Goal: Information Seeking & Learning: Learn about a topic

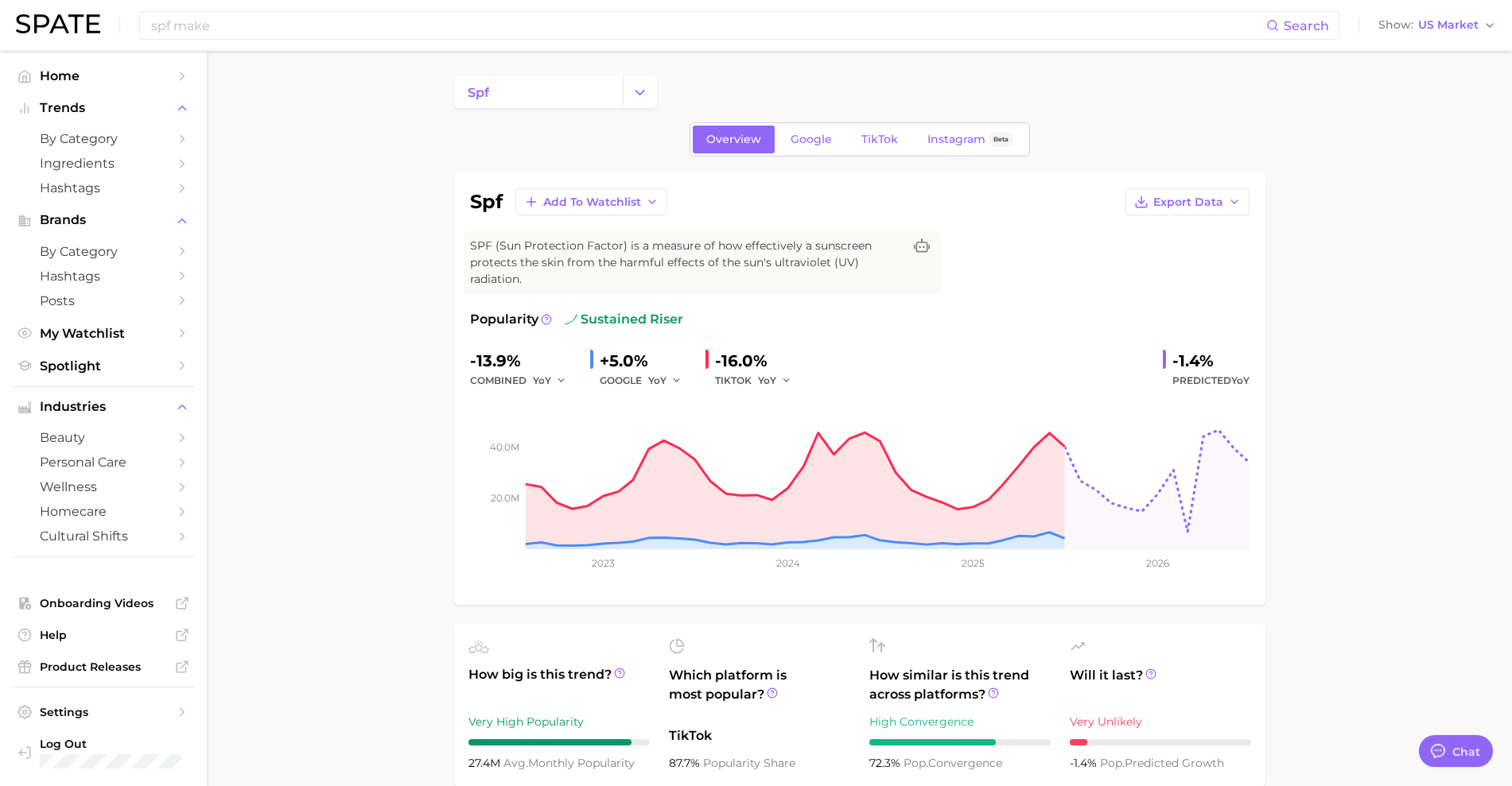
drag, startPoint x: 1000, startPoint y: 64, endPoint x: 467, endPoint y: 112, distance: 535.2
click at [81, 63] on link "Home" at bounding box center [103, 75] width 181 height 24
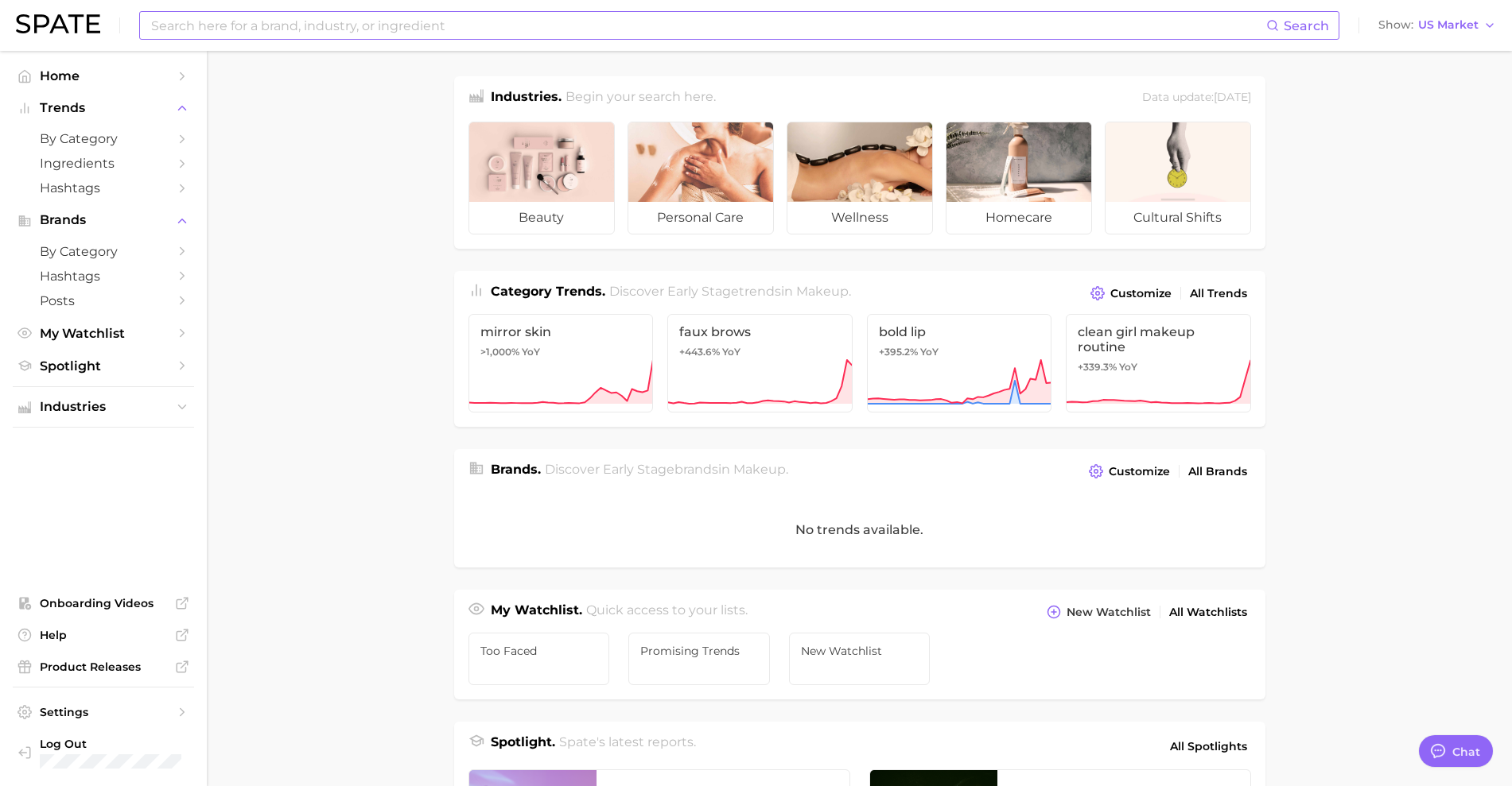
click at [249, 35] on input at bounding box center [707, 25] width 1117 height 27
type input "foundation"
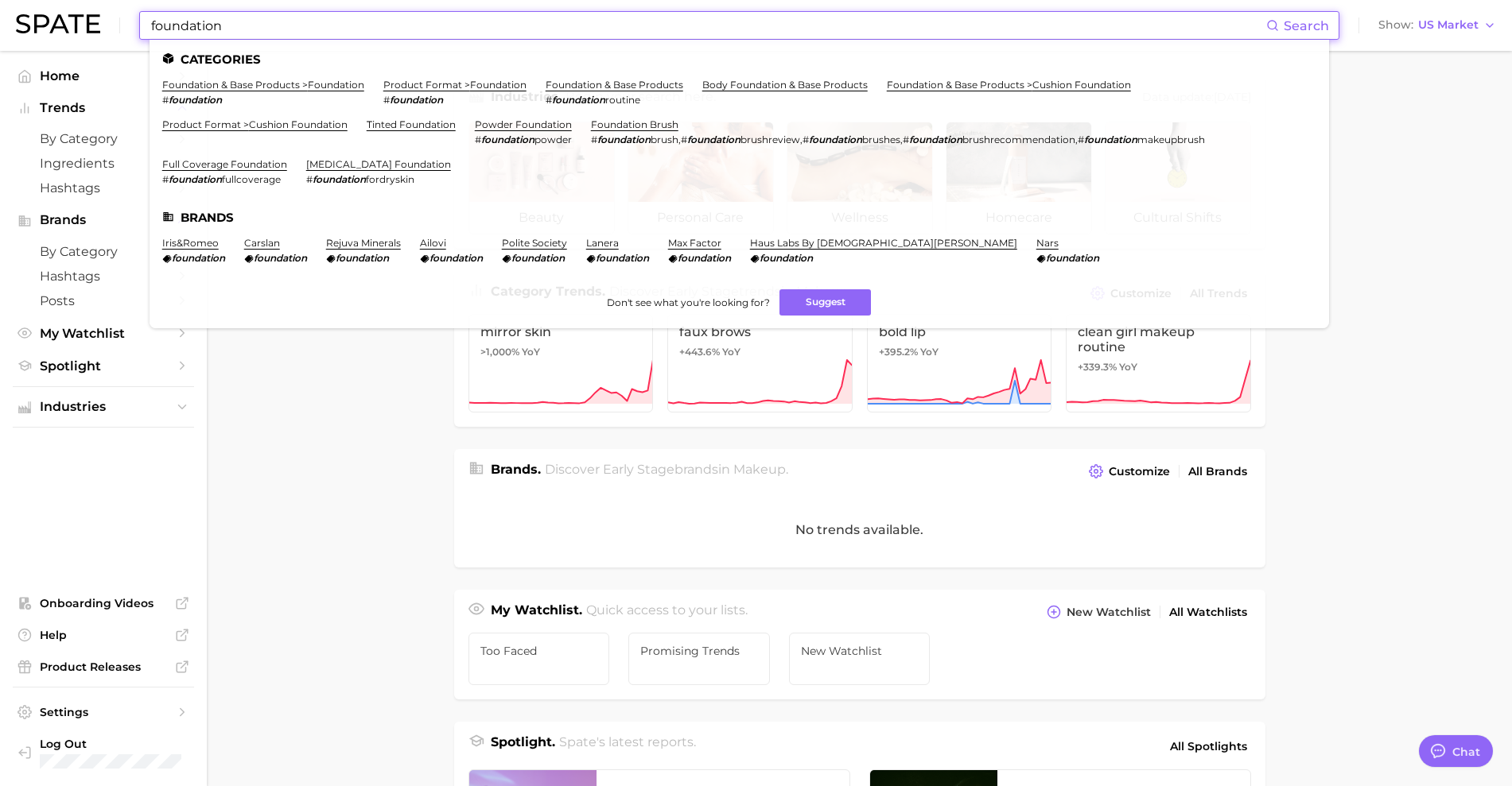
click at [347, 421] on main "Industries. Begin your search here. Data update: [DATE] beauty personal care we…" at bounding box center [859, 652] width 1305 height 1203
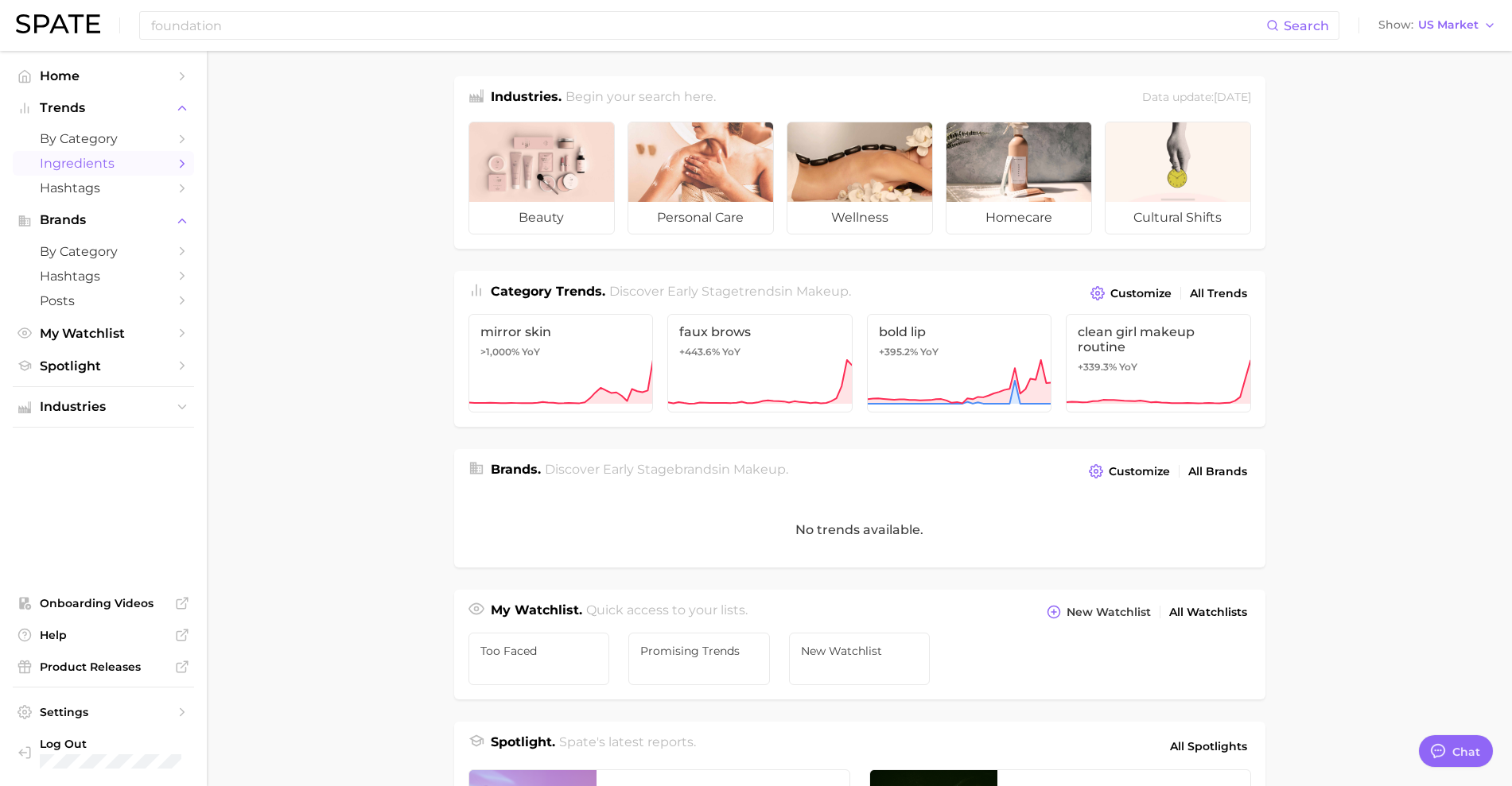
click at [123, 151] on link "Ingredients" at bounding box center [103, 163] width 181 height 24
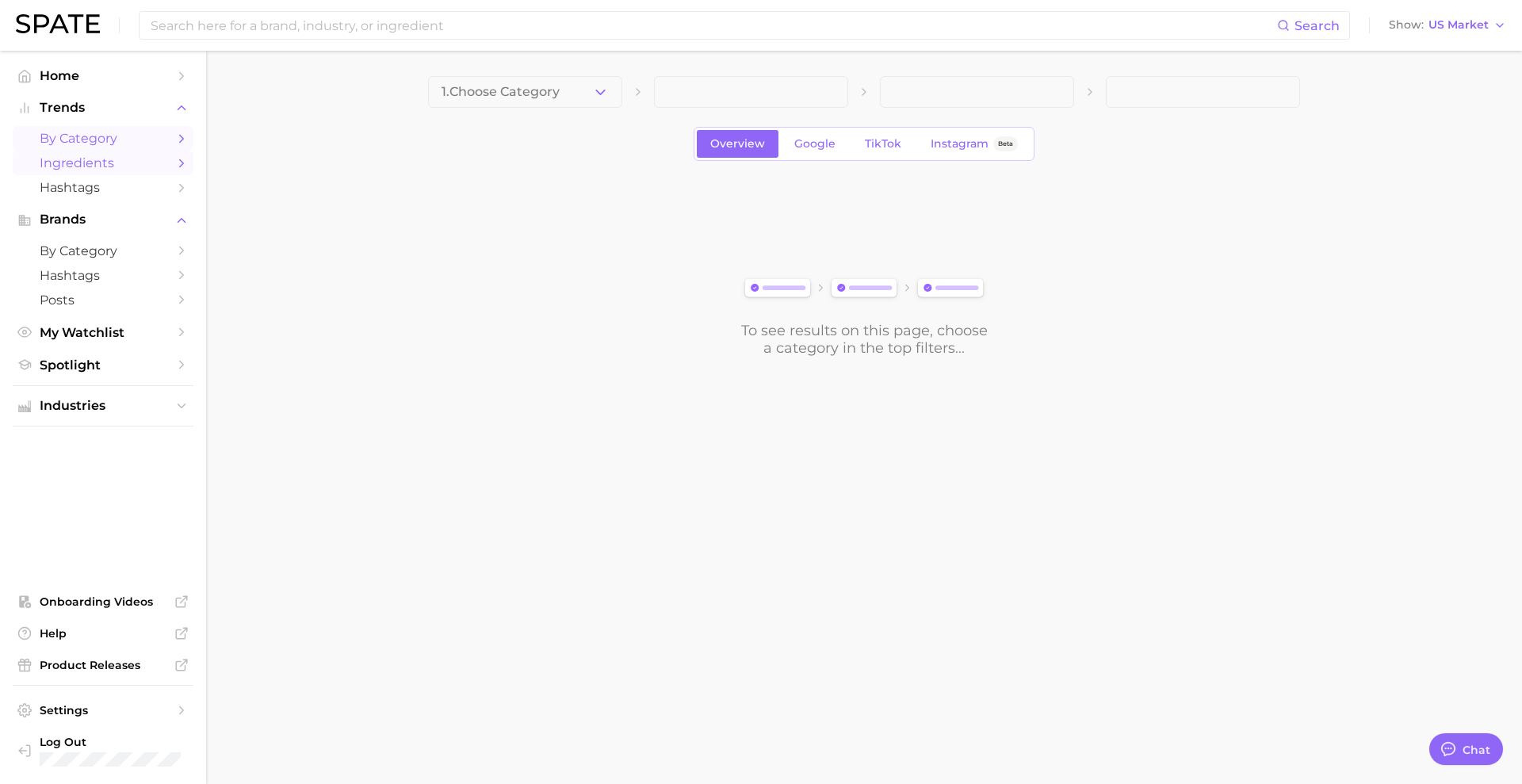
click at [120, 141] on span "by Category" at bounding box center [103, 138] width 127 height 15
click at [593, 87] on icon "button" at bounding box center [600, 92] width 16 height 16
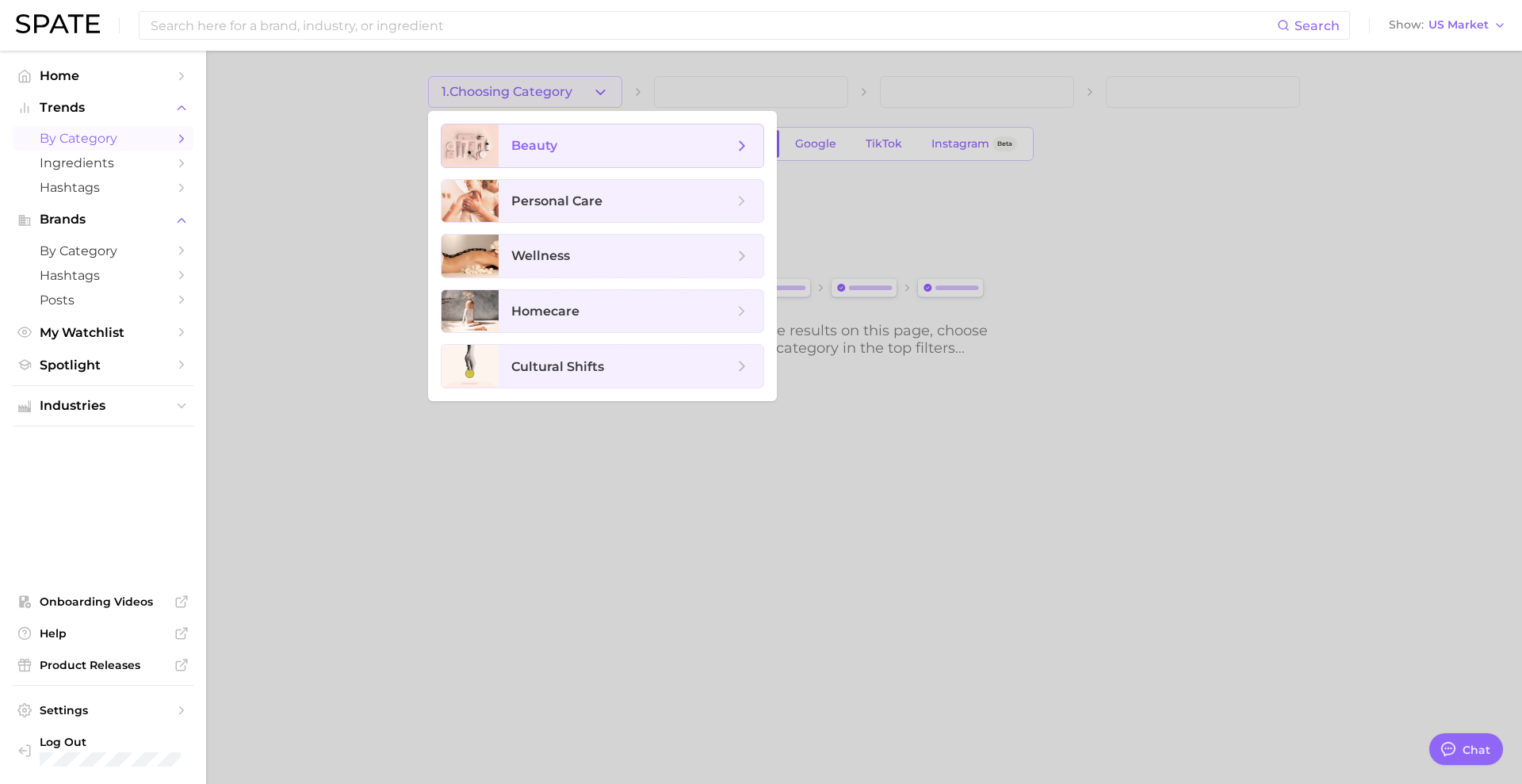
click at [576, 141] on span "beauty" at bounding box center [622, 146] width 222 height 17
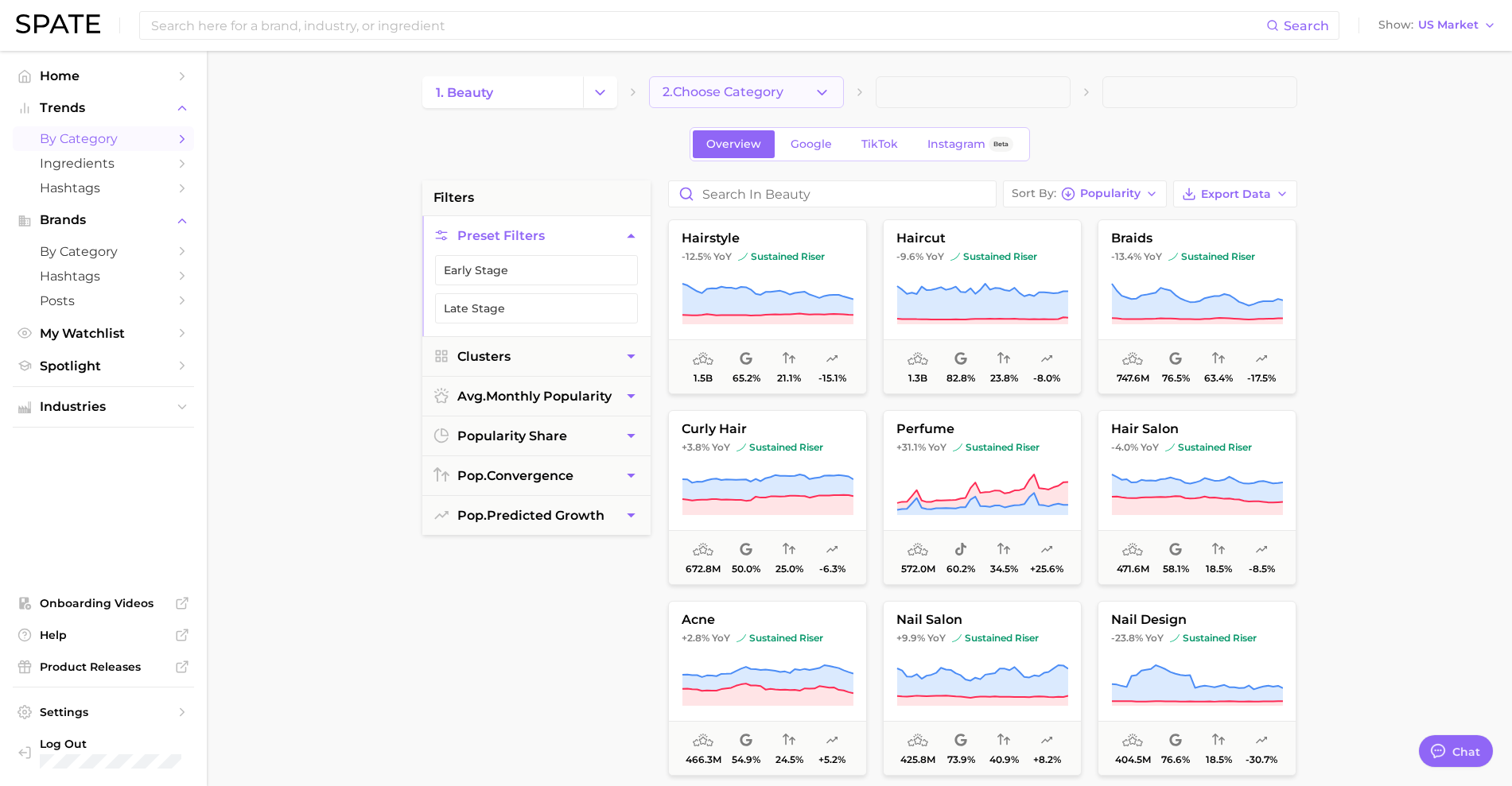
click at [691, 87] on span "2. Choose Category" at bounding box center [722, 92] width 121 height 15
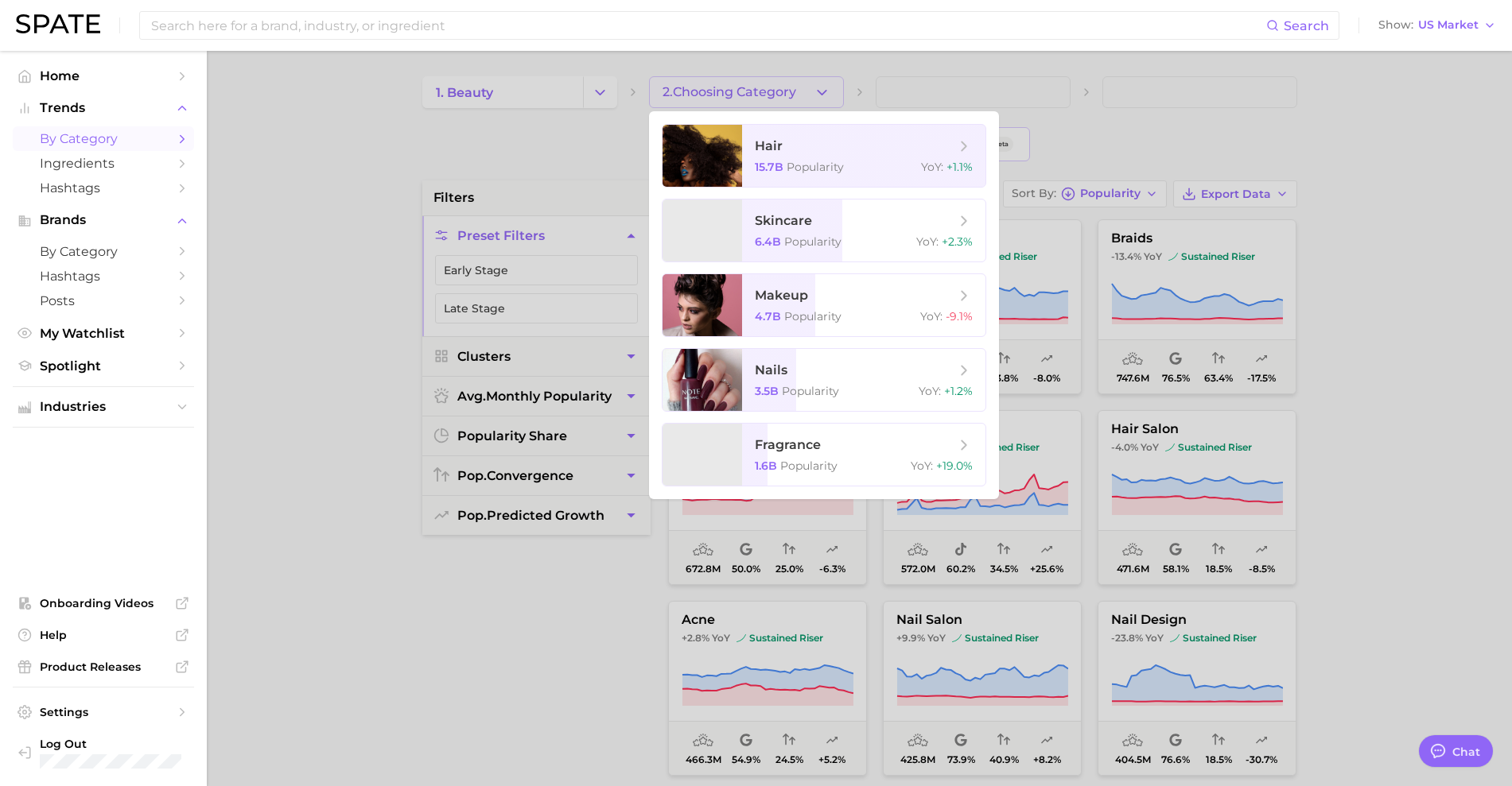
click at [1281, 180] on div at bounding box center [756, 393] width 1512 height 786
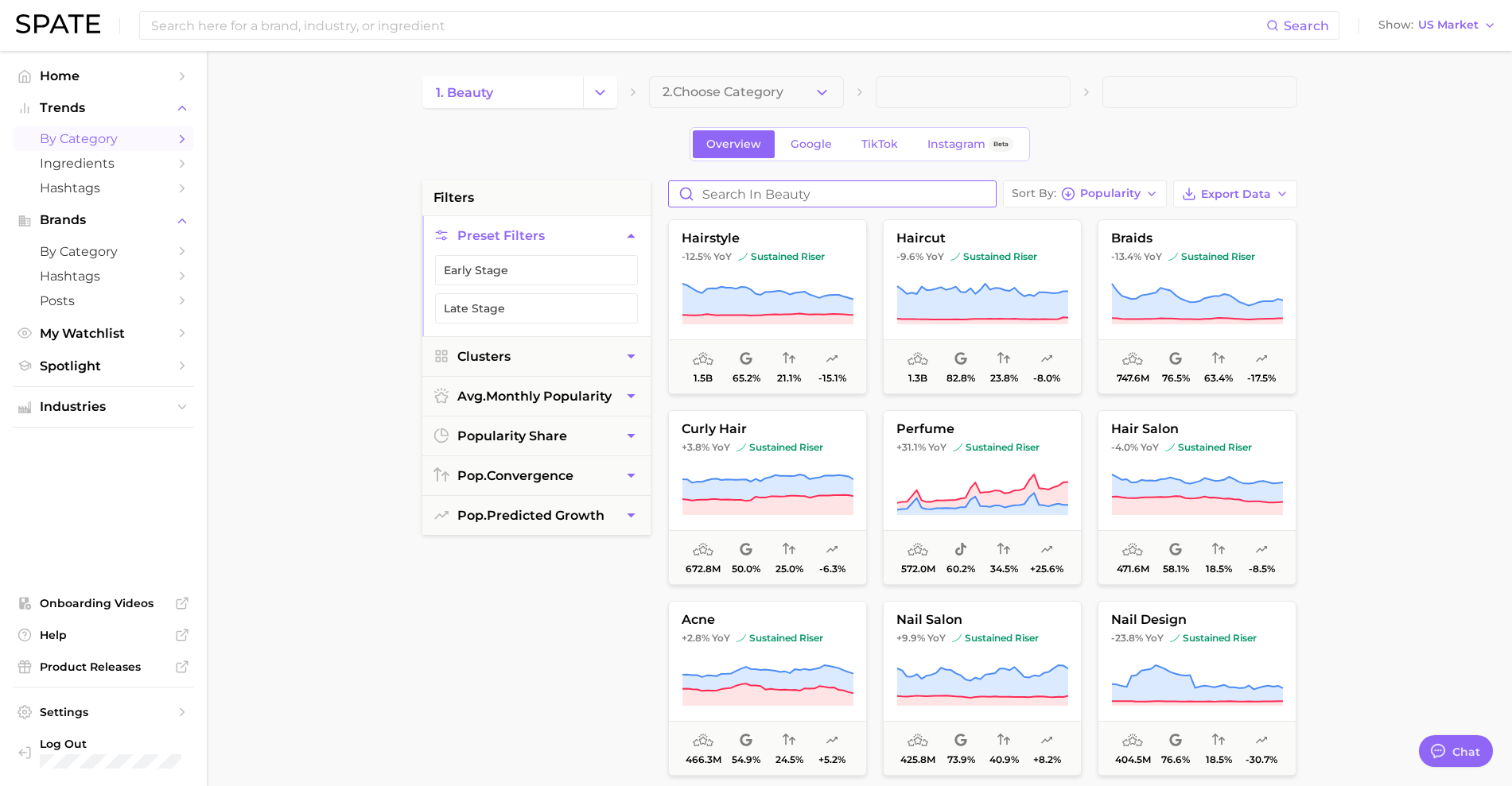
click at [794, 194] on input "Search in beauty" at bounding box center [832, 194] width 327 height 25
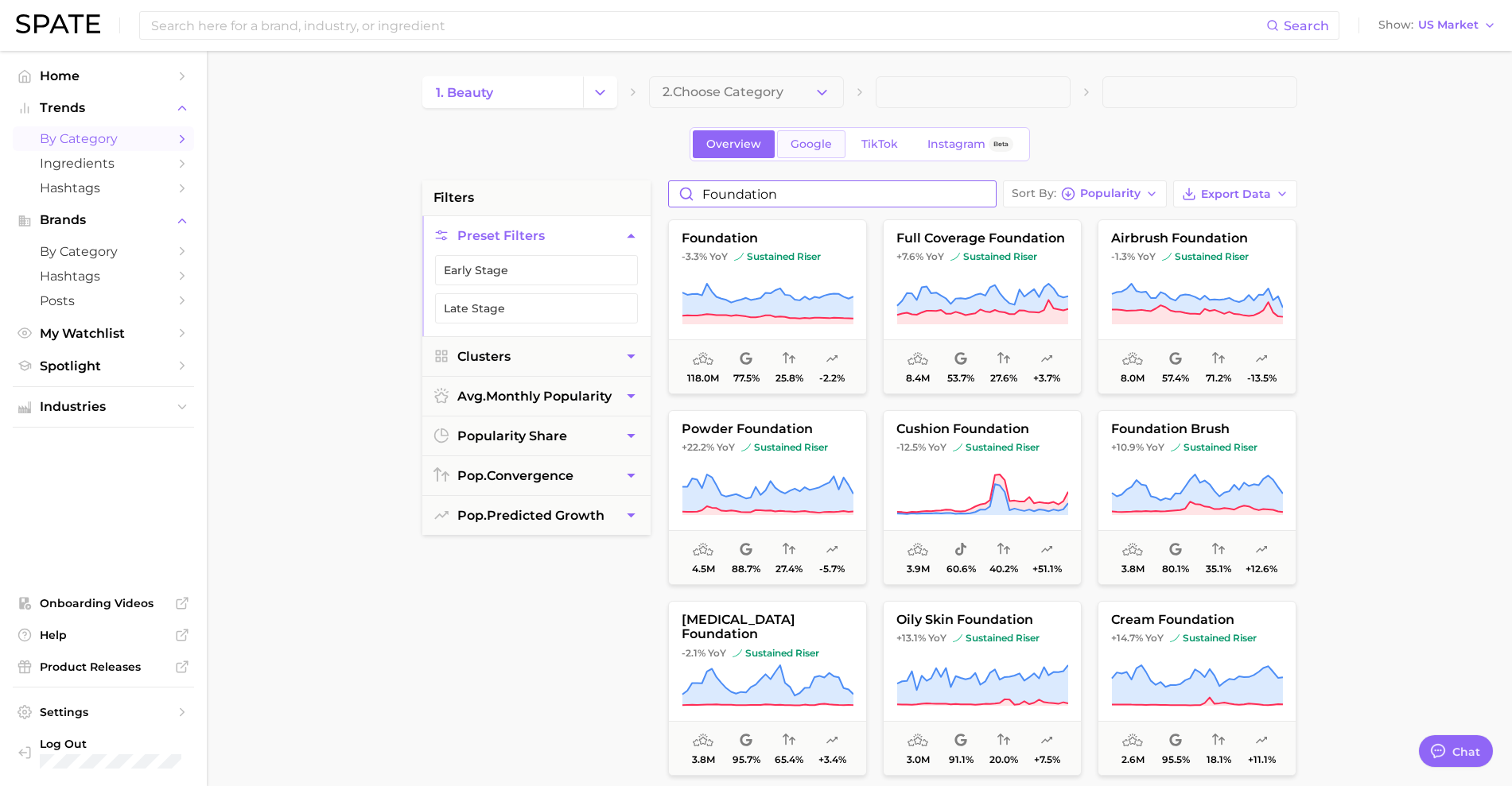
type input "foundation"
click at [816, 150] on span "Google" at bounding box center [812, 144] width 42 height 14
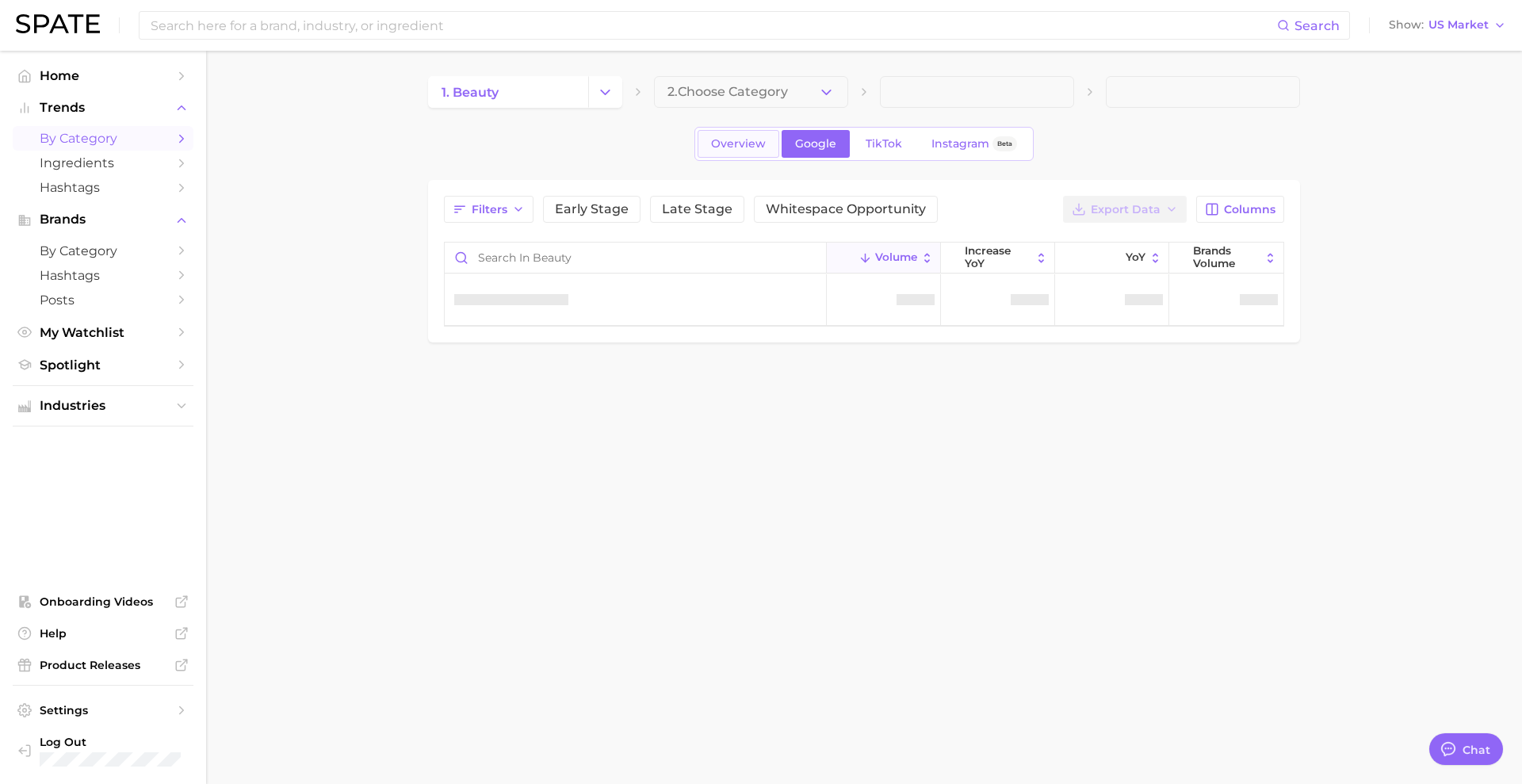
click at [767, 146] on link "Overview" at bounding box center [739, 144] width 81 height 28
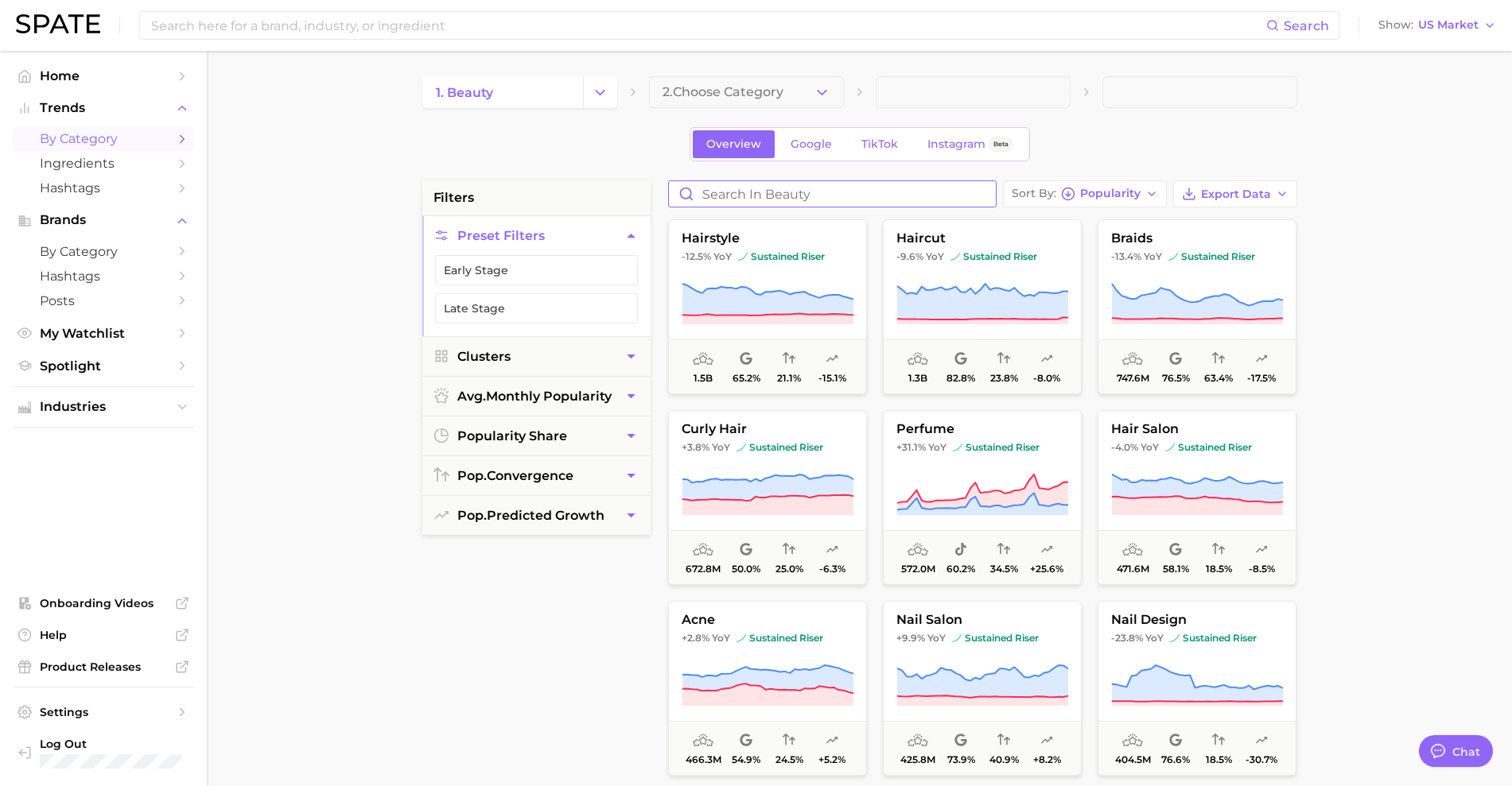
click at [760, 199] on input "Search in beauty" at bounding box center [832, 194] width 327 height 25
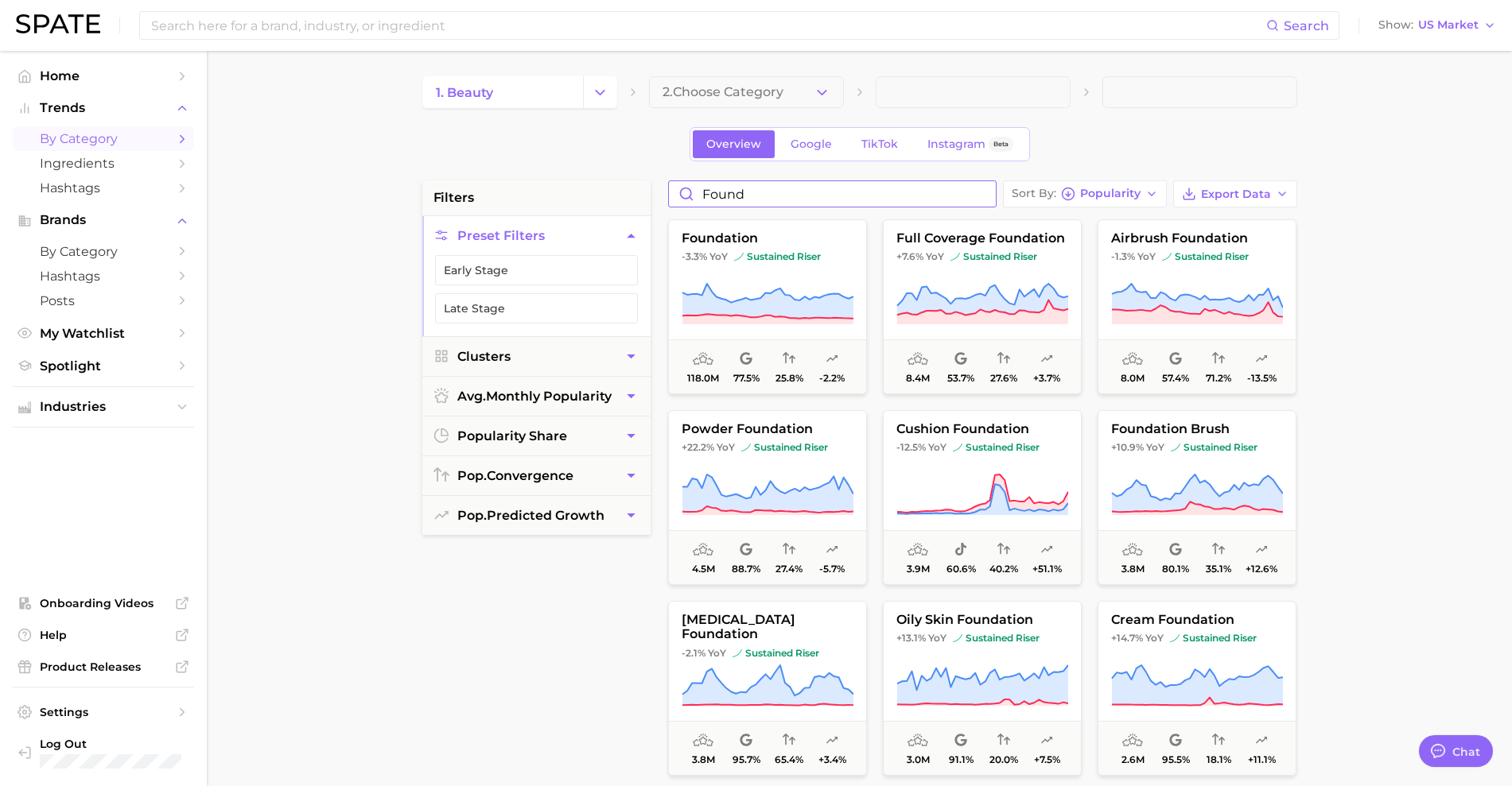
type input "found"
click at [557, 26] on input at bounding box center [707, 25] width 1117 height 27
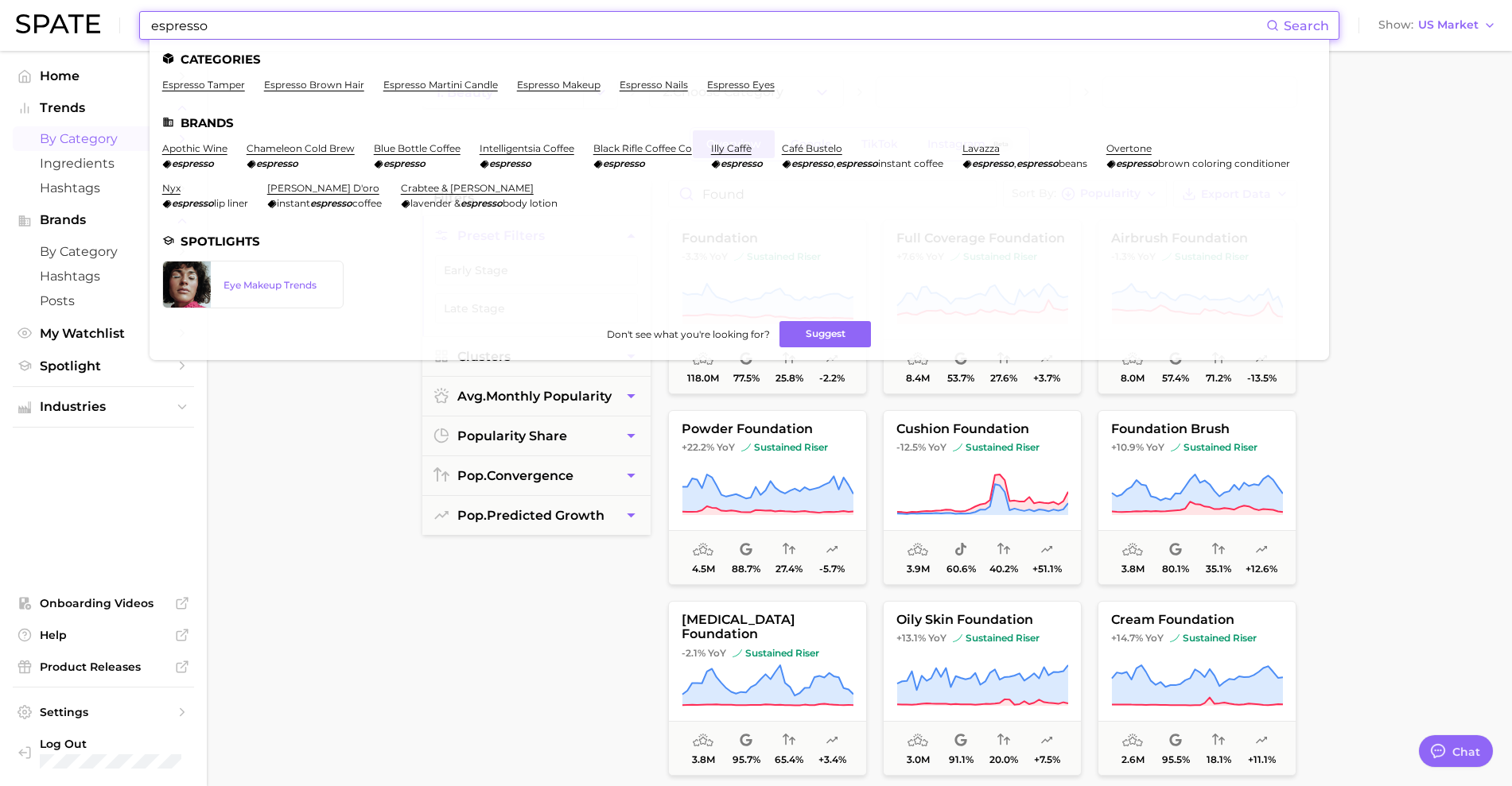
drag, startPoint x: 307, startPoint y: 31, endPoint x: 102, endPoint y: -4, distance: 208.0
click at [102, 0] on html "espresso Search Categories espresso tamper espresso brown hair espresso martini…" at bounding box center [756, 393] width 1512 height 786
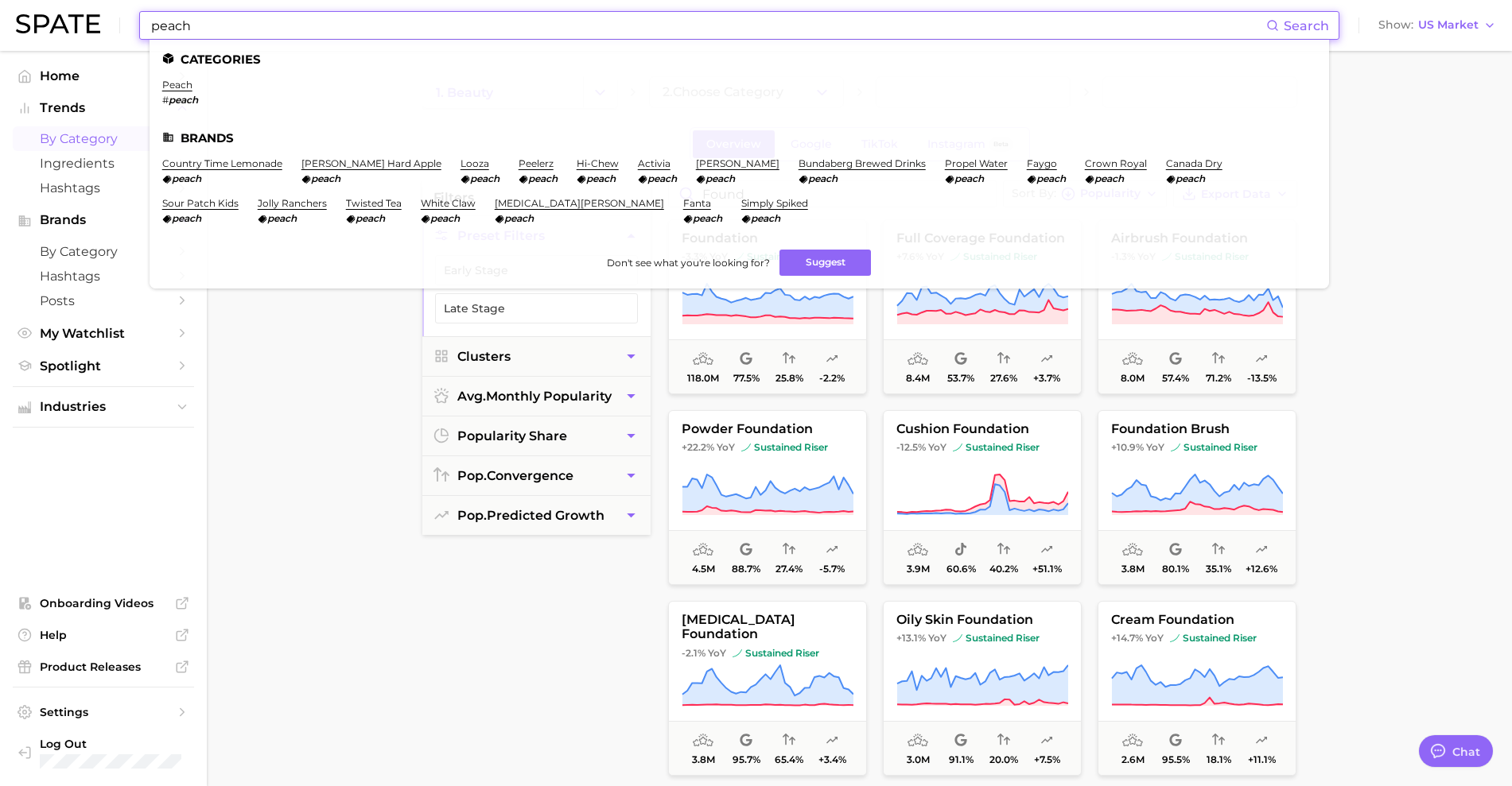
type input "peach"
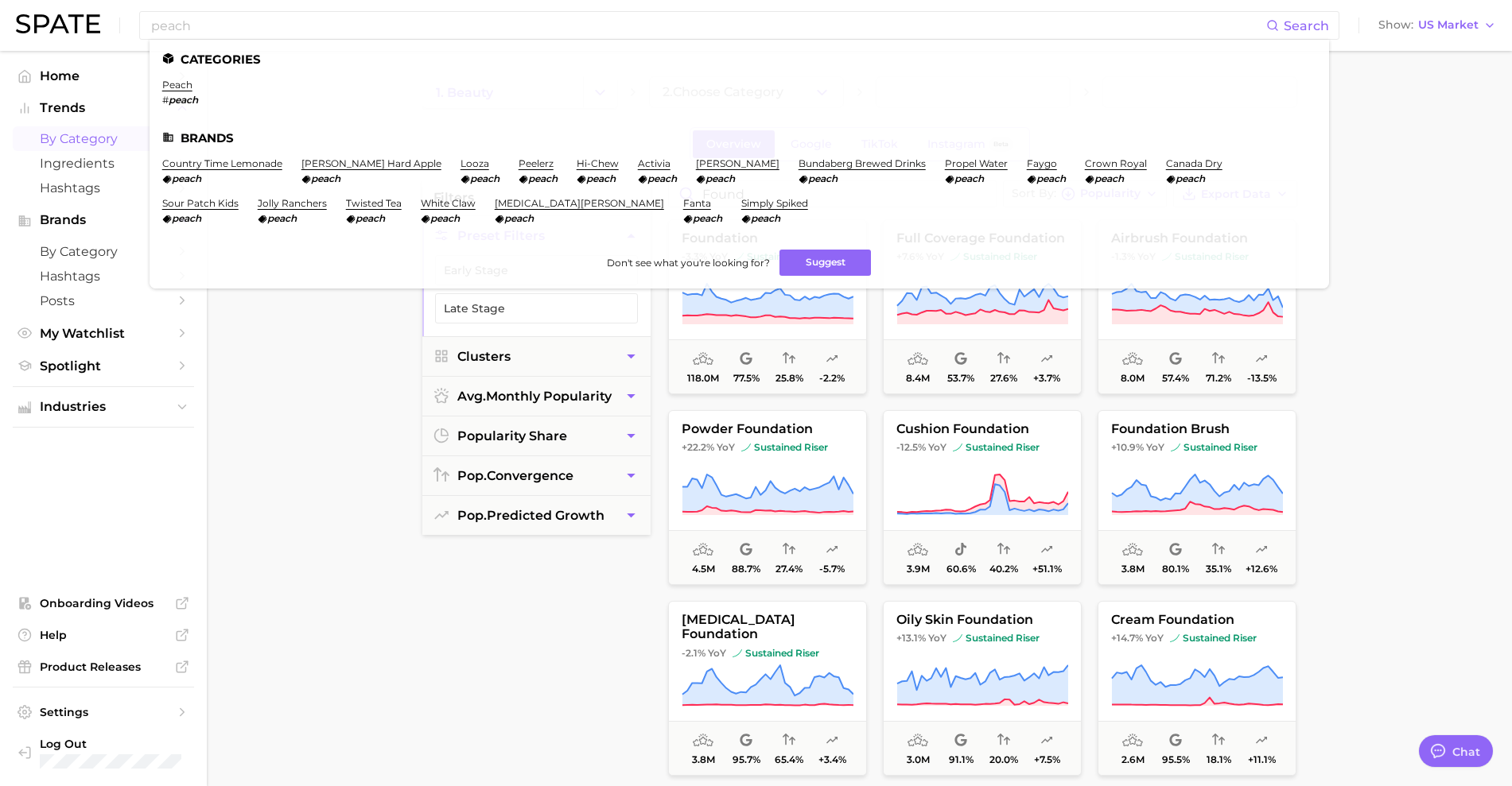
click at [326, 497] on main "1. beauty 2. Choose Category Overview Google TikTok Instagram Beta filters Pres…" at bounding box center [859, 654] width 1305 height 1206
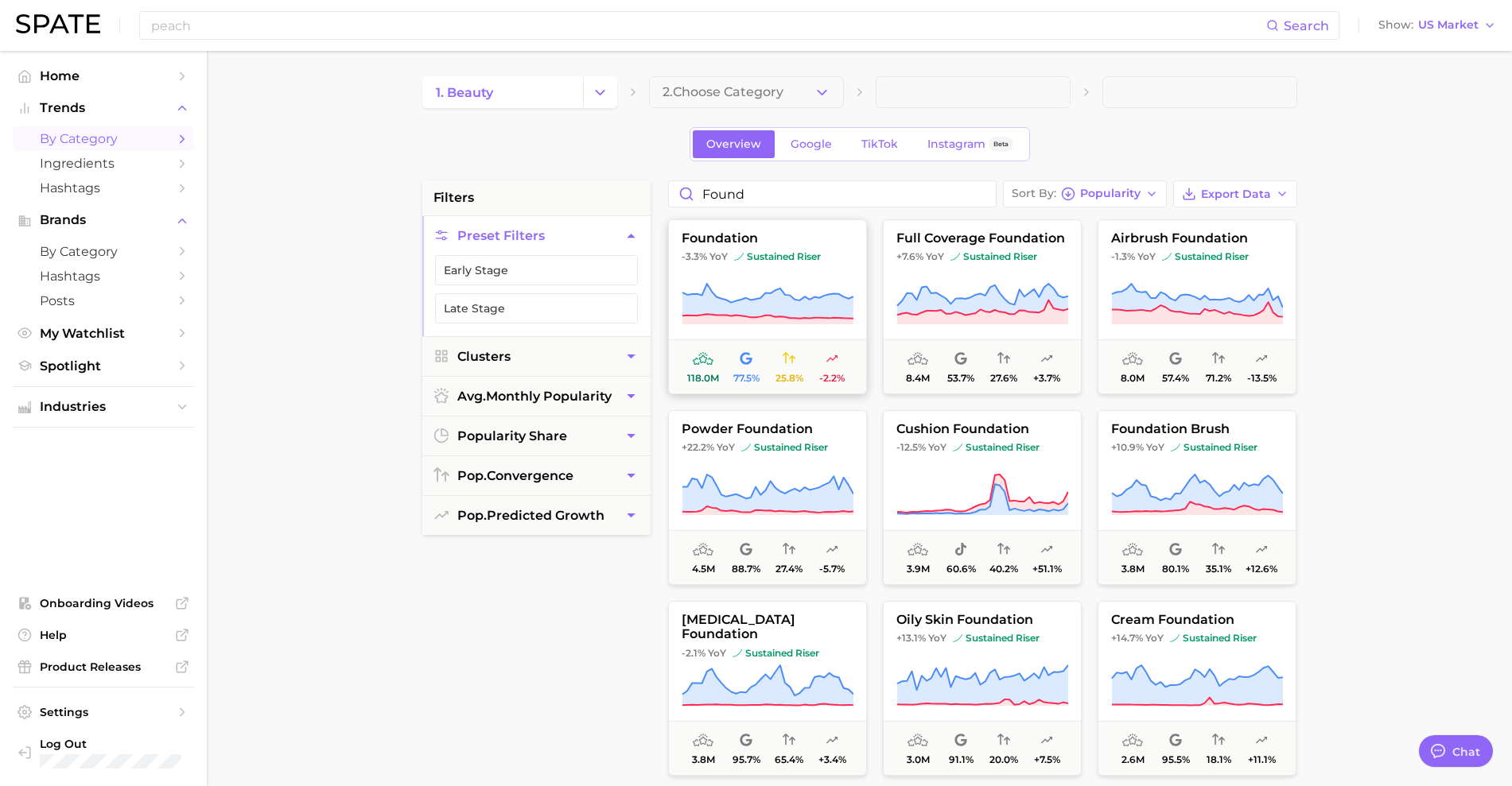
click at [804, 286] on icon at bounding box center [766, 304] width 171 height 44
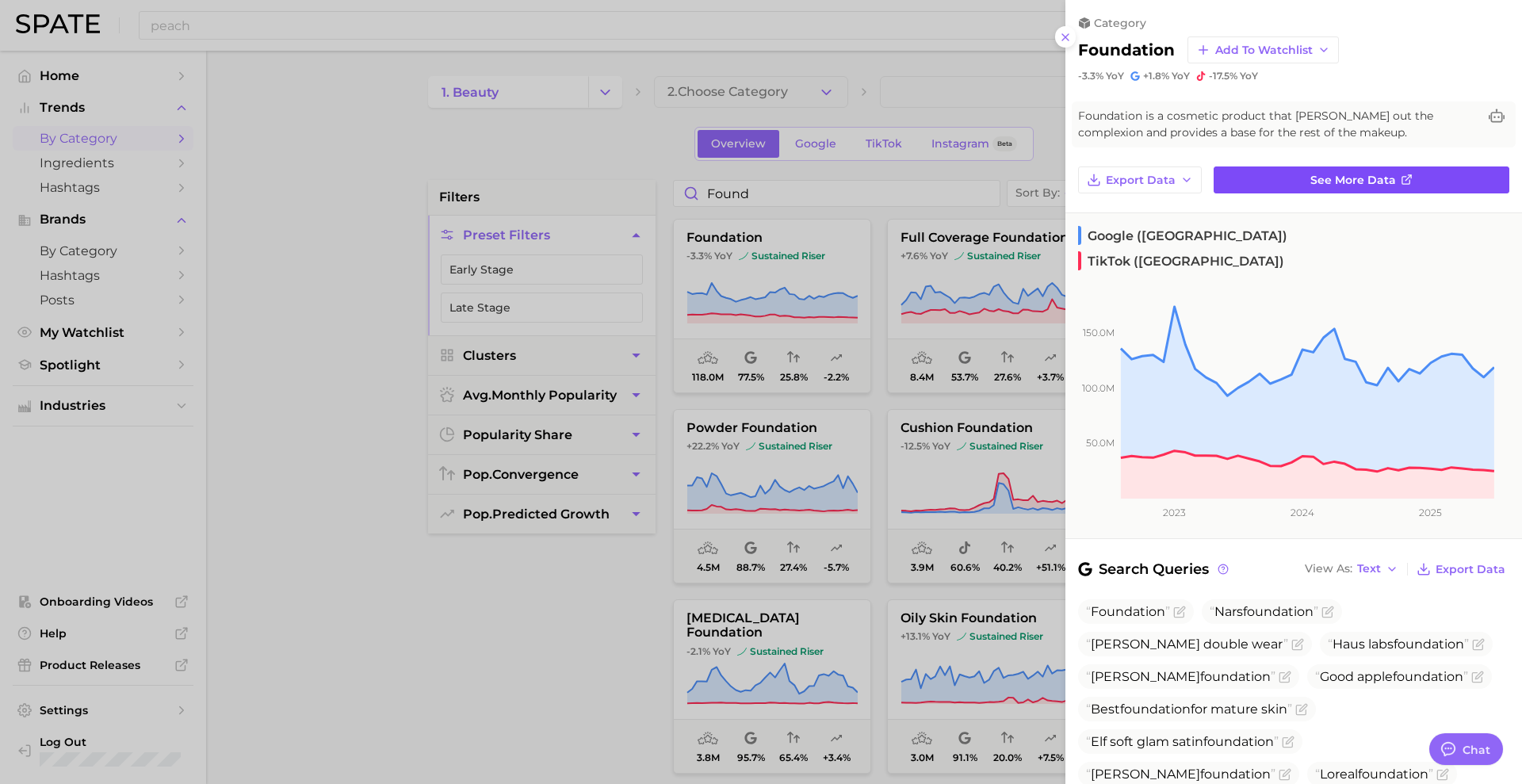
click at [1312, 190] on link "See more data" at bounding box center [1361, 180] width 296 height 27
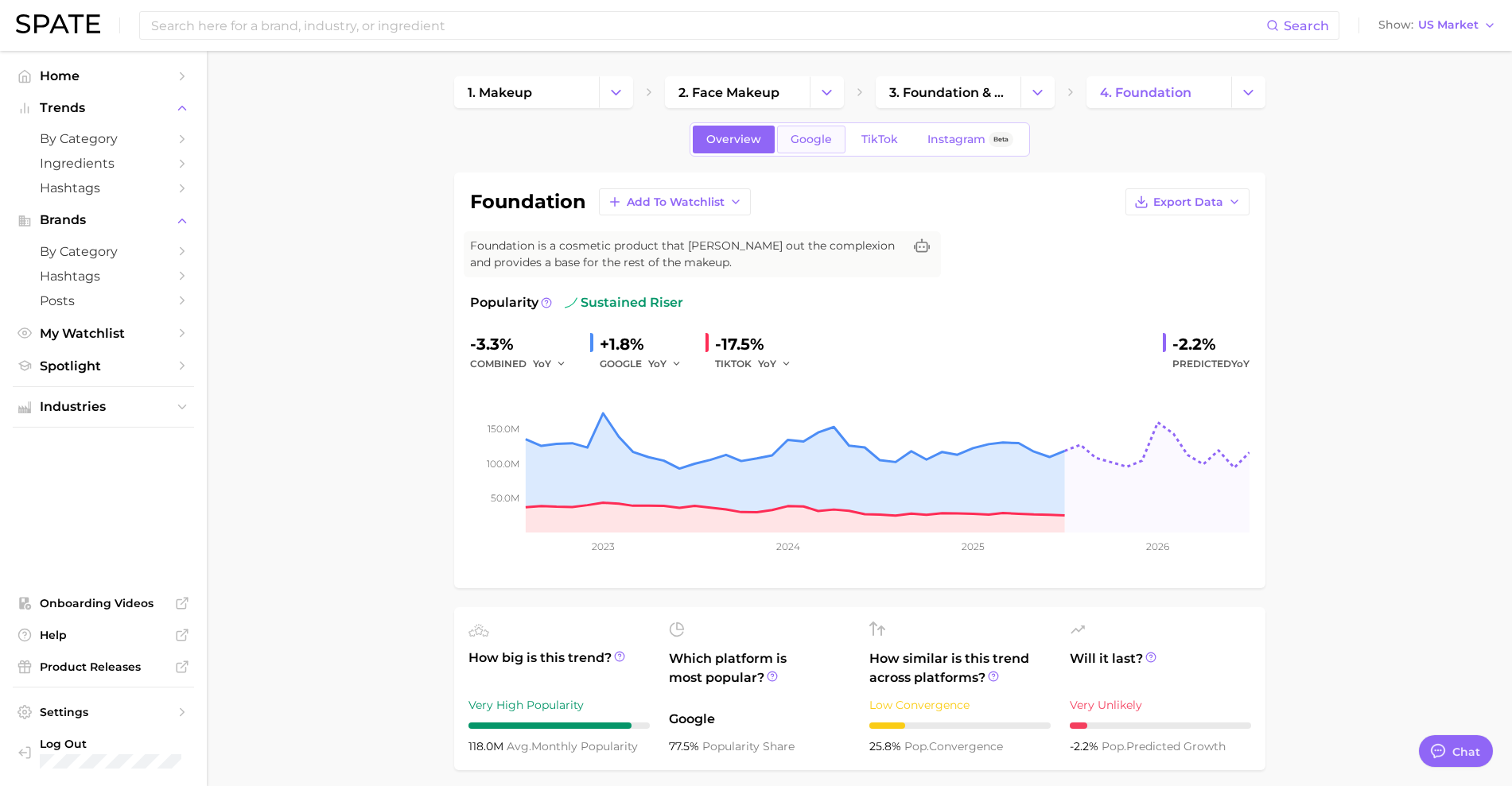
click at [831, 150] on link "Google" at bounding box center [811, 140] width 68 height 28
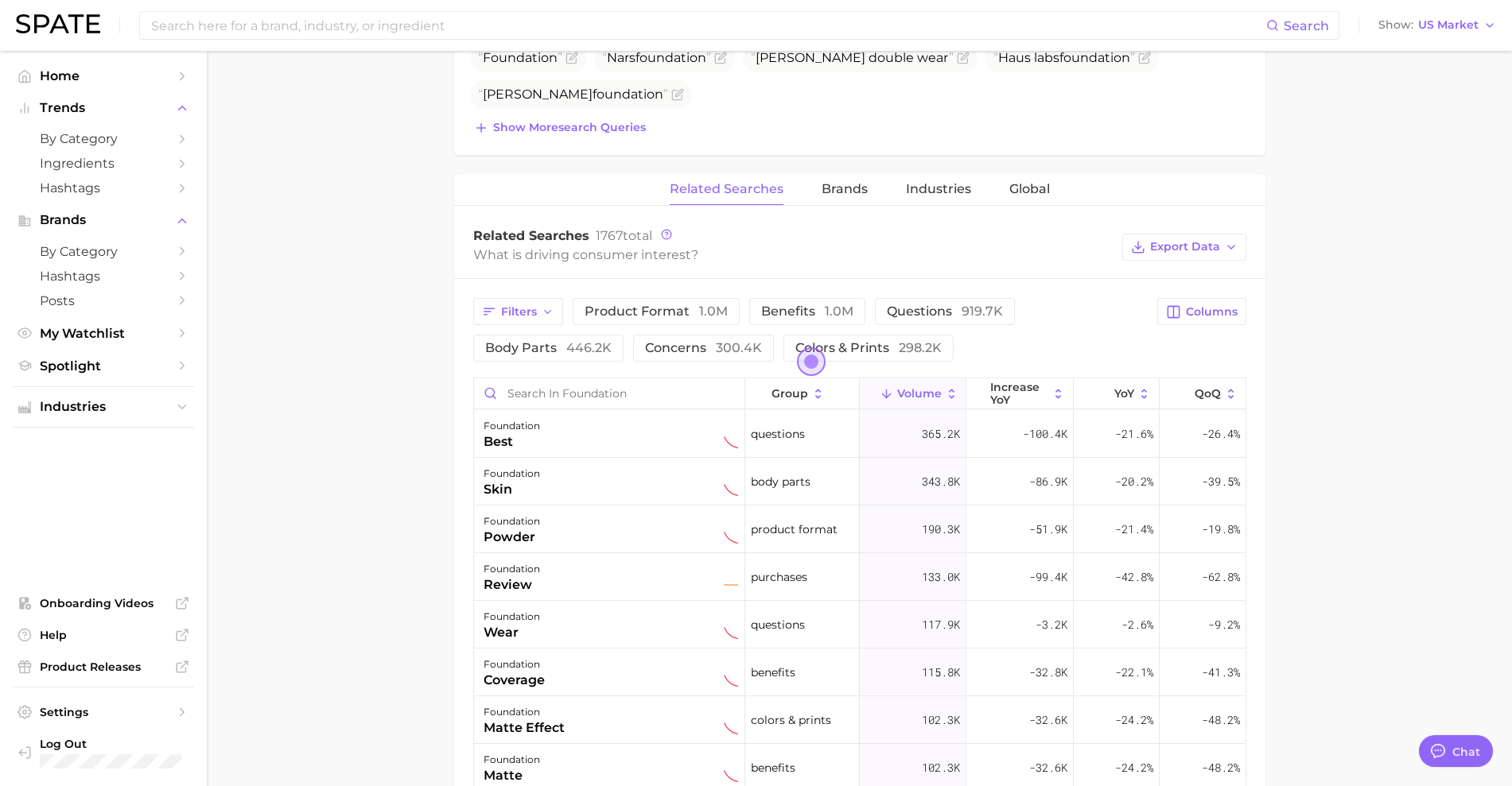
scroll to position [893, 0]
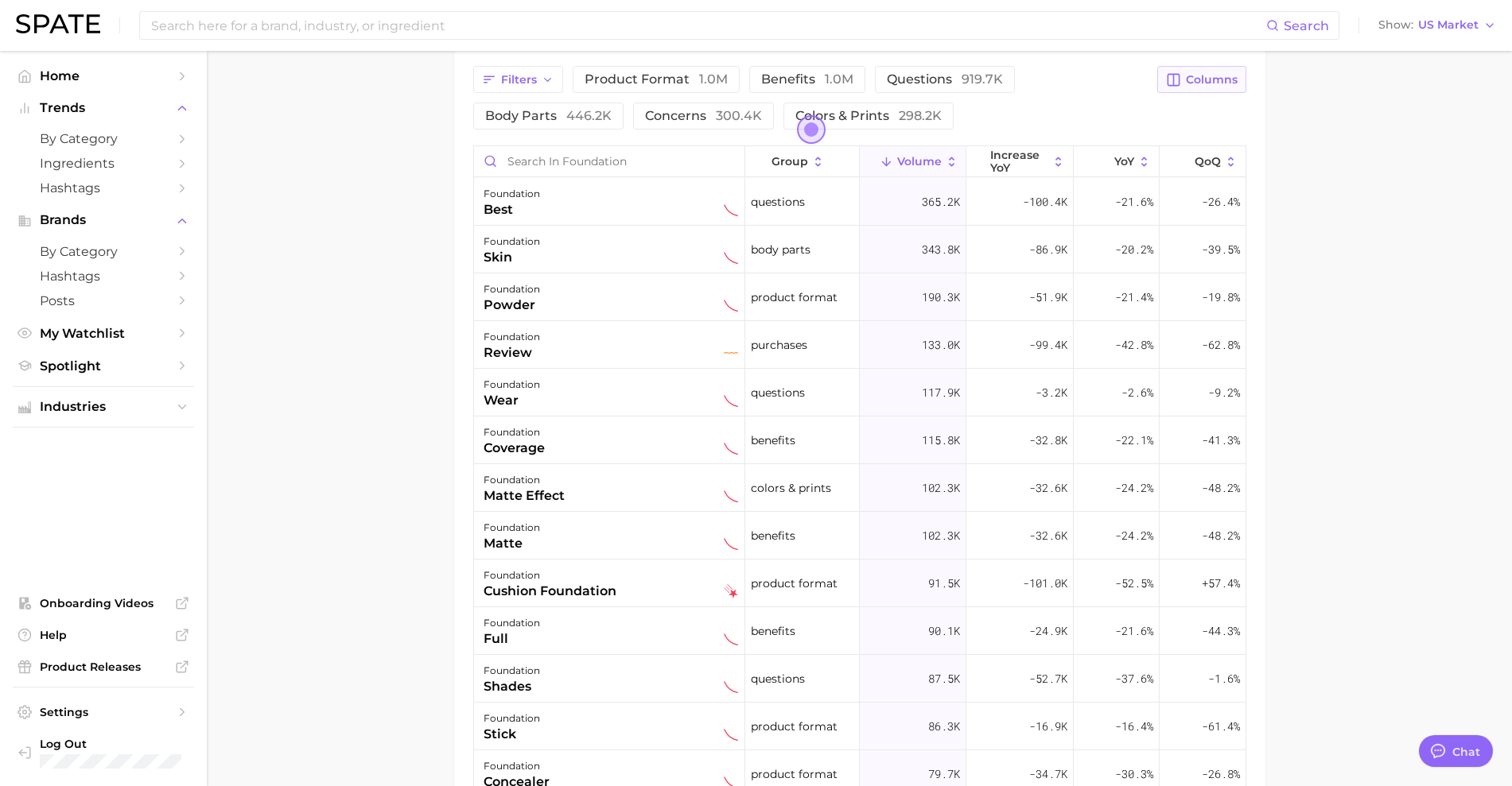
click at [1200, 74] on span "Columns" at bounding box center [1211, 80] width 52 height 14
click at [1014, 189] on rect at bounding box center [1010, 189] width 14 height 14
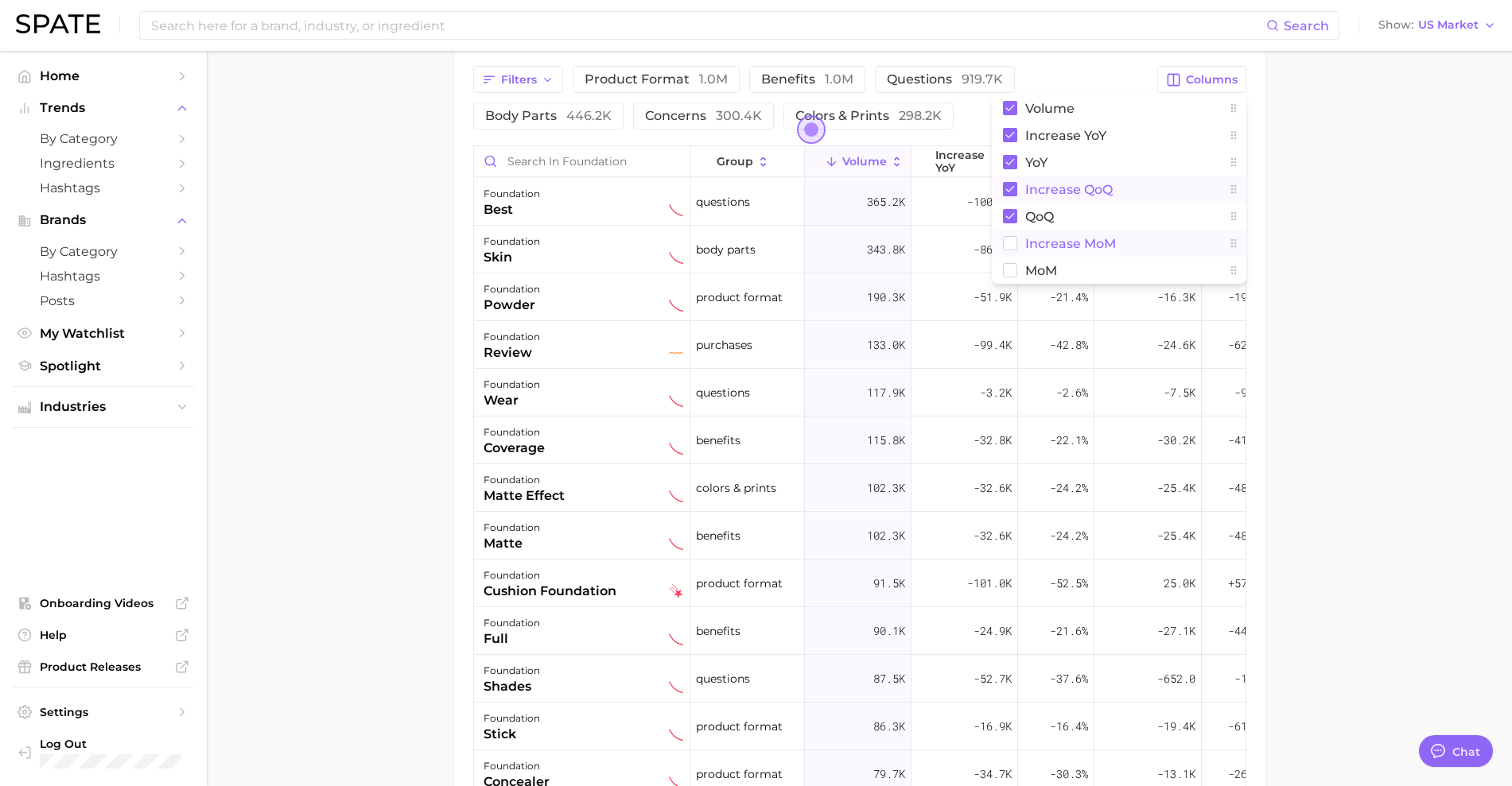
click at [1010, 242] on rect at bounding box center [1010, 243] width 14 height 14
click at [1010, 267] on rect at bounding box center [1010, 270] width 14 height 14
click at [329, 506] on main "1. makeup 2. face makeup 3. foundation & base products 4. foundation Overview G…" at bounding box center [859, 94] width 1305 height 1872
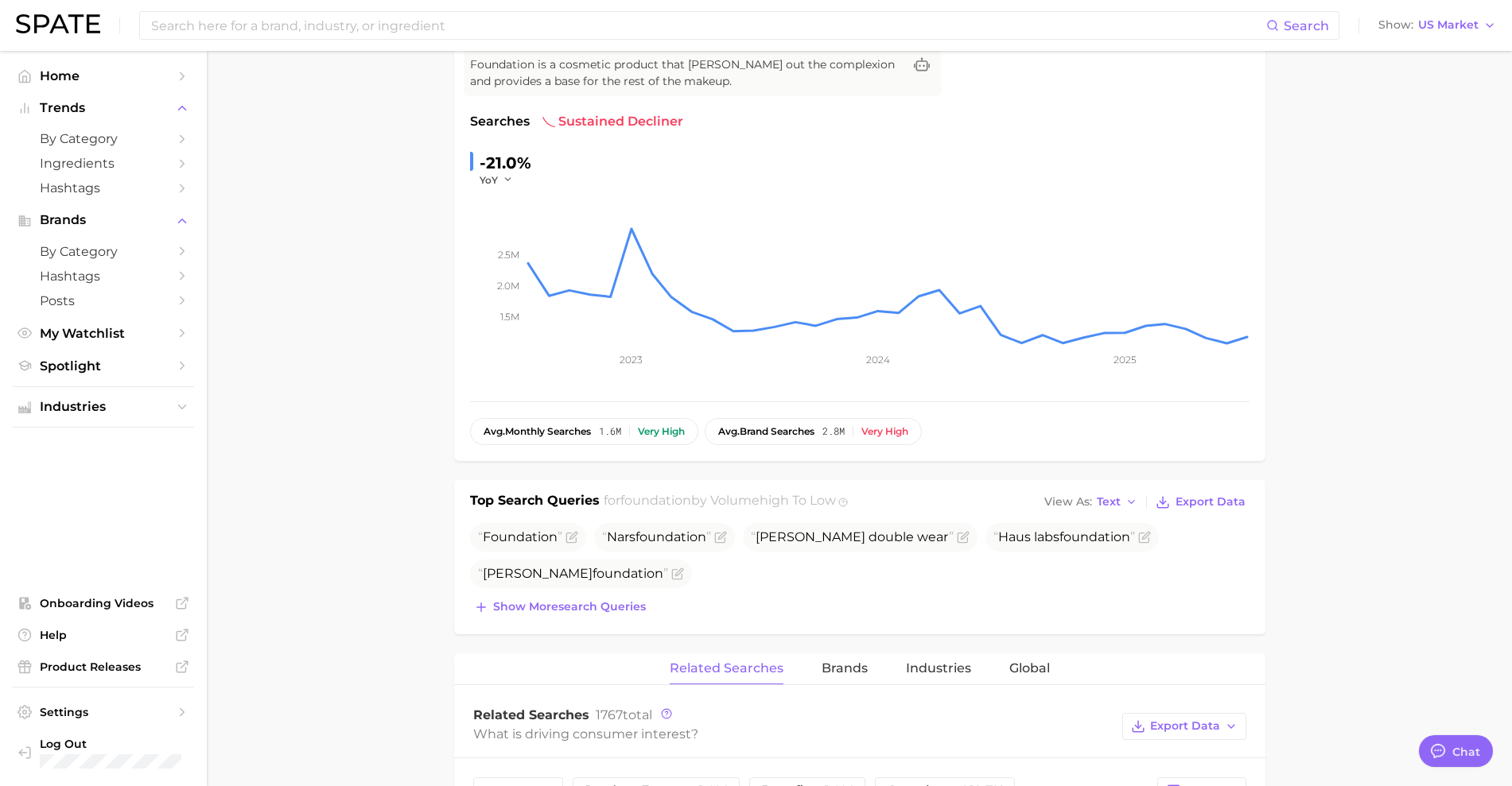
scroll to position [0, 0]
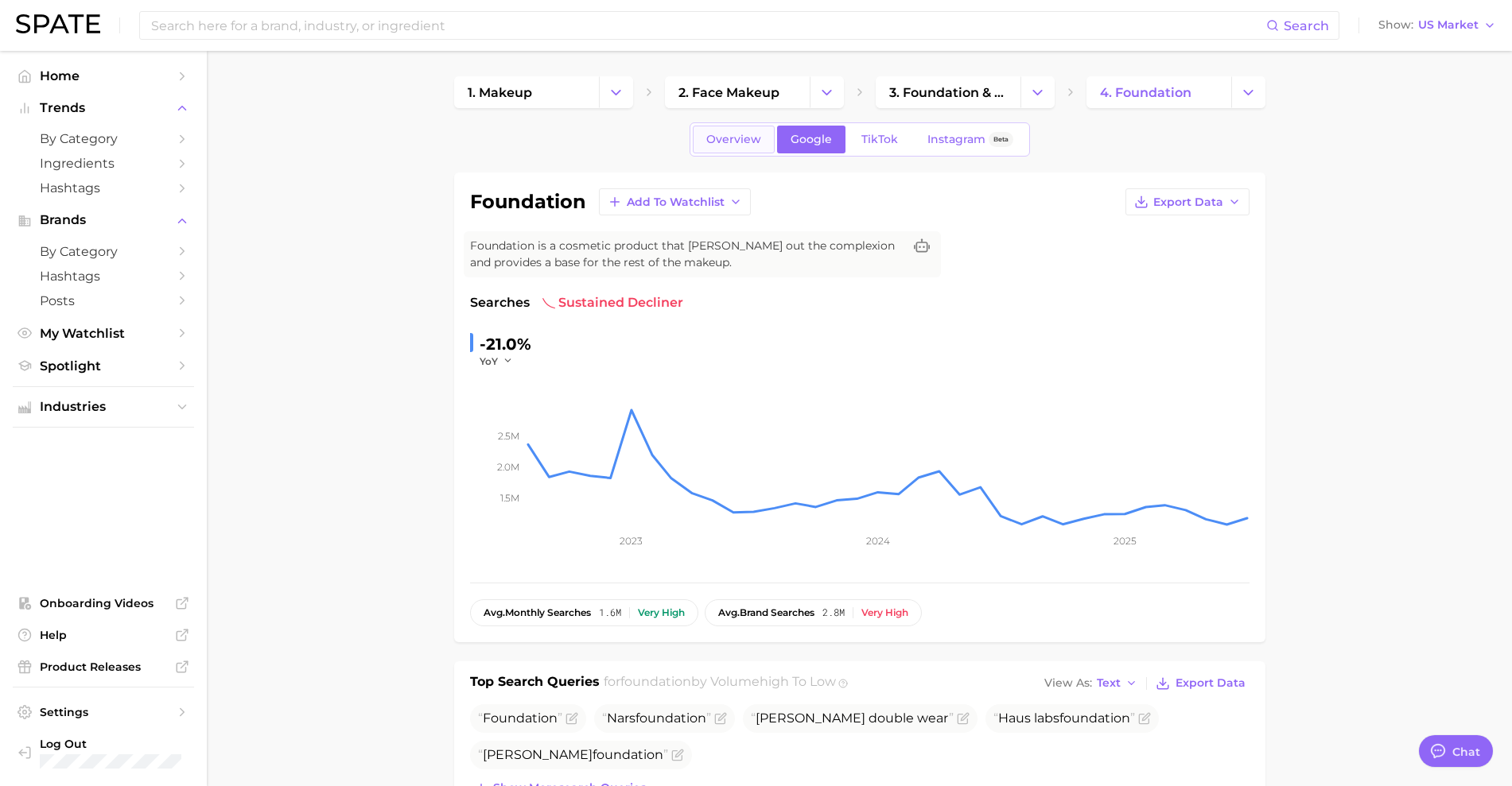
click at [734, 143] on span "Overview" at bounding box center [734, 139] width 54 height 14
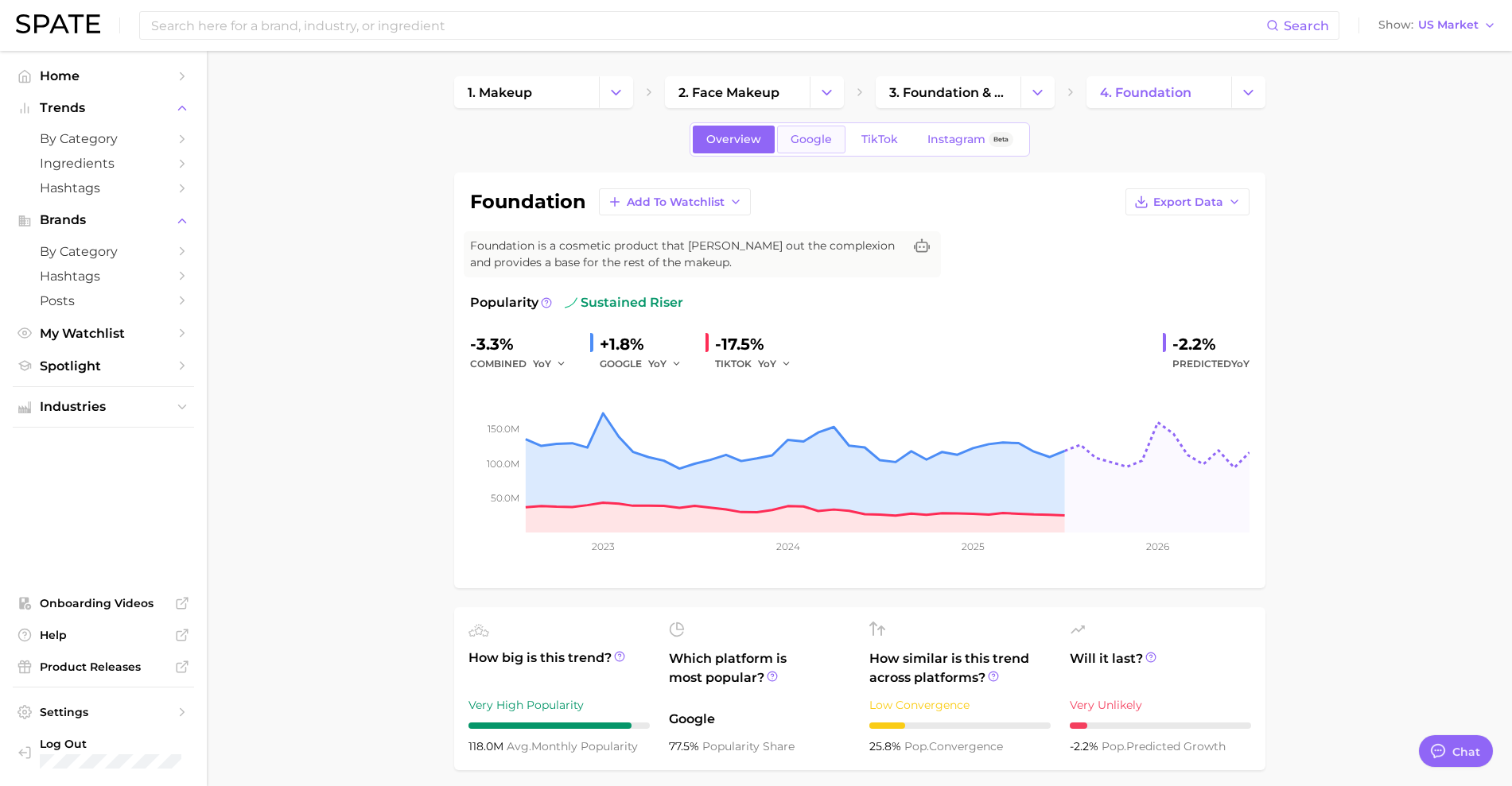
click at [801, 138] on span "Google" at bounding box center [812, 139] width 42 height 14
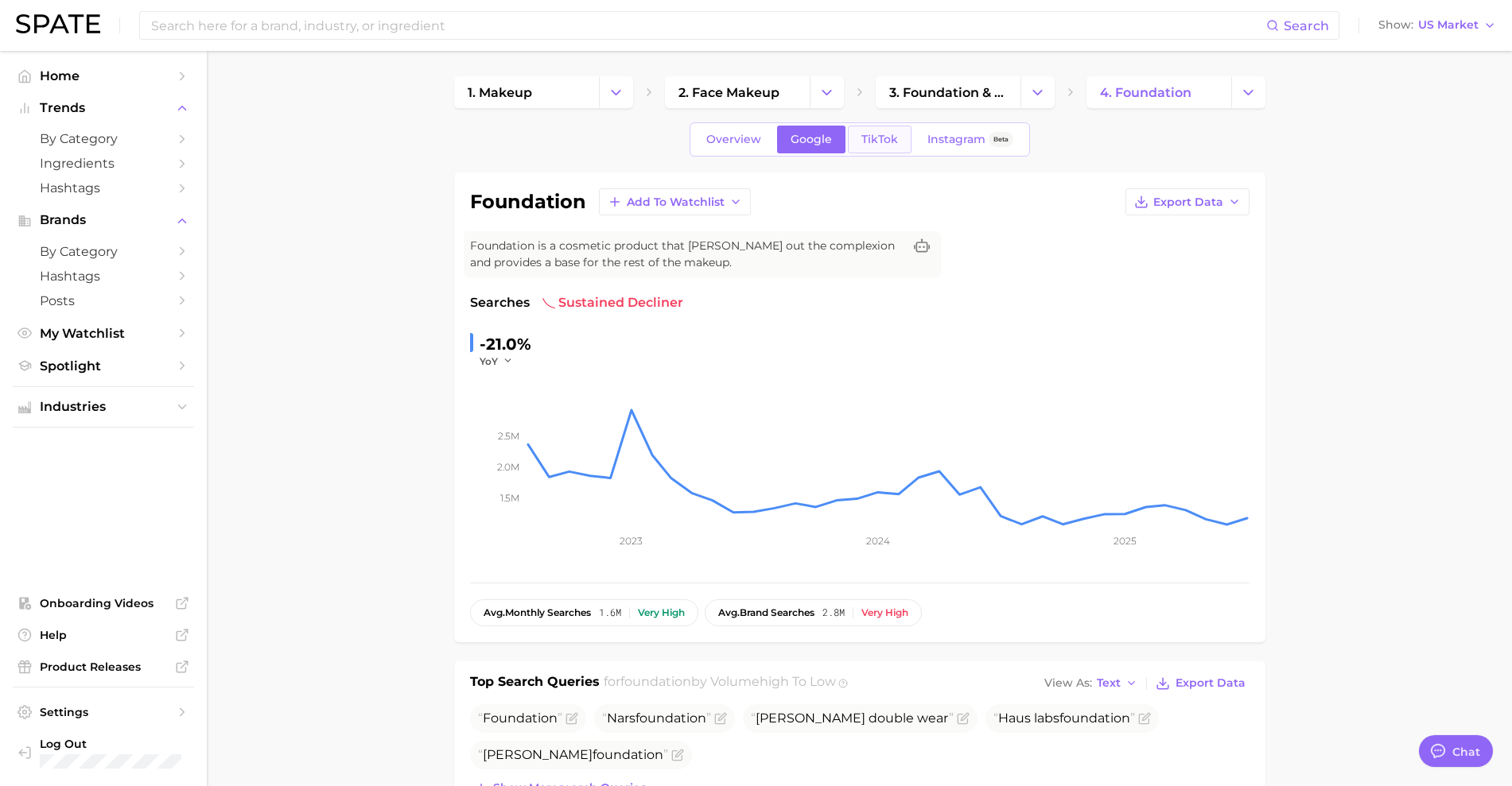
click at [863, 140] on span "TikTok" at bounding box center [880, 139] width 36 height 14
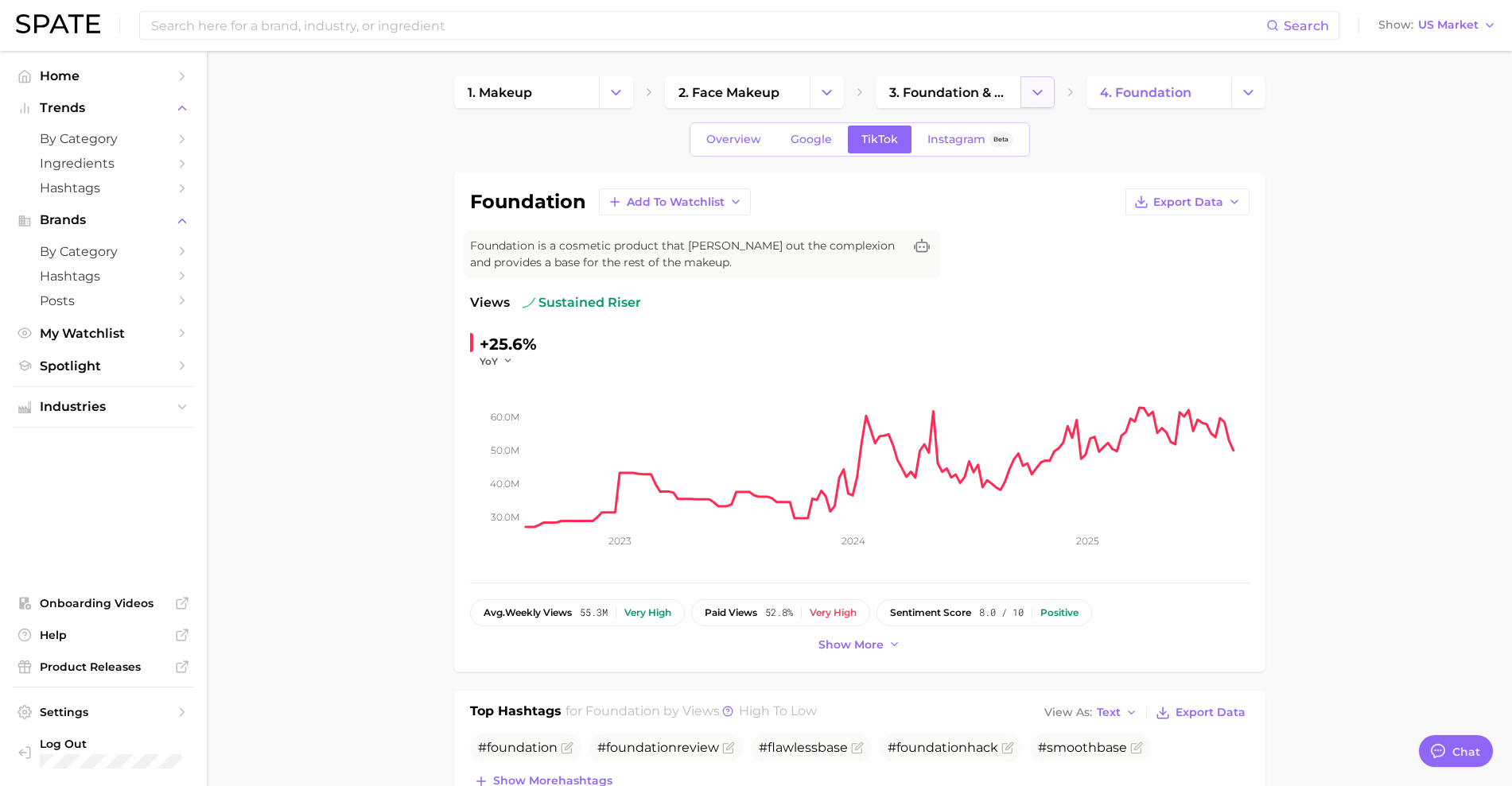
click at [1029, 101] on button "Change Category" at bounding box center [1038, 92] width 34 height 32
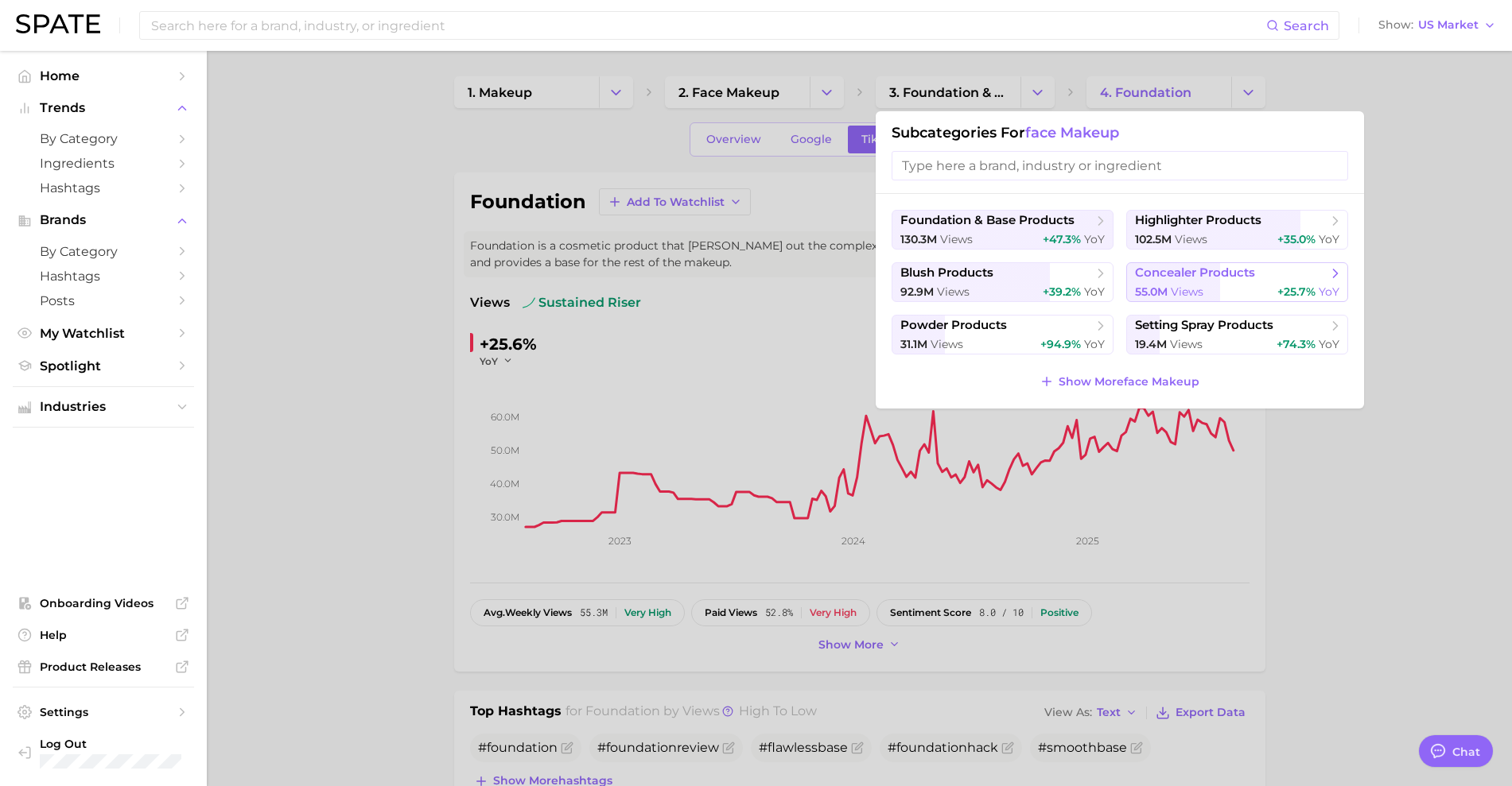
click at [1136, 282] on button "concealer products 55.0m views +25.7% YoY" at bounding box center [1236, 282] width 222 height 40
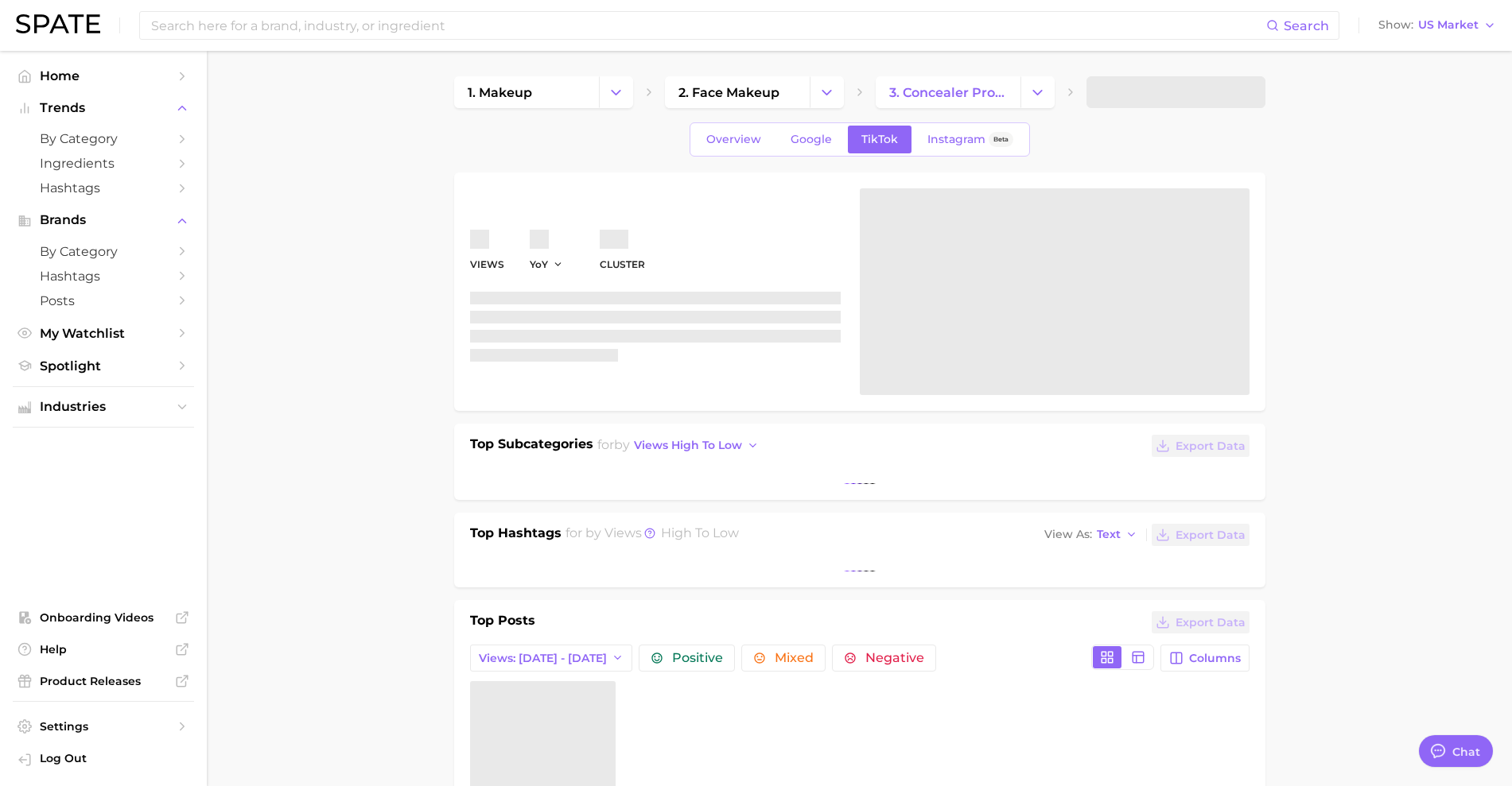
type textarea "x"
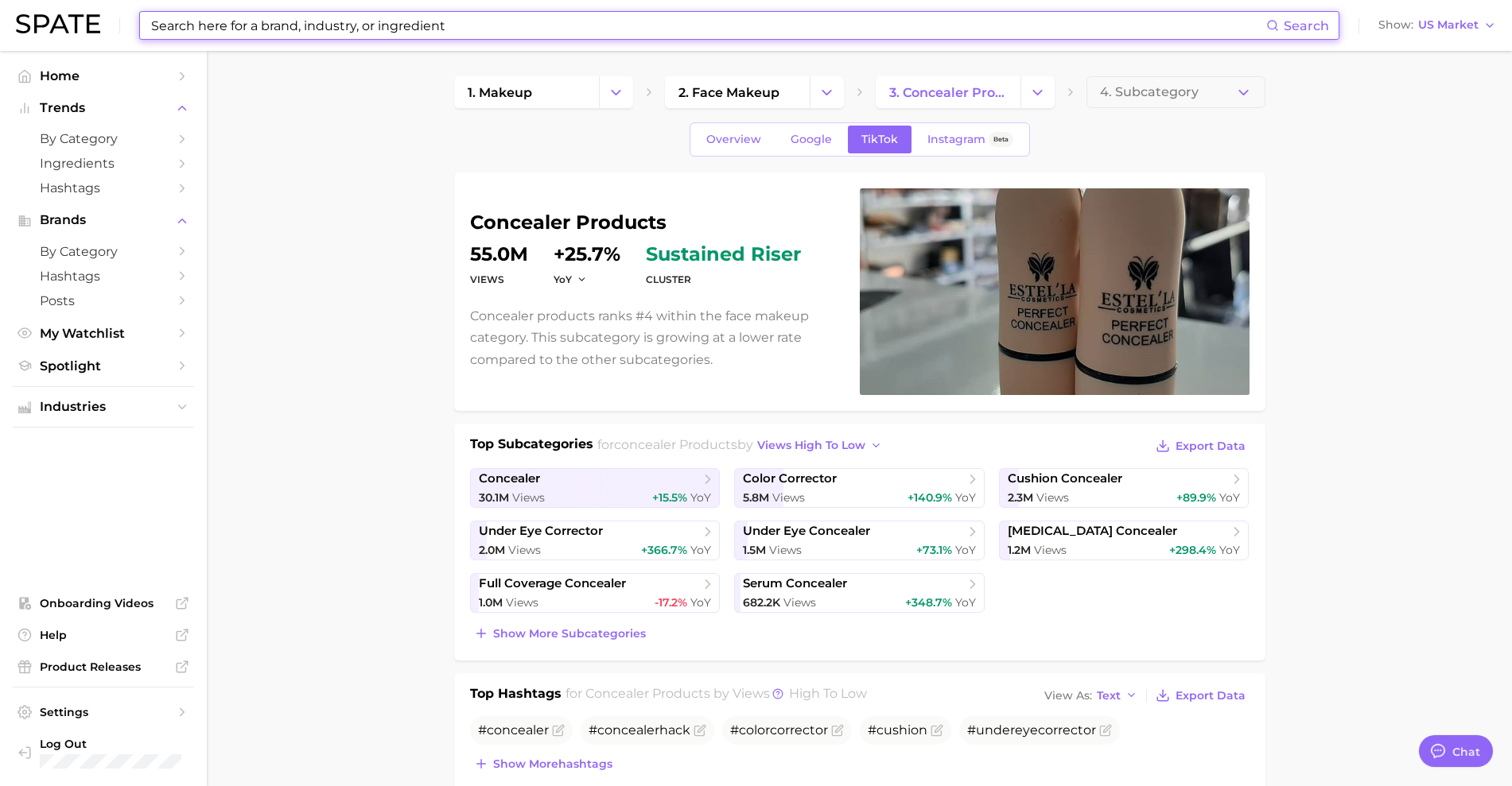
click at [371, 32] on input at bounding box center [707, 25] width 1117 height 27
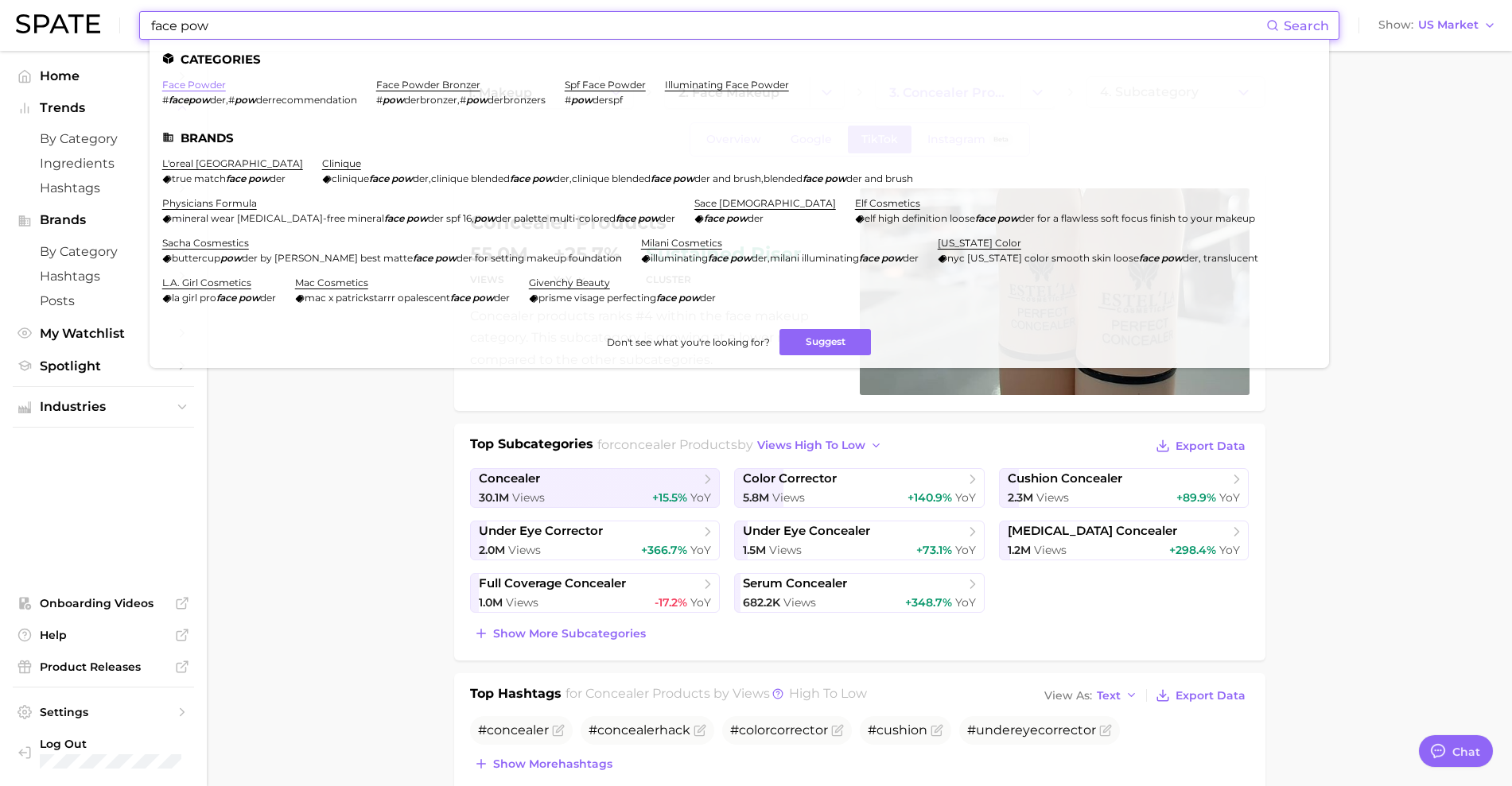
type input "face pow"
click at [212, 86] on link "face powder" at bounding box center [194, 84] width 63 height 12
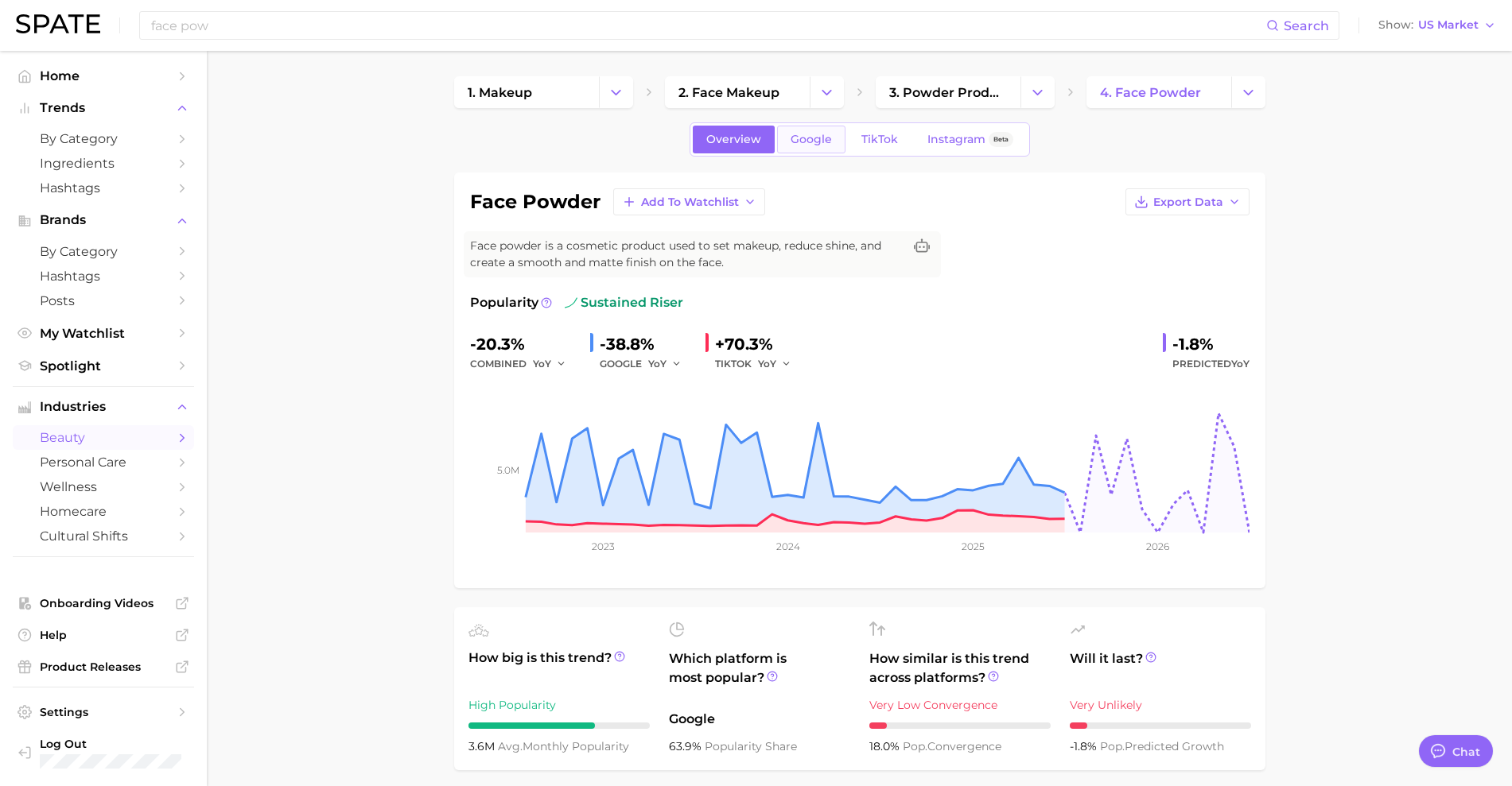
click at [821, 130] on link "Google" at bounding box center [811, 140] width 68 height 28
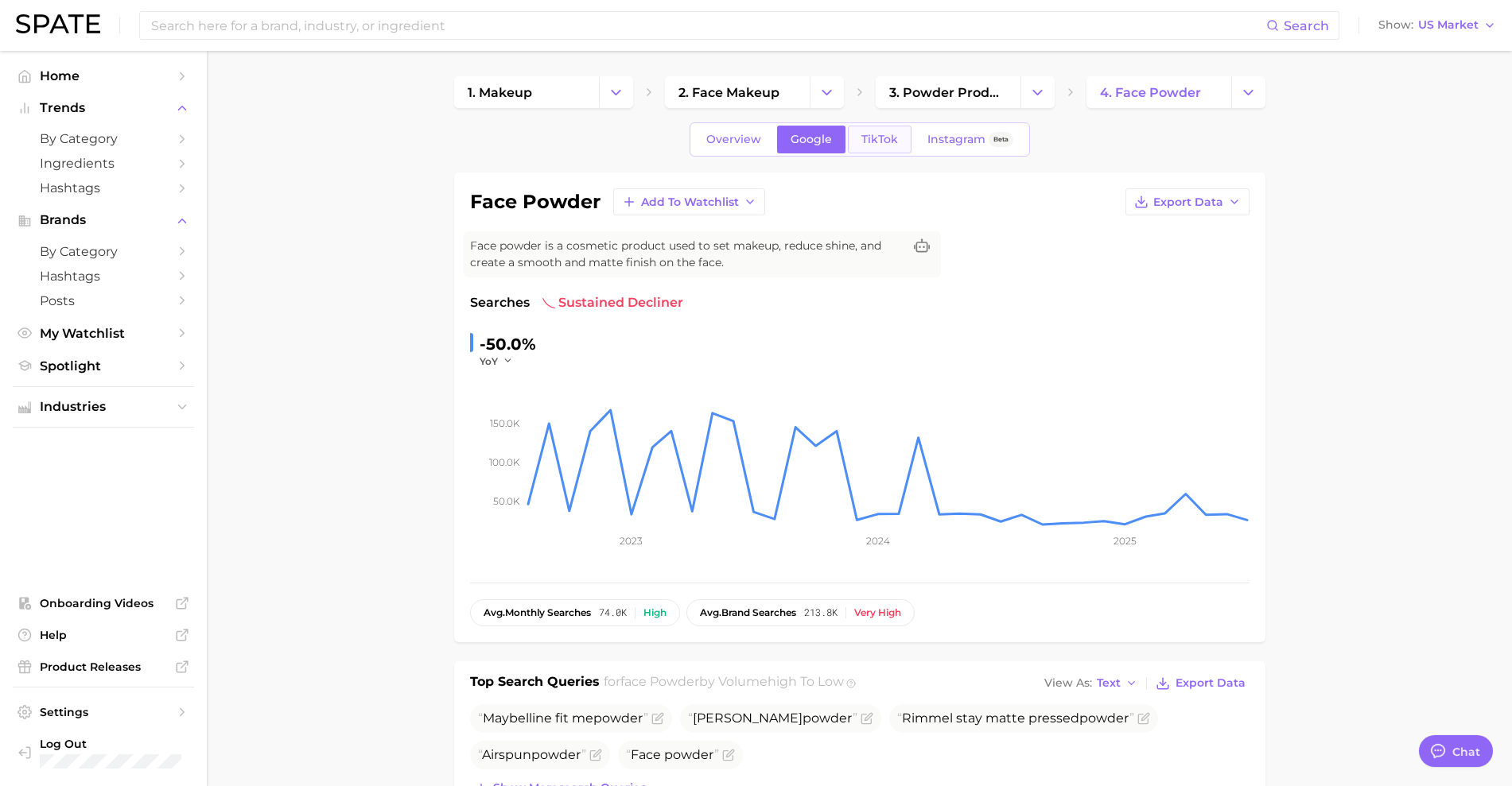
click at [865, 147] on link "TikTok" at bounding box center [880, 140] width 63 height 28
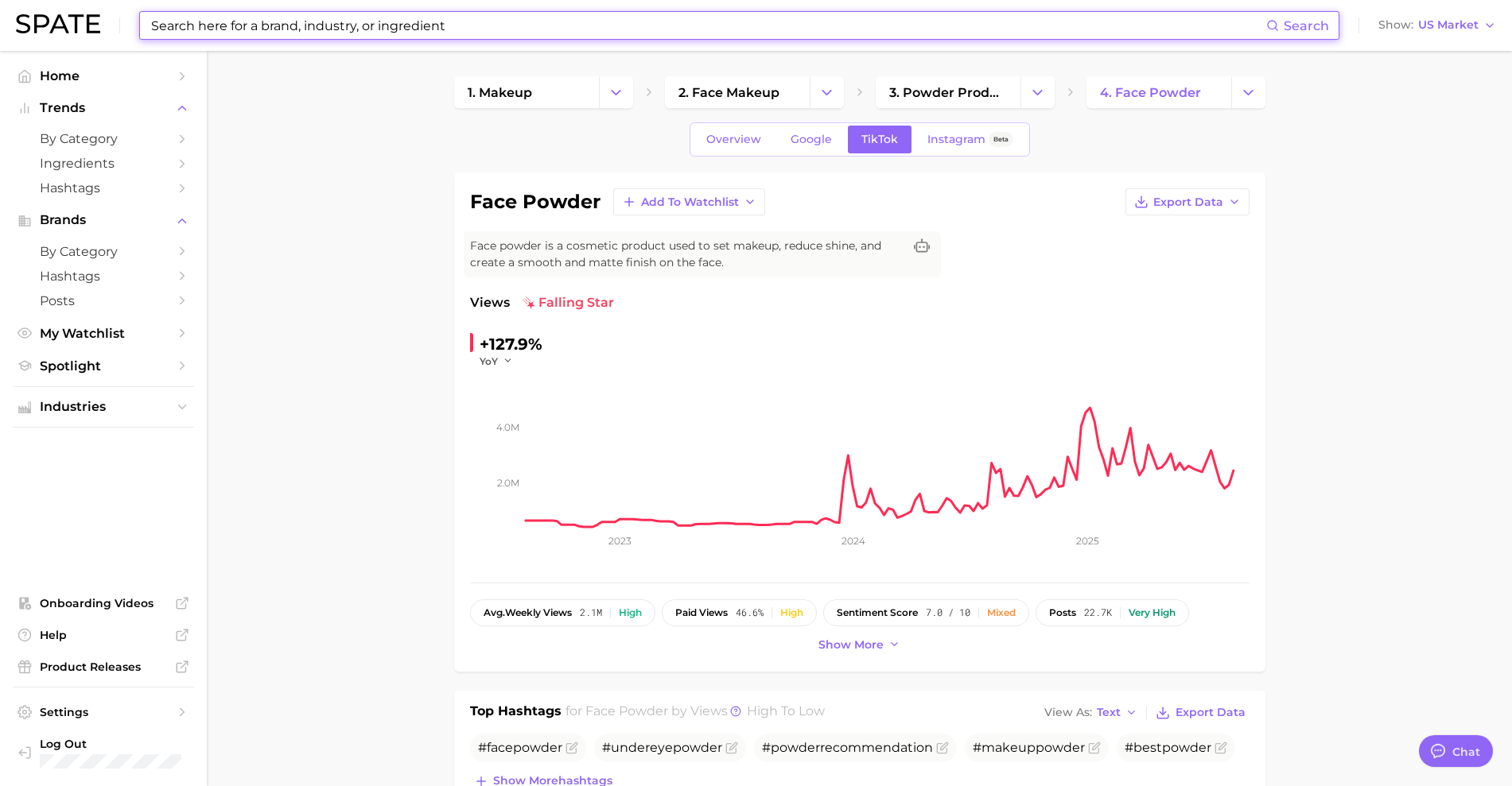
click at [529, 26] on input at bounding box center [707, 25] width 1117 height 27
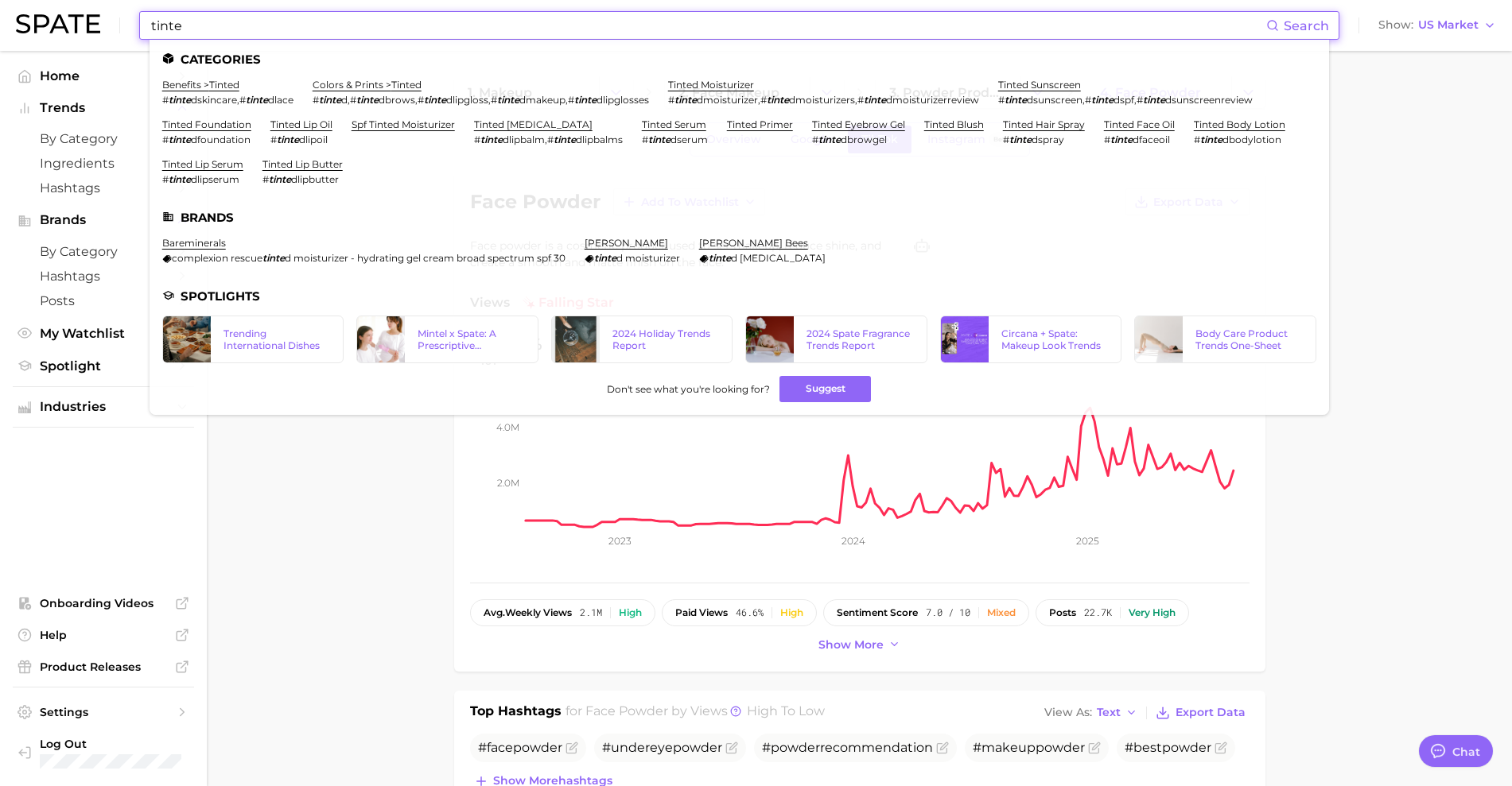
type input "tinte"
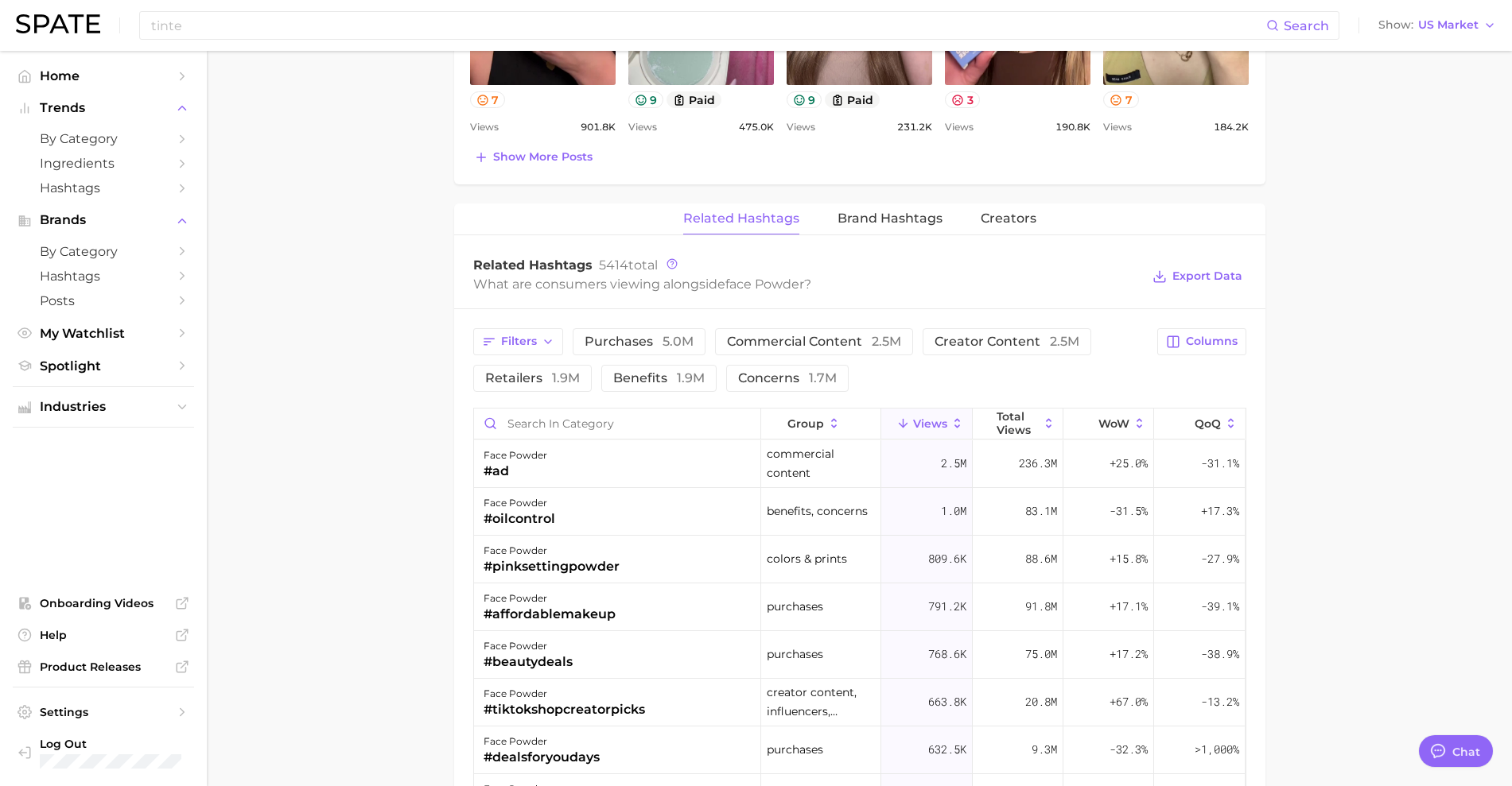
scroll to position [1083, 0]
click at [1206, 331] on button "Columns" at bounding box center [1201, 340] width 88 height 27
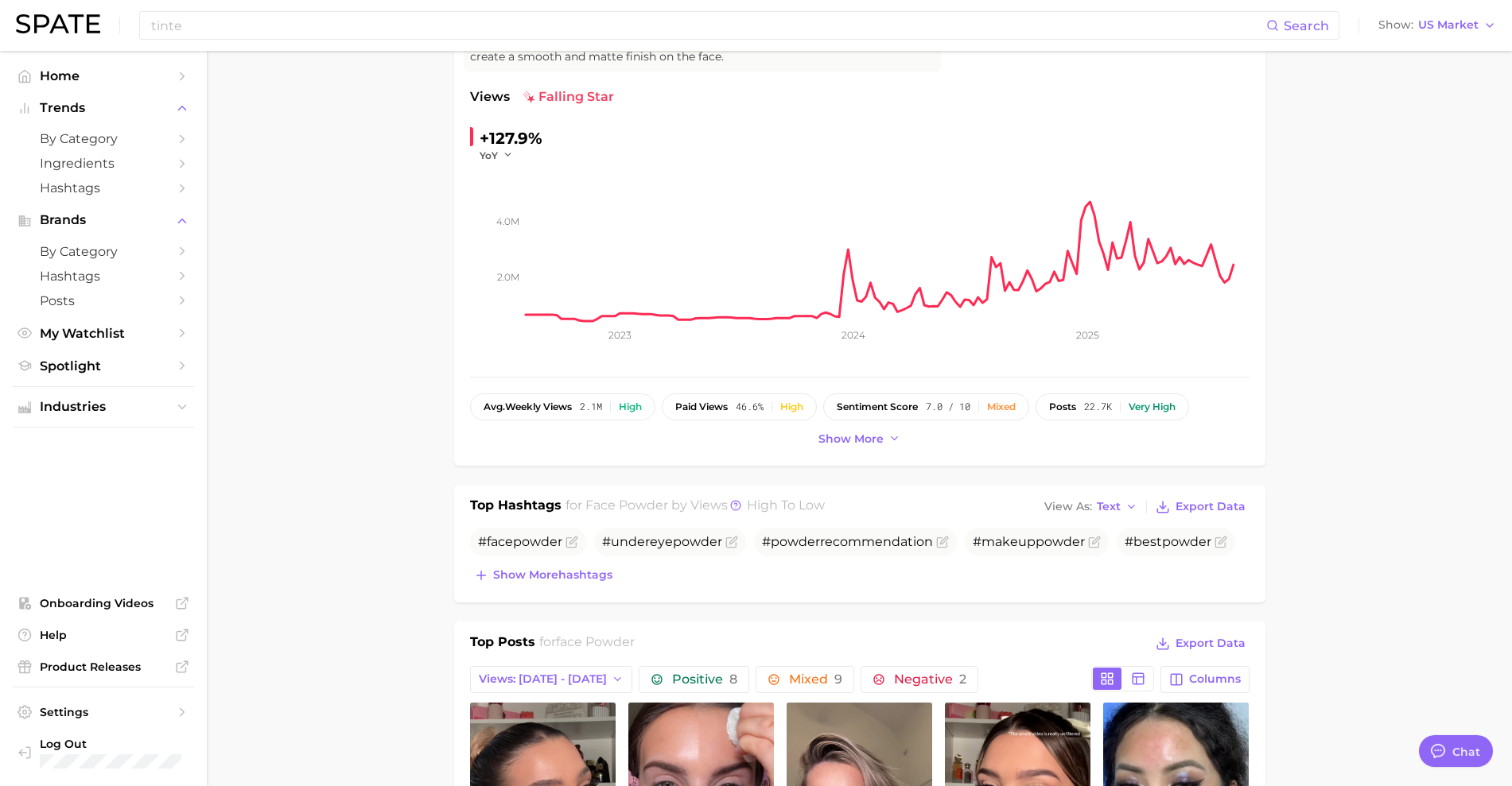
scroll to position [0, 0]
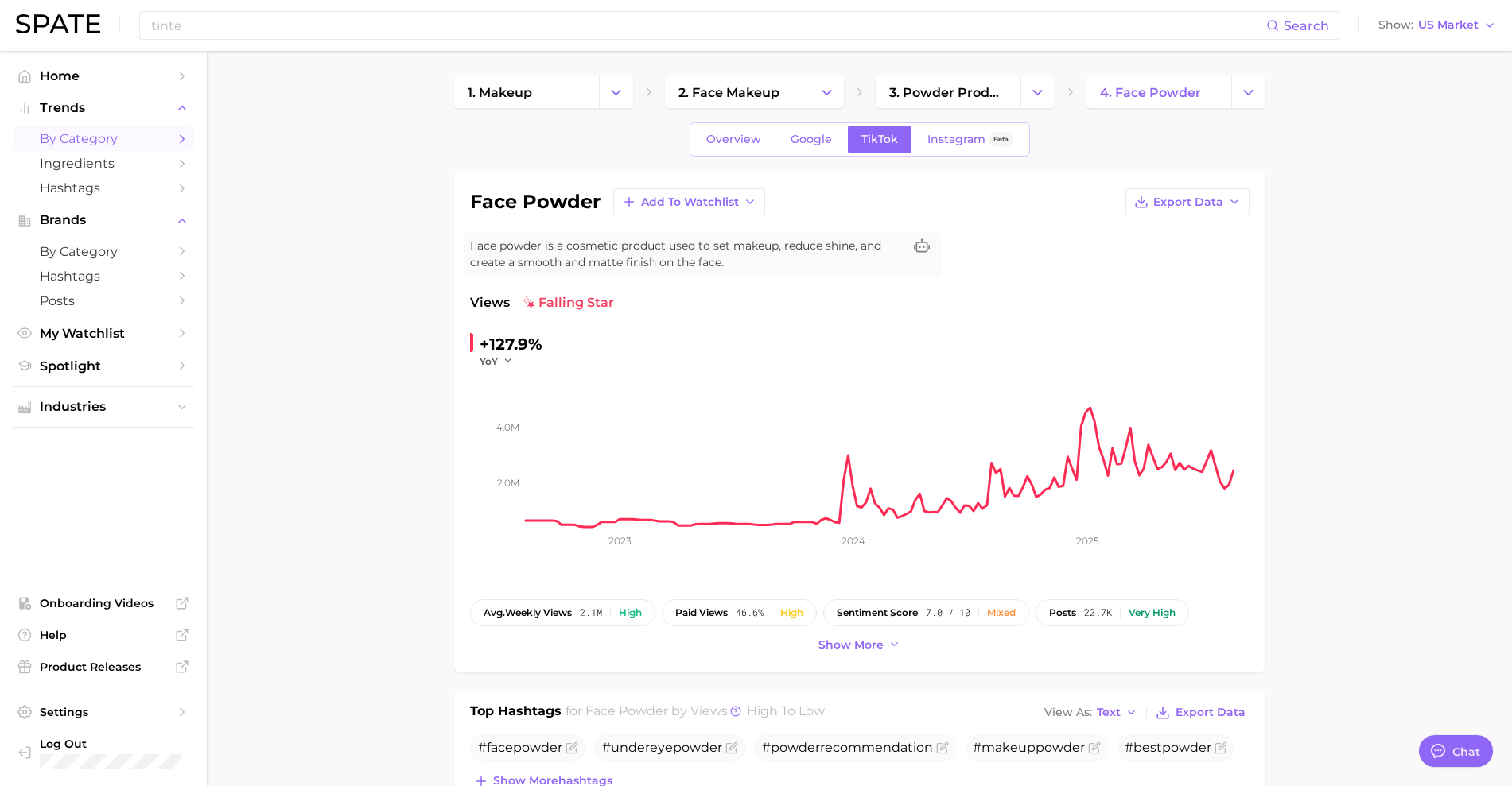
click at [68, 131] on span "by Category" at bounding box center [103, 139] width 127 height 15
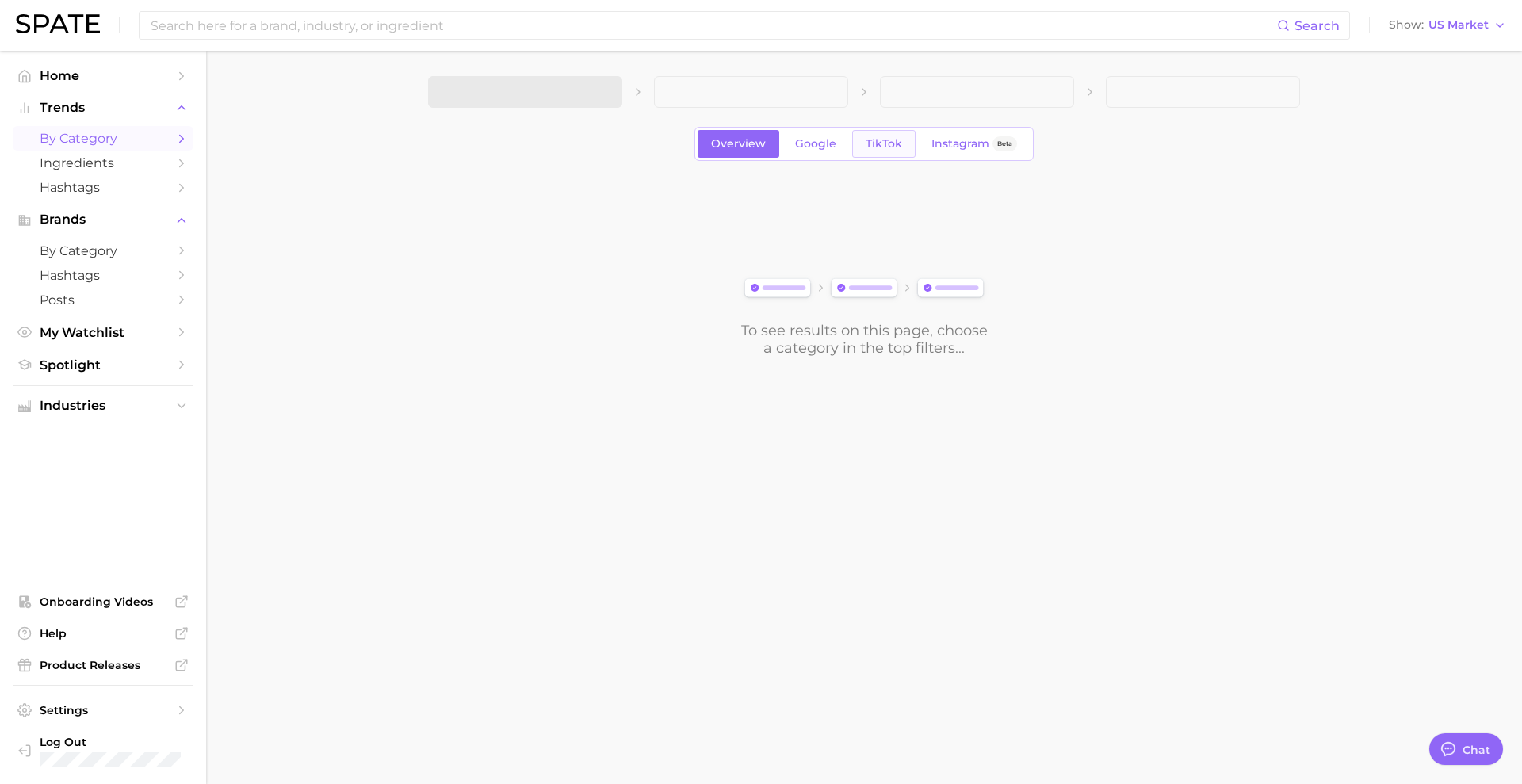
click at [900, 142] on span "TikTok" at bounding box center [884, 144] width 36 height 14
click at [595, 89] on icon "button" at bounding box center [600, 92] width 16 height 16
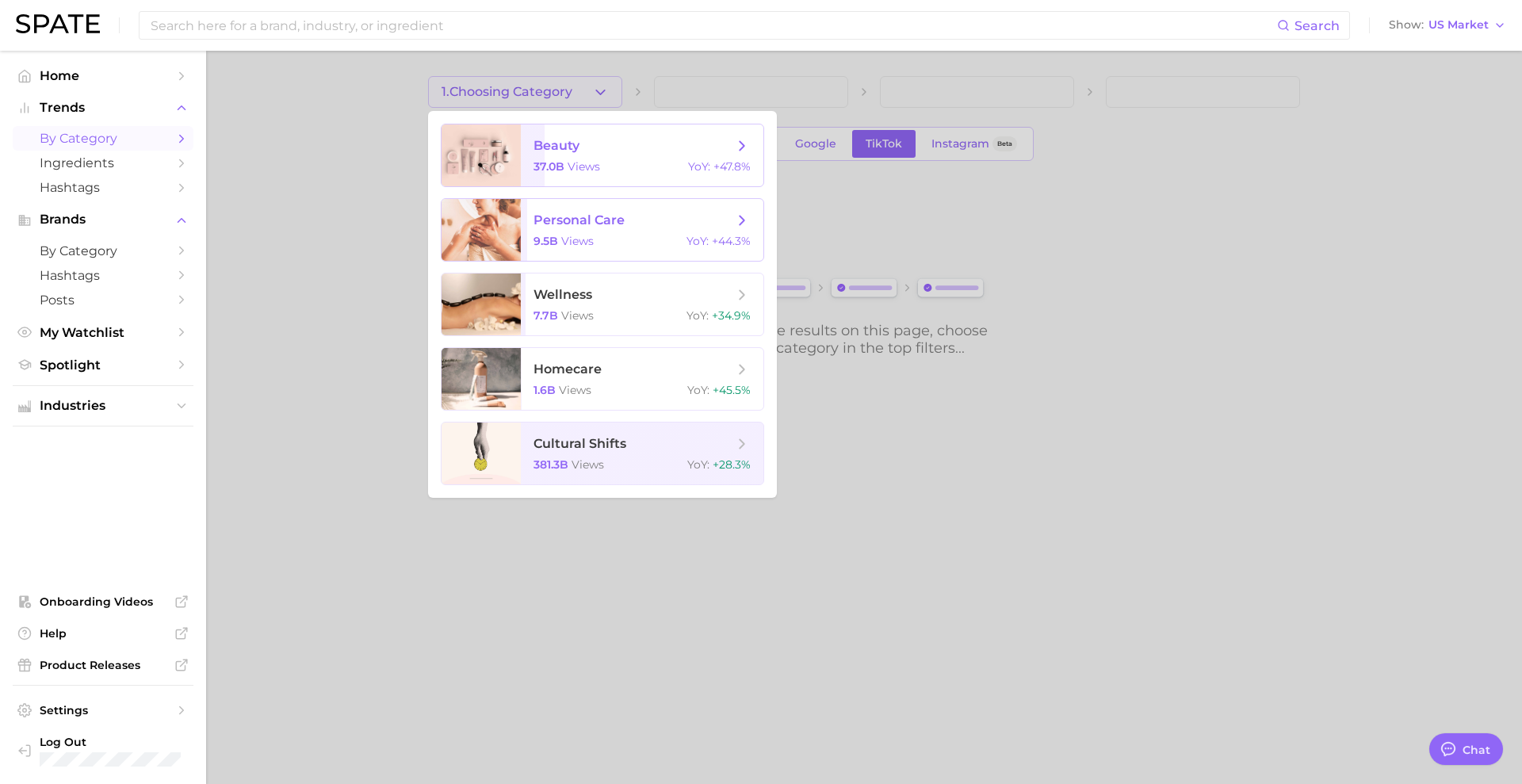
click at [583, 141] on span "beauty" at bounding box center [633, 146] width 200 height 17
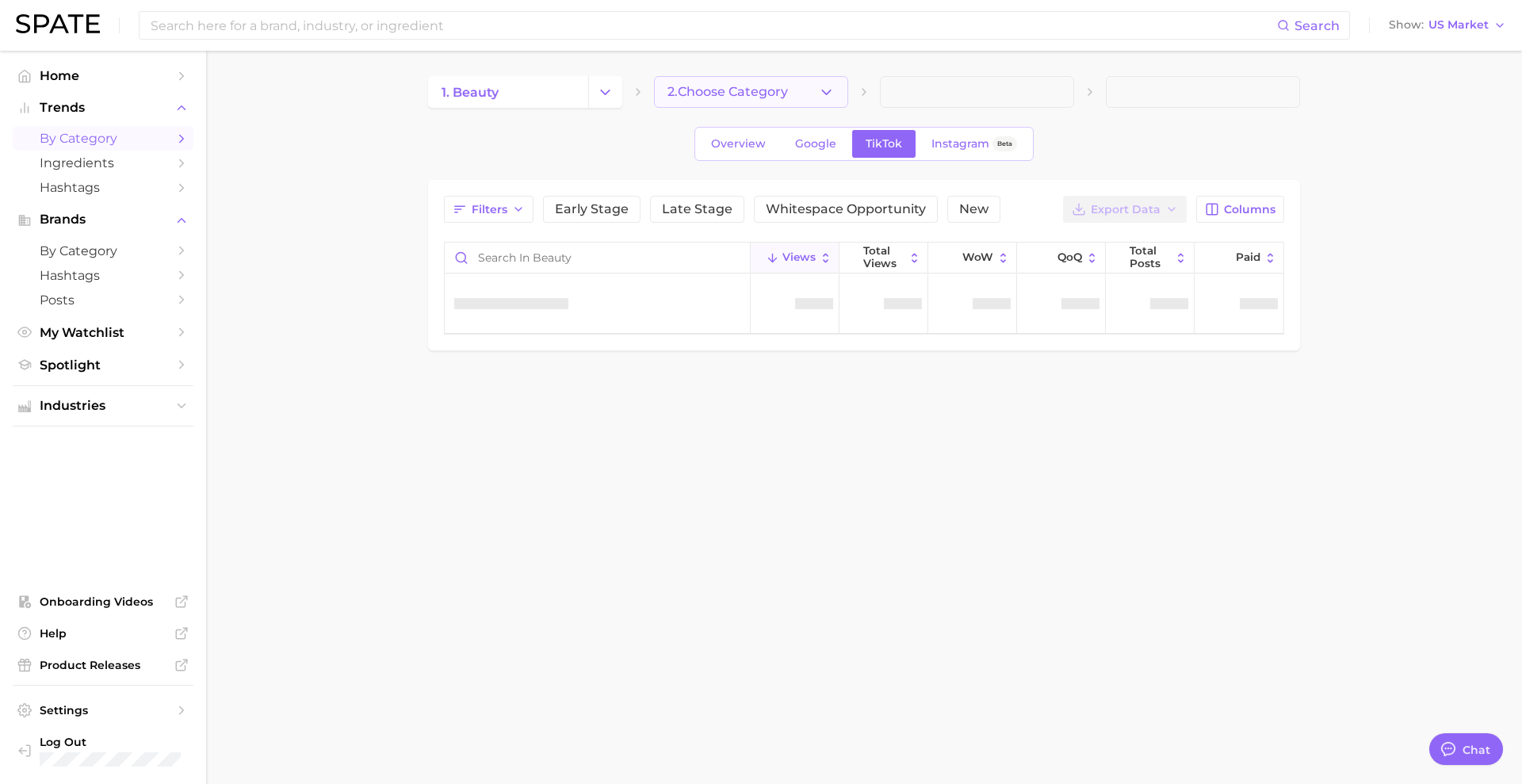
click at [755, 92] on span "2. Choose Category" at bounding box center [727, 92] width 120 height 14
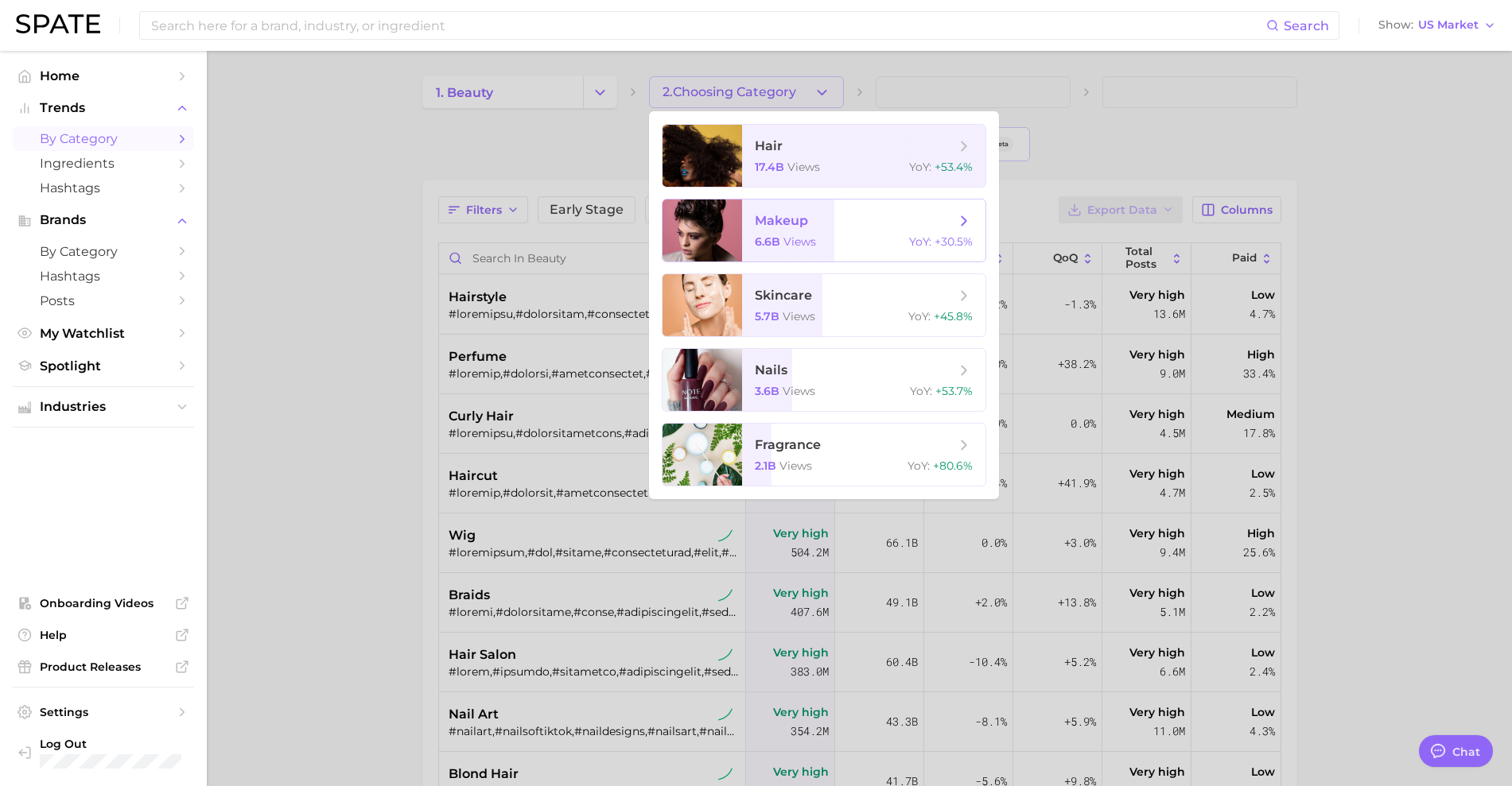
type textarea "x"
click at [804, 222] on span "makeup" at bounding box center [781, 220] width 54 height 15
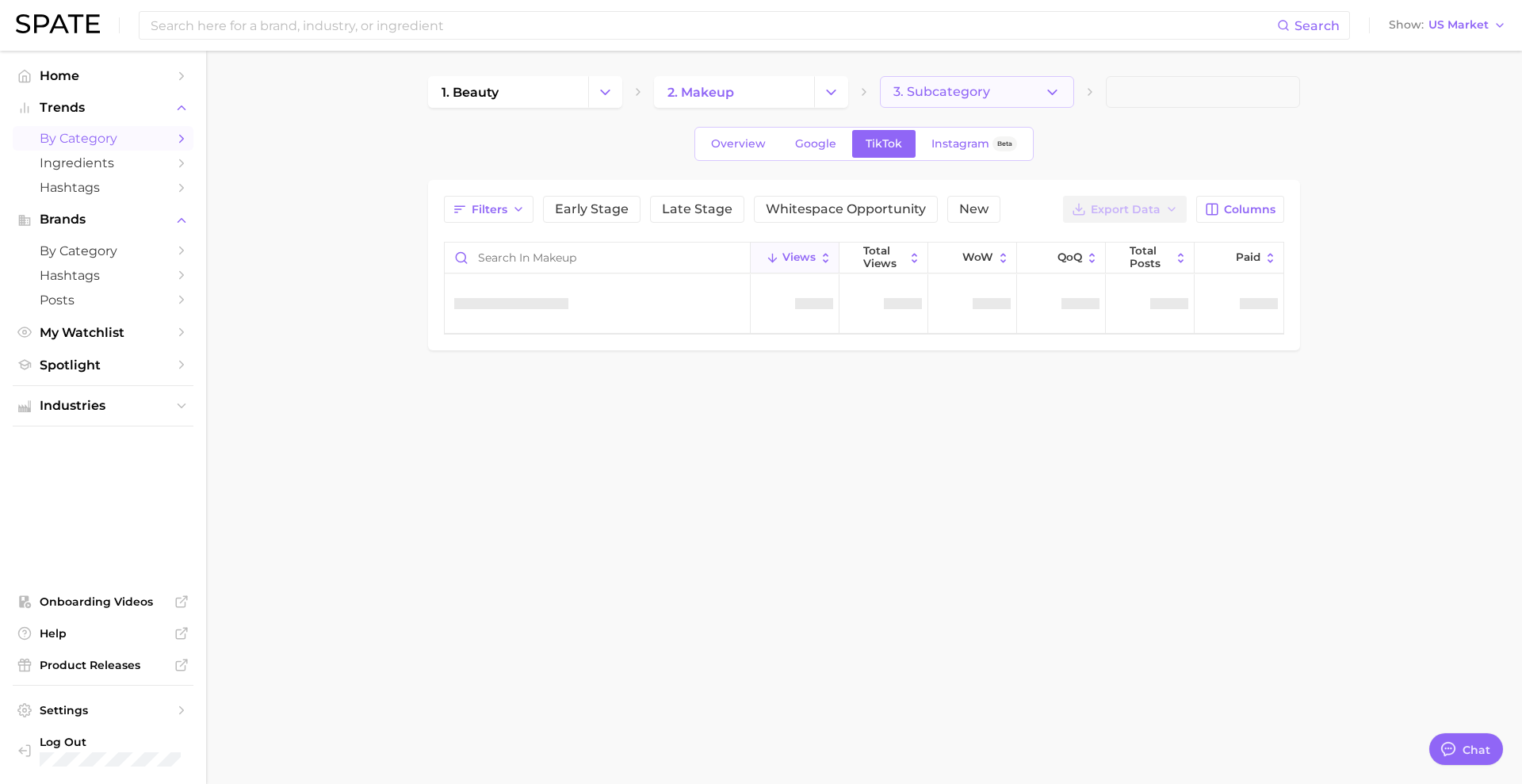
click at [926, 97] on span "3. Subcategory" at bounding box center [941, 92] width 97 height 14
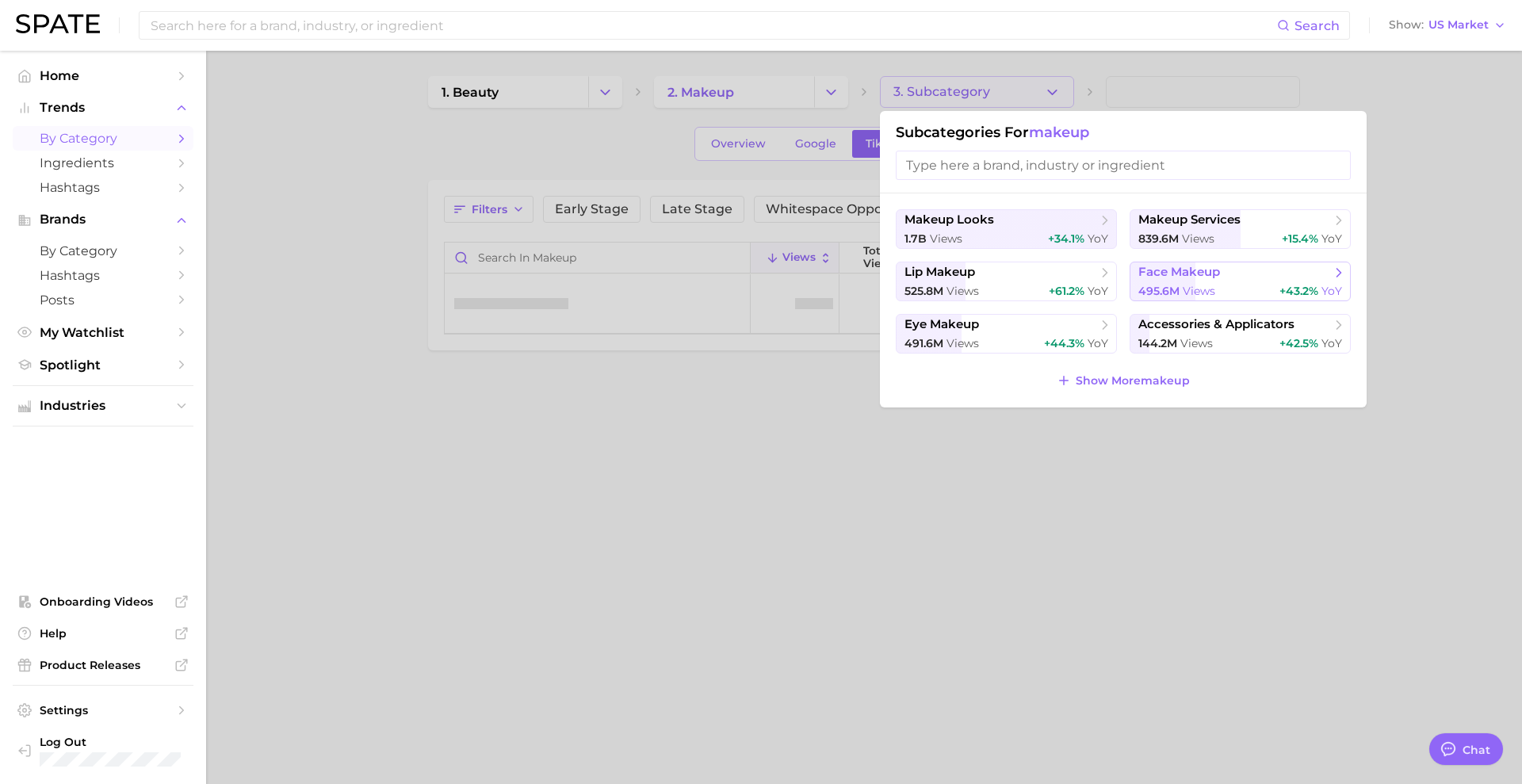
click at [1187, 287] on span "views" at bounding box center [1199, 291] width 33 height 14
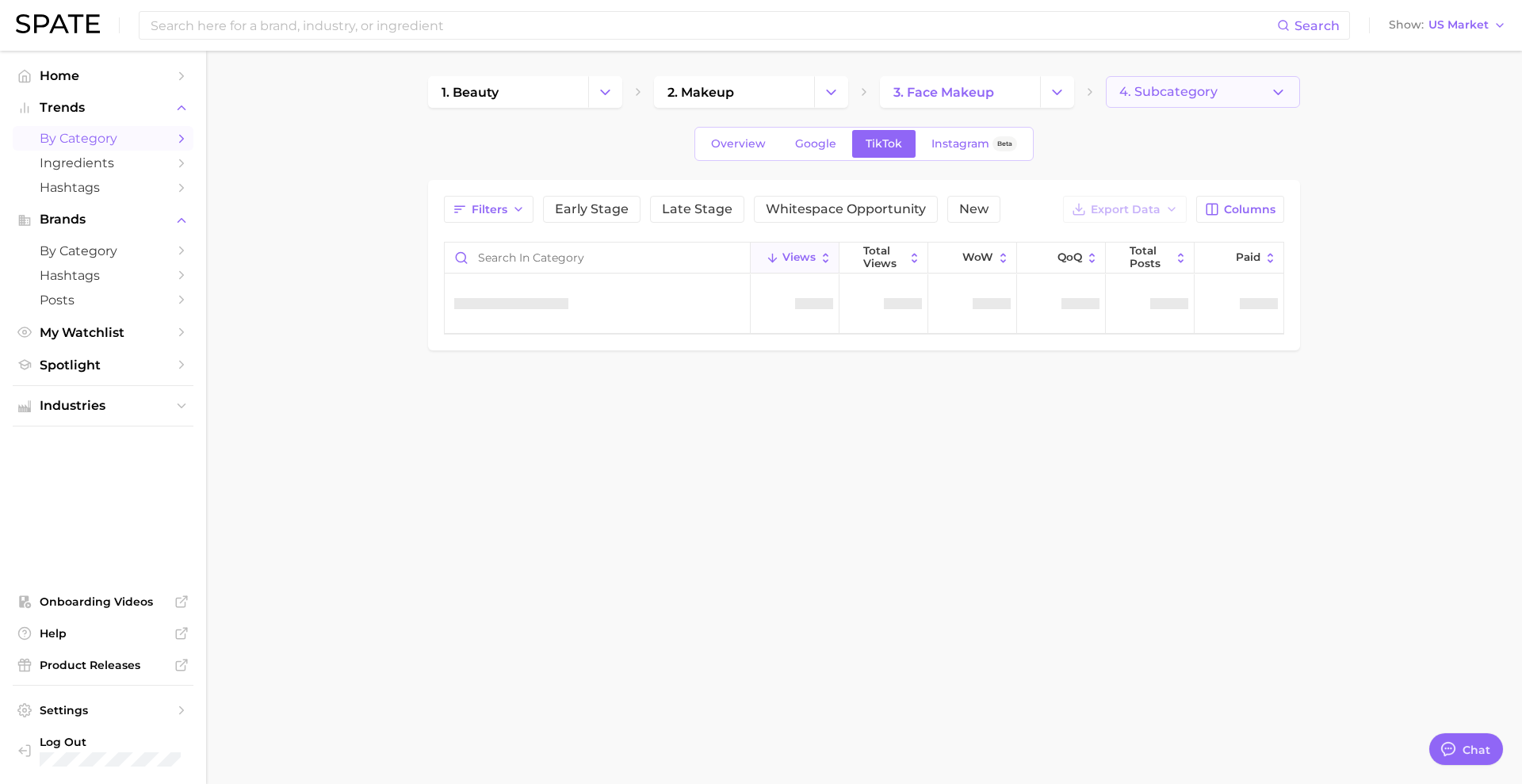
click at [1133, 94] on span "4. Subcategory" at bounding box center [1168, 92] width 99 height 14
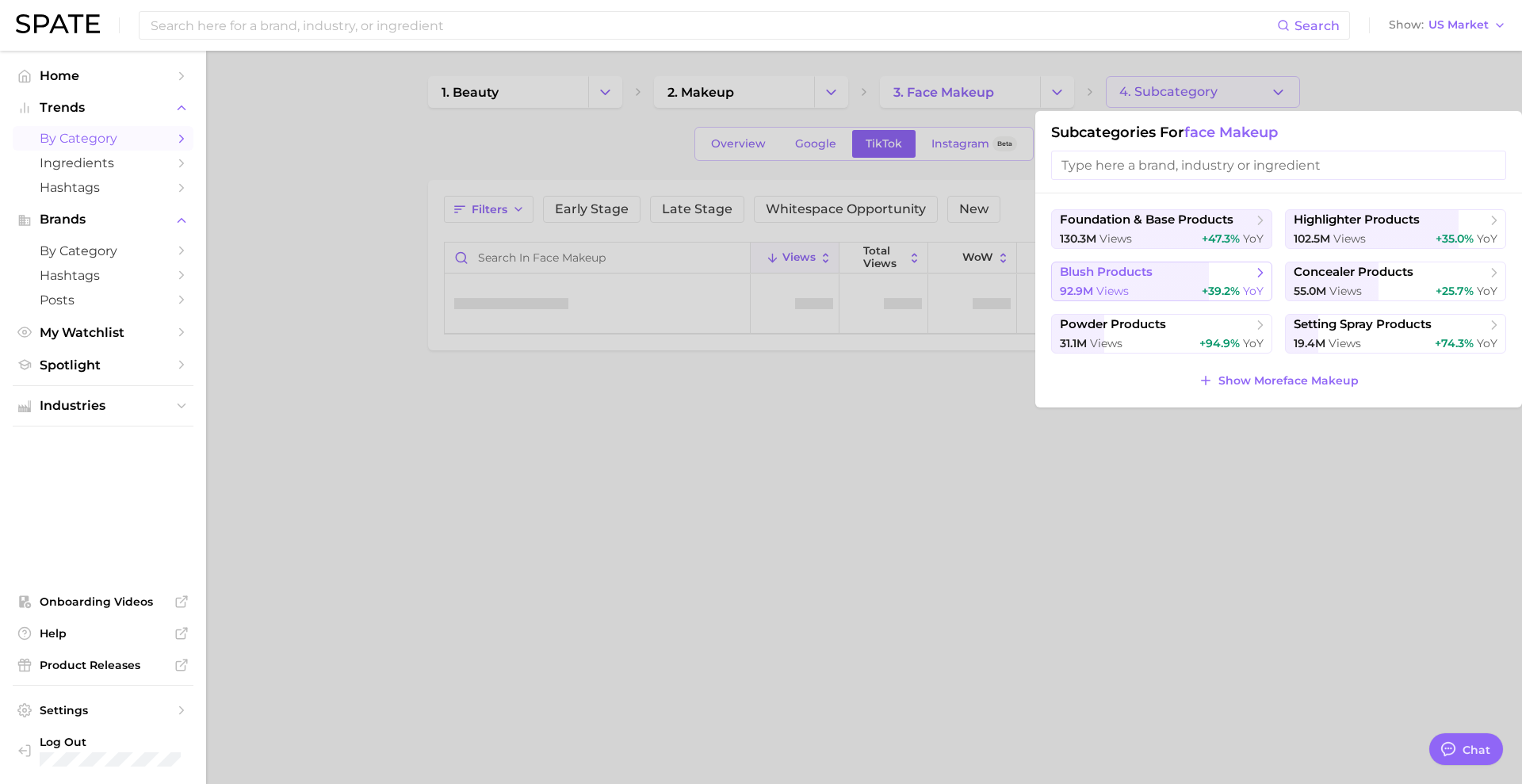
click at [1171, 279] on span "blush products" at bounding box center [1156, 273] width 193 height 16
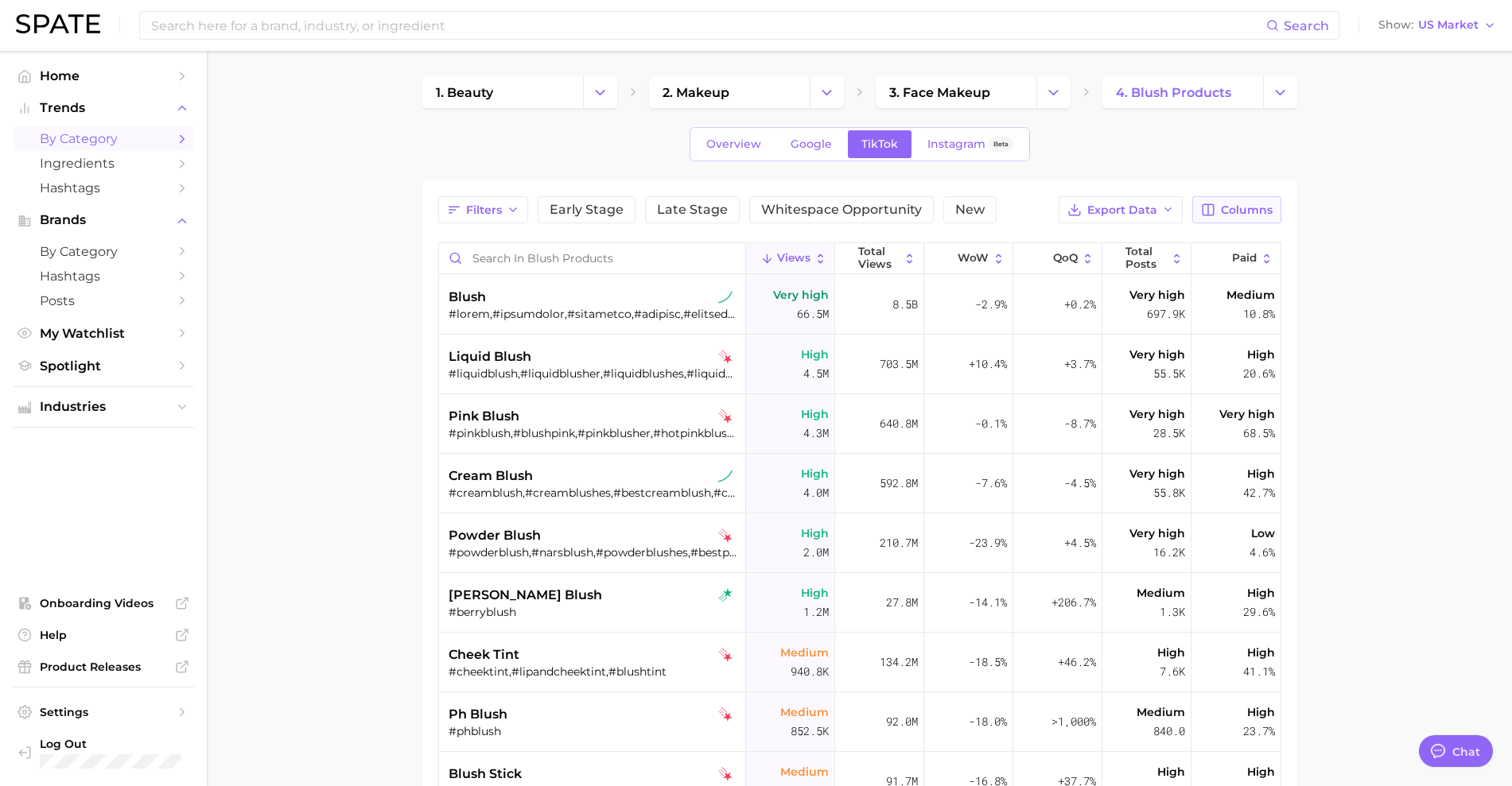
click at [1268, 215] on span "Columns" at bounding box center [1246, 209] width 52 height 14
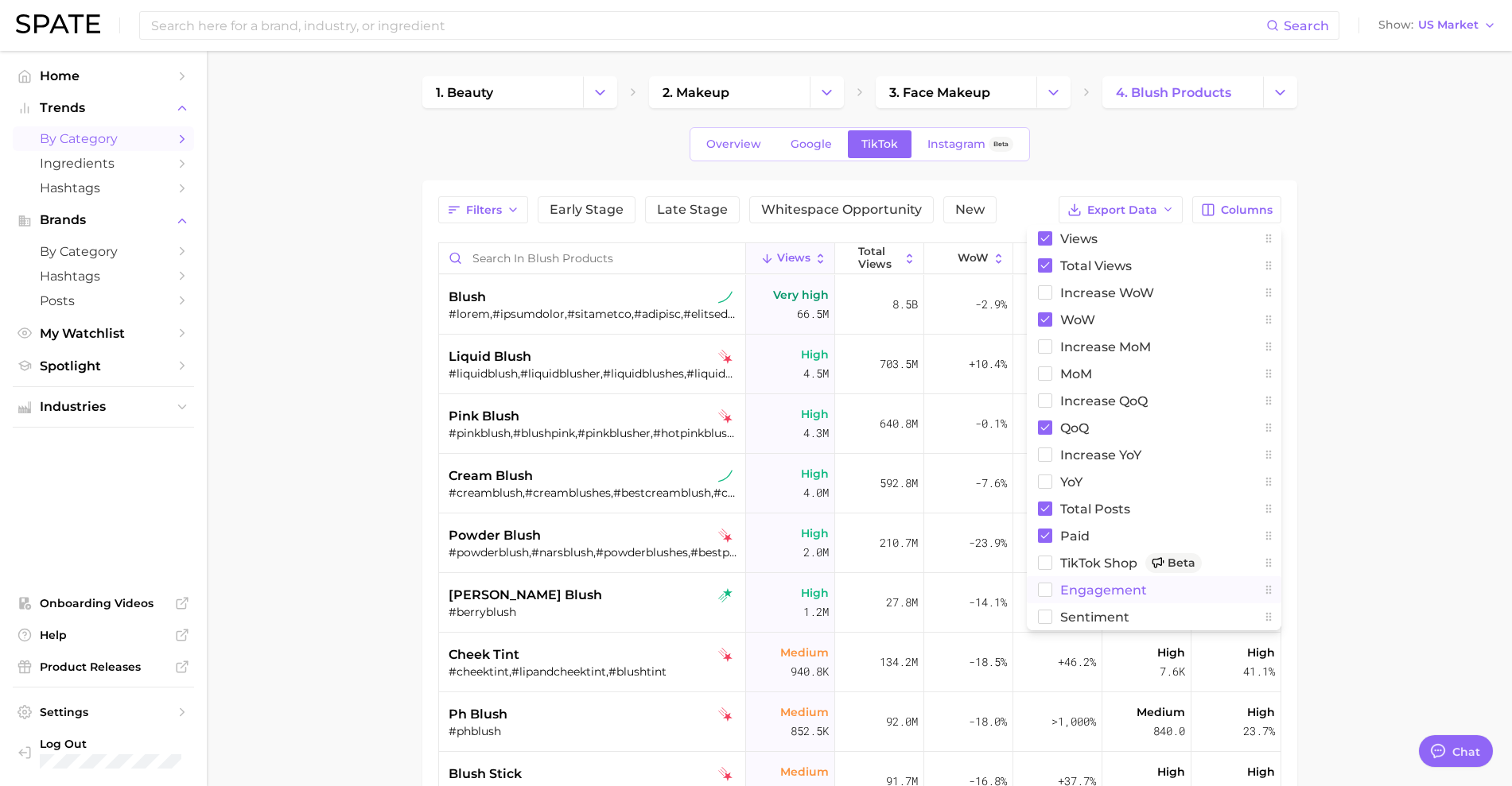
click at [1055, 596] on button "engagement" at bounding box center [1154, 590] width 255 height 27
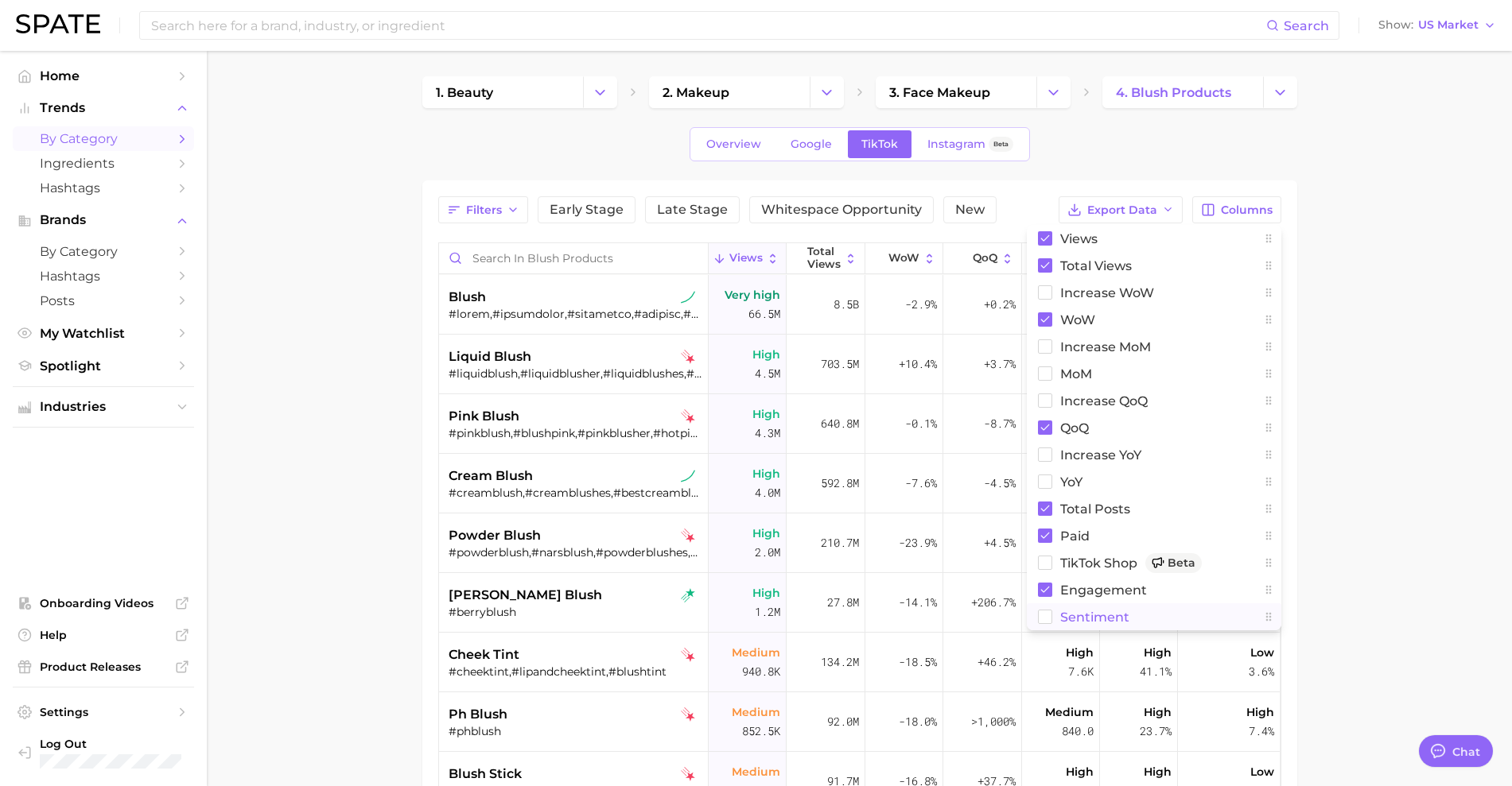
click at [1043, 616] on rect at bounding box center [1044, 616] width 14 height 14
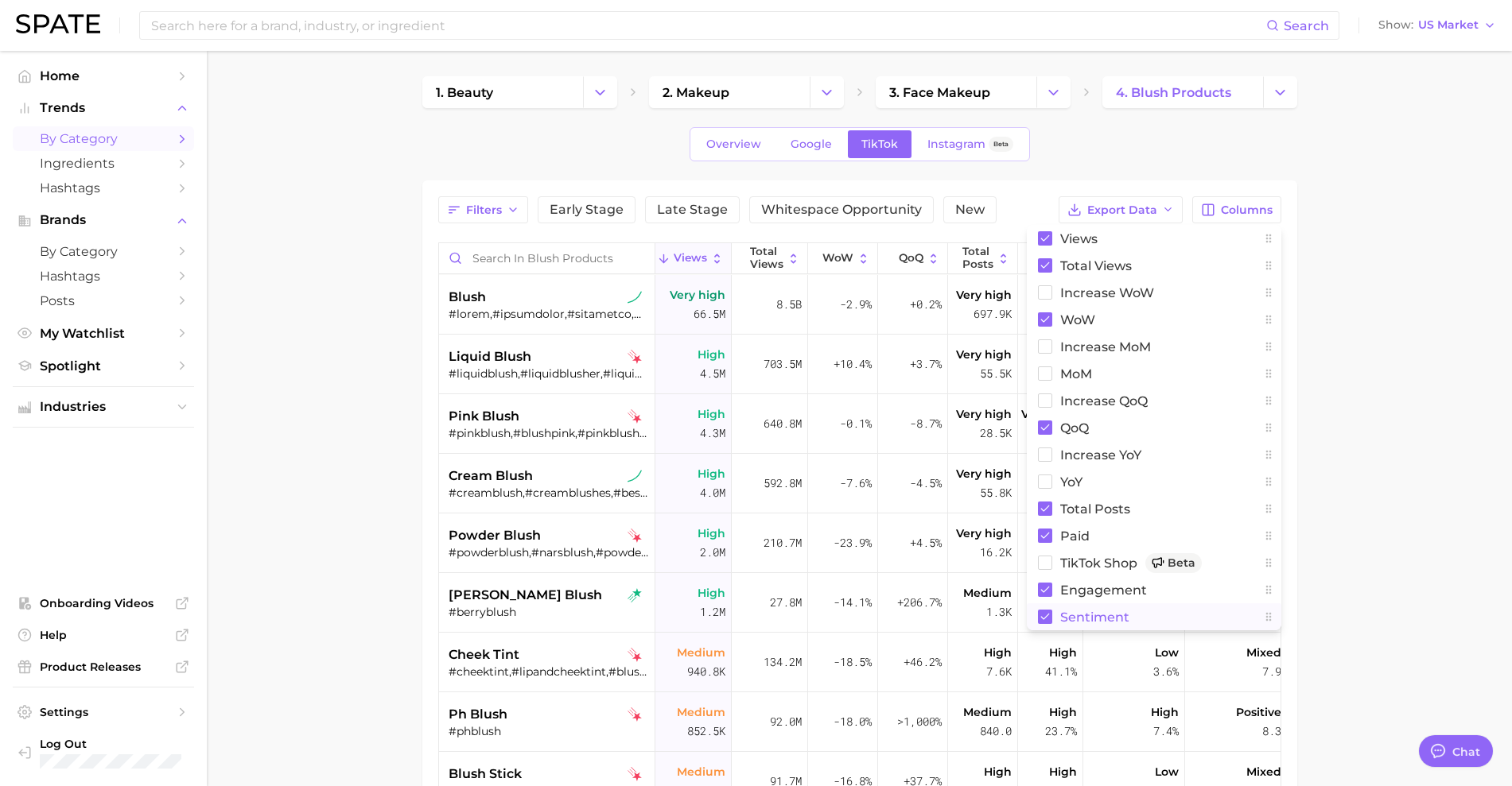
click at [1365, 572] on main "1. beauty 2. makeup 3. face makeup 4. blush products Overview Google TikTok Ins…" at bounding box center [859, 587] width 1305 height 1073
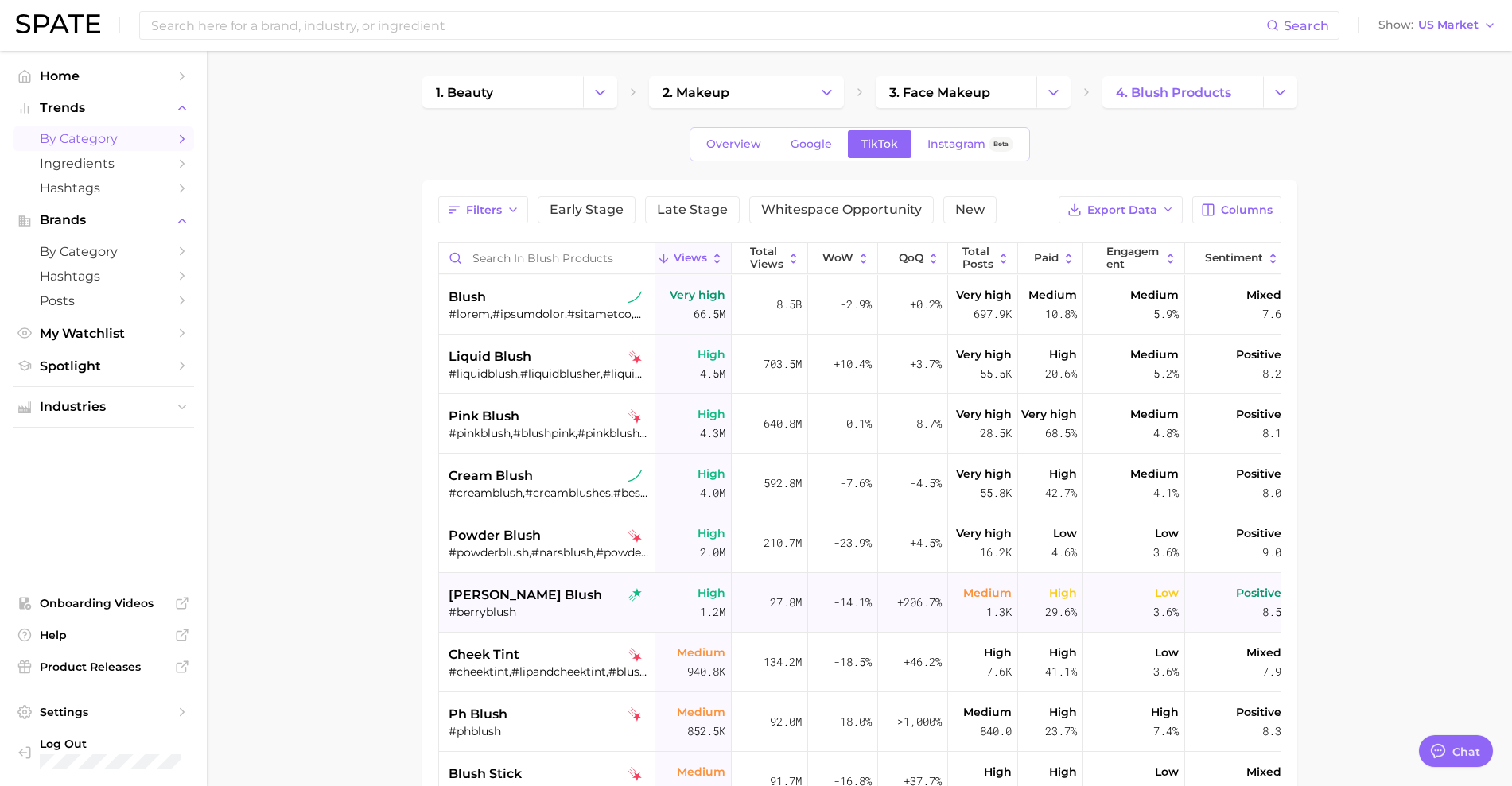
scroll to position [0, 22]
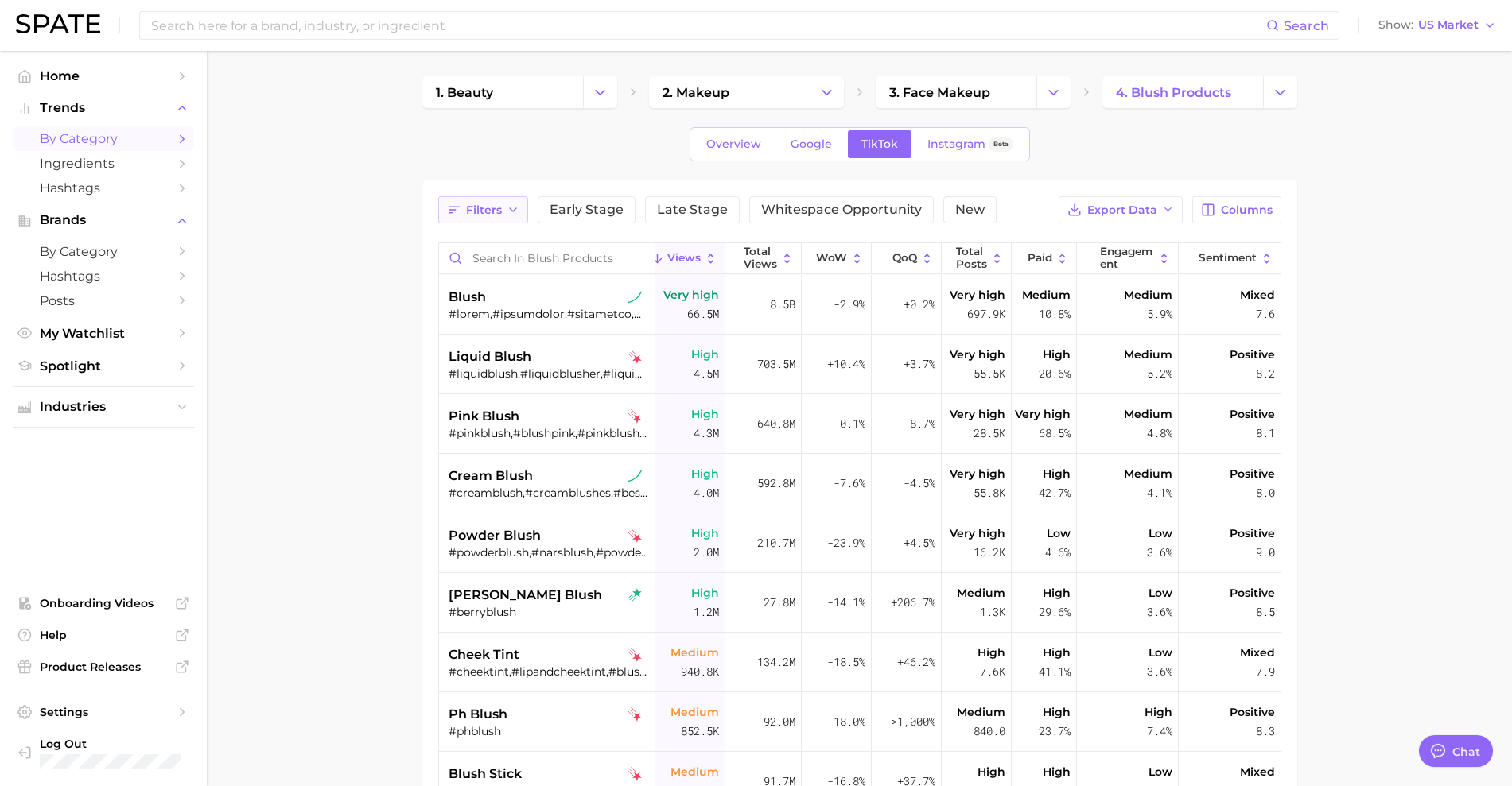
click at [501, 209] on span "Filters" at bounding box center [483, 209] width 35 height 14
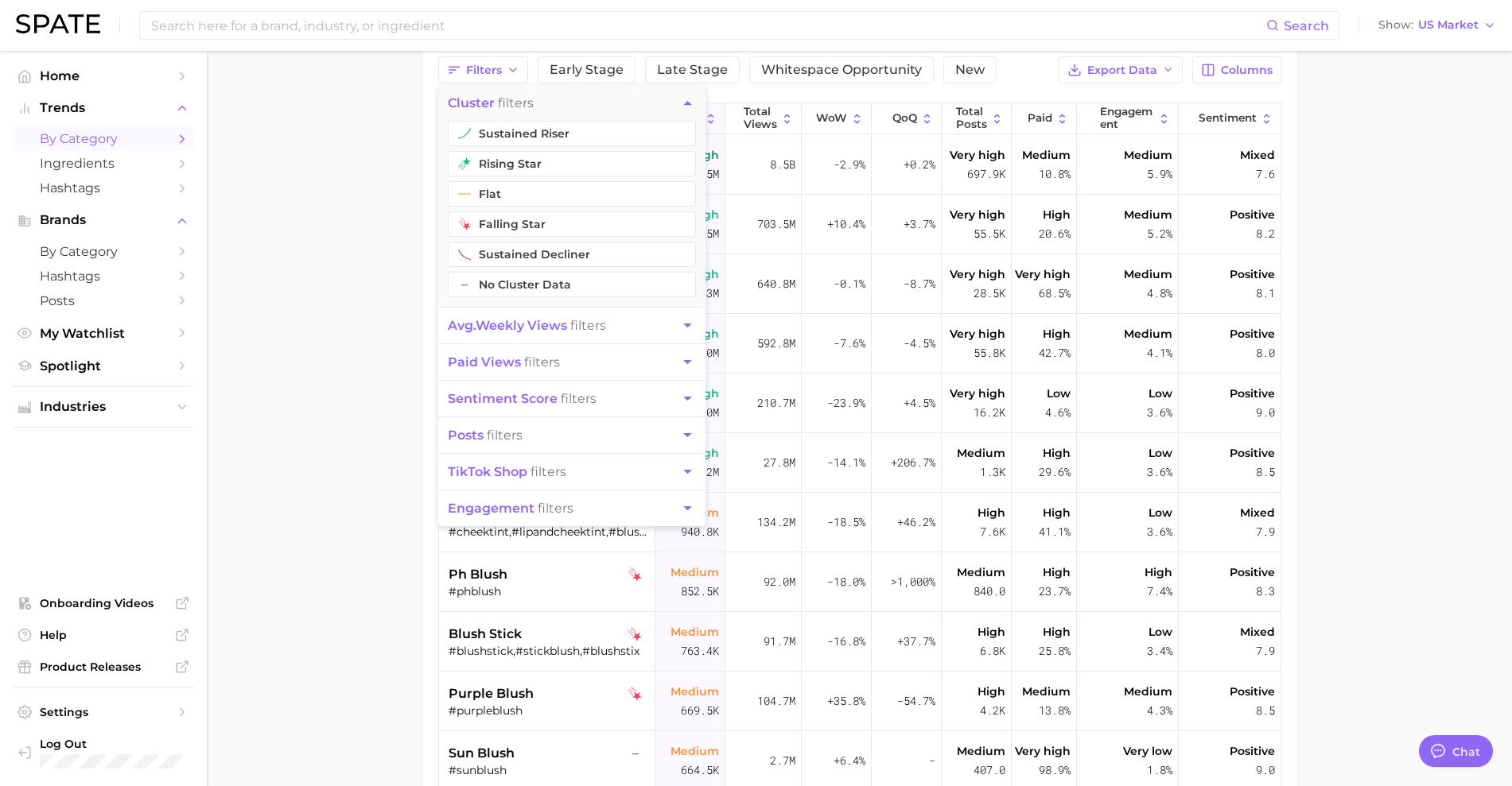
scroll to position [0, 0]
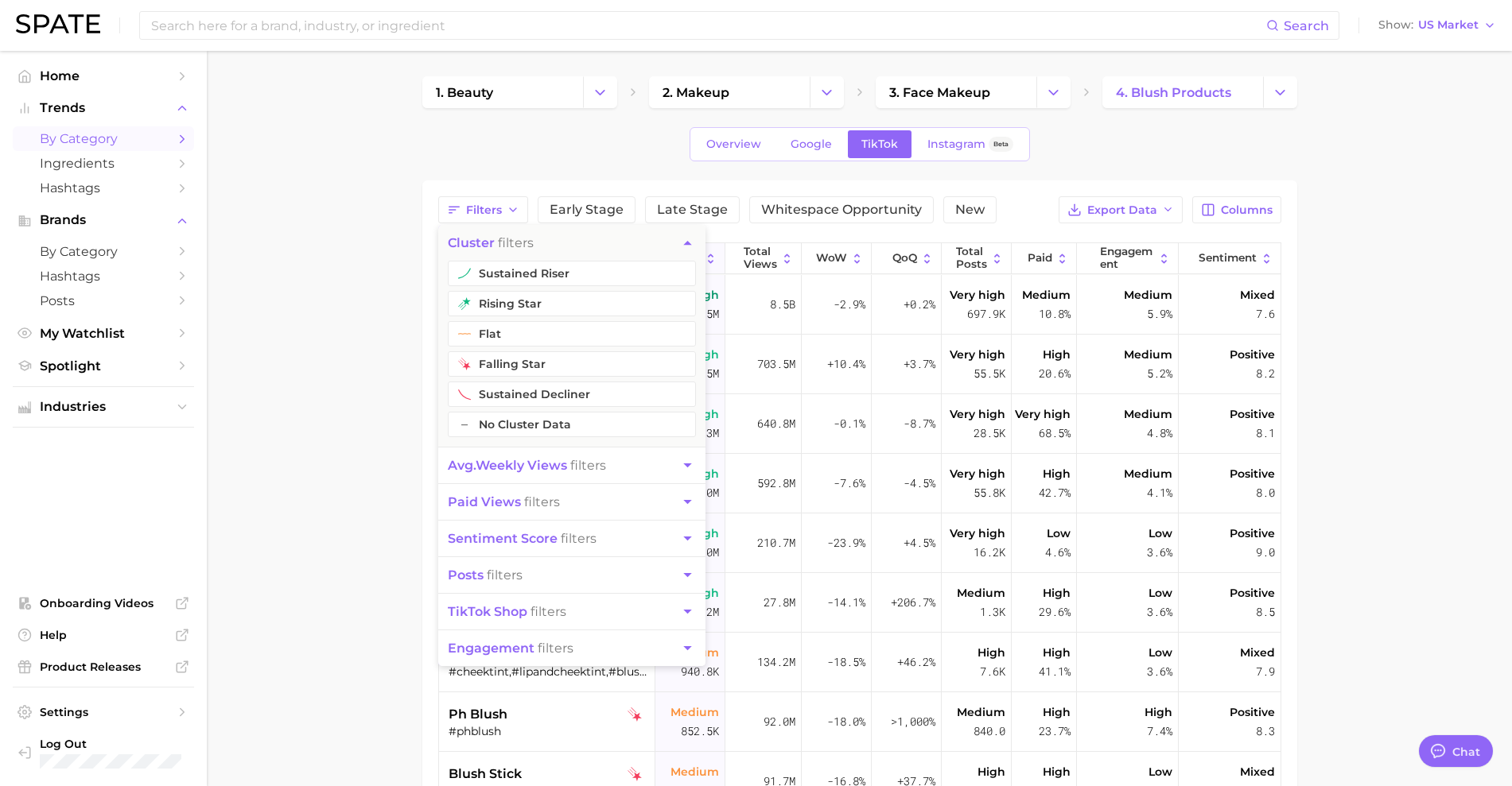
click at [544, 251] on button "cluster filters" at bounding box center [571, 242] width 268 height 35
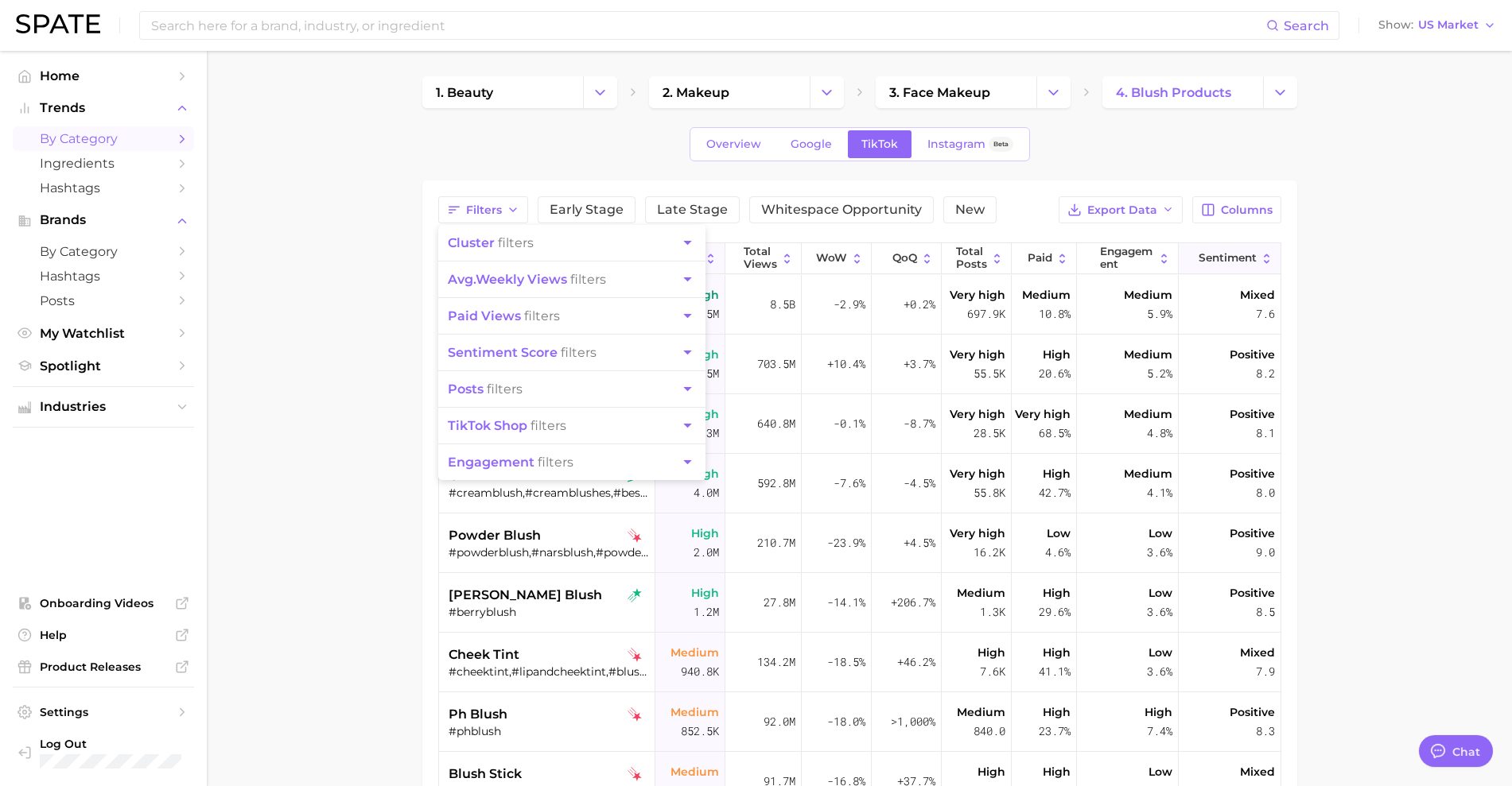
click at [1228, 264] on span "Sentiment" at bounding box center [1227, 258] width 58 height 13
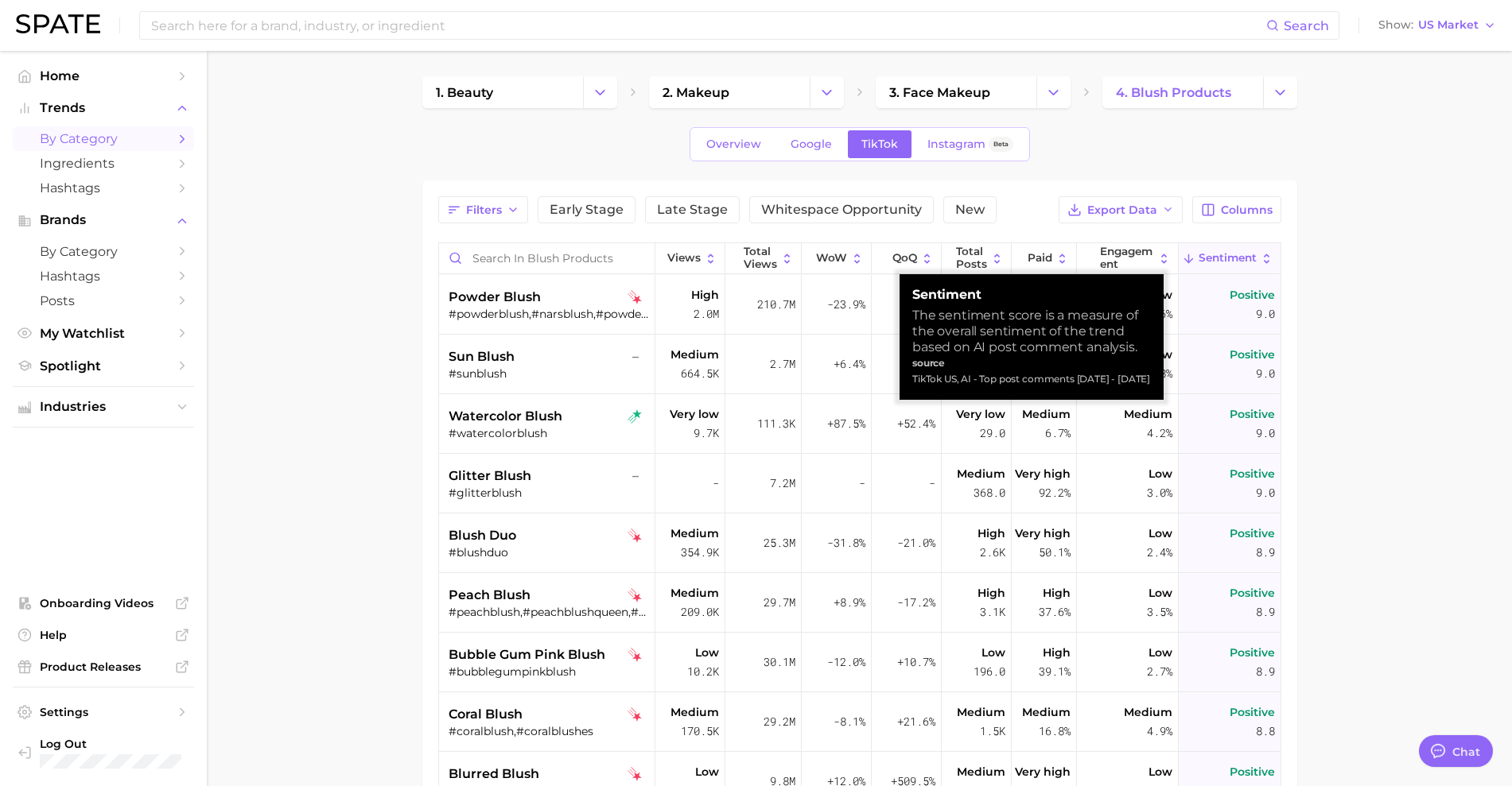
click at [1228, 264] on span "Sentiment" at bounding box center [1227, 258] width 58 height 13
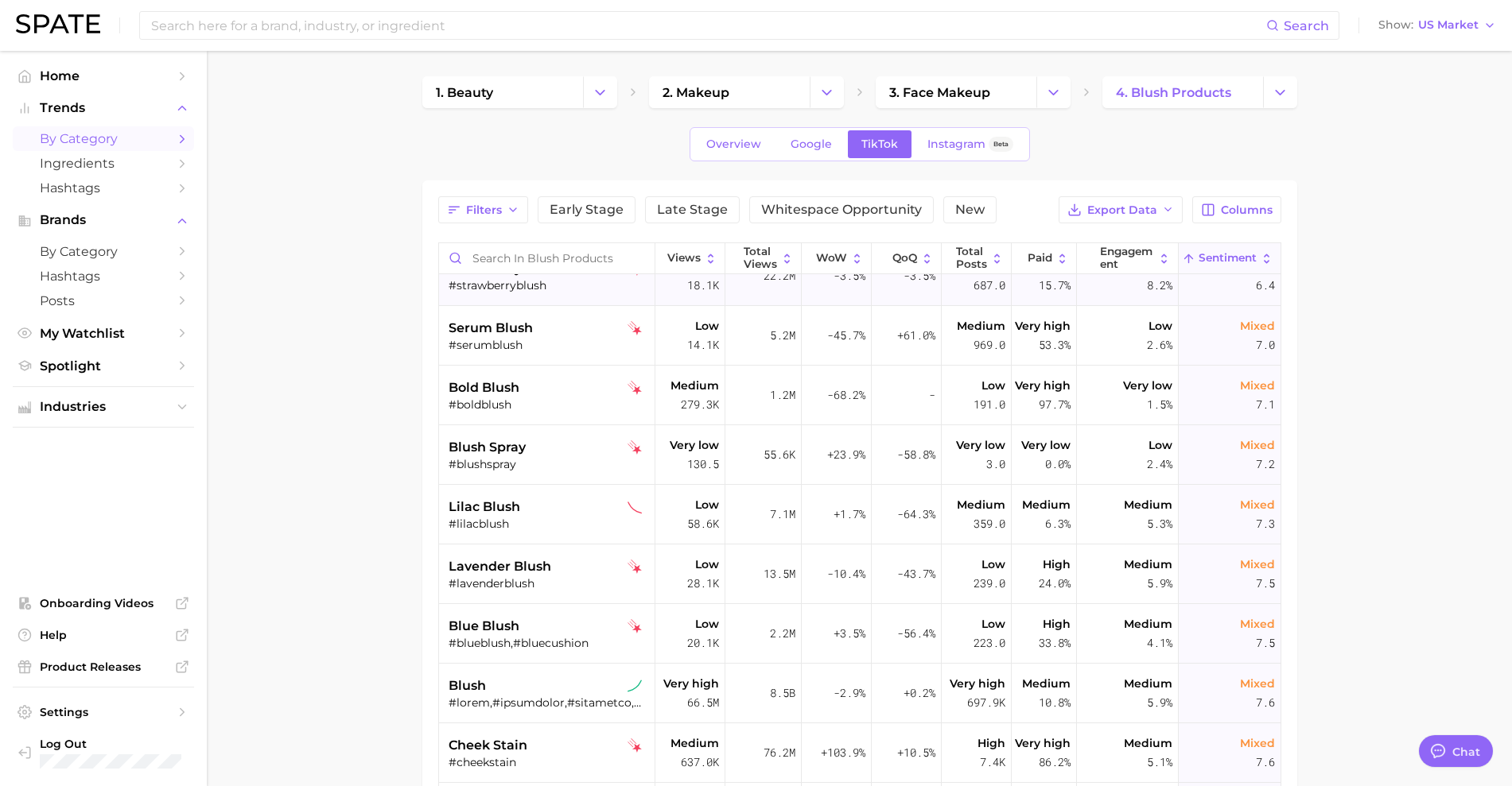
scroll to position [0, 22]
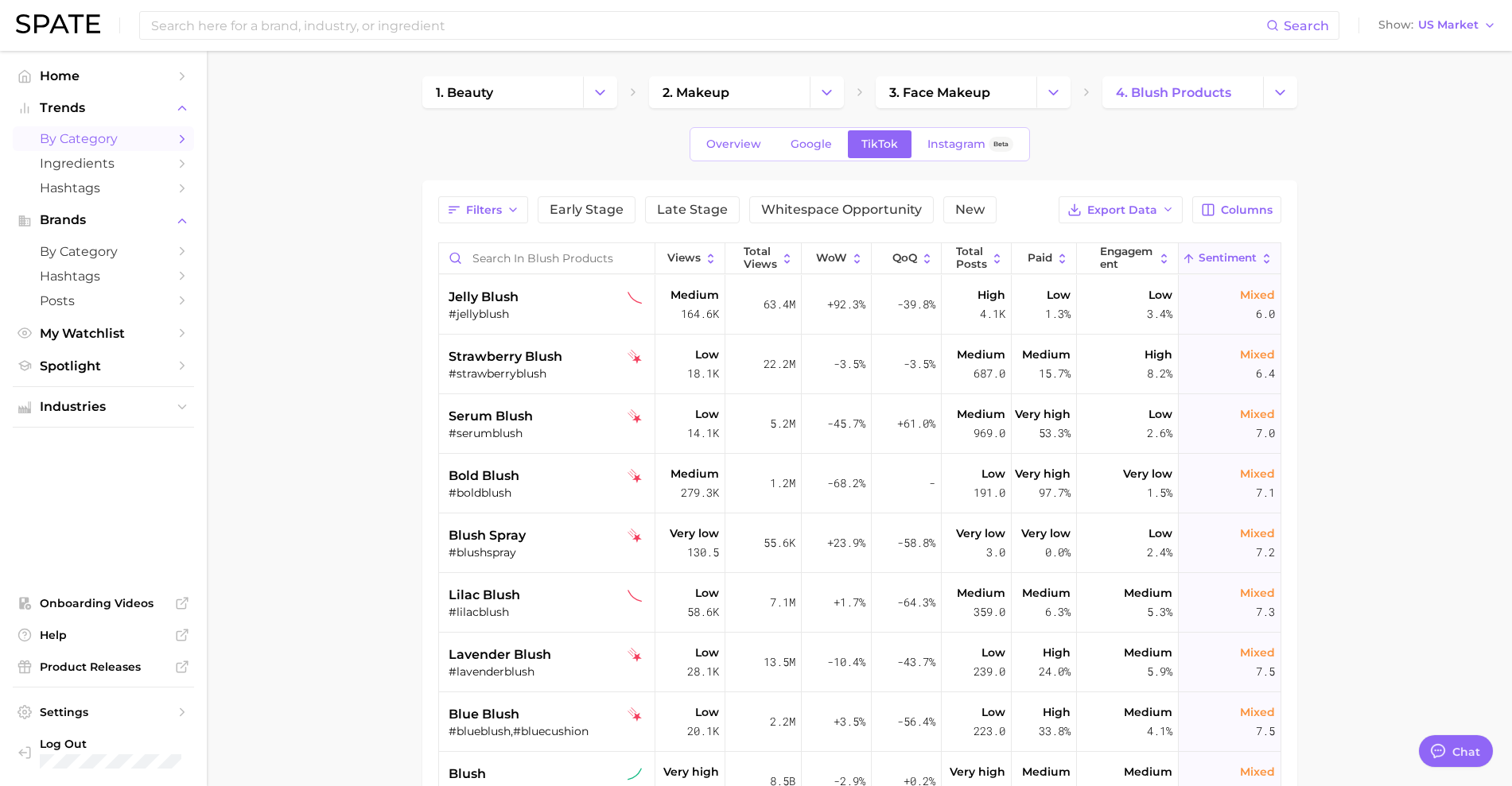
click at [534, 204] on div "Filters Early Stage Late Stage Whitespace Opportunity New" at bounding box center [717, 210] width 558 height 27
click at [522, 213] on button "Filters" at bounding box center [483, 210] width 90 height 27
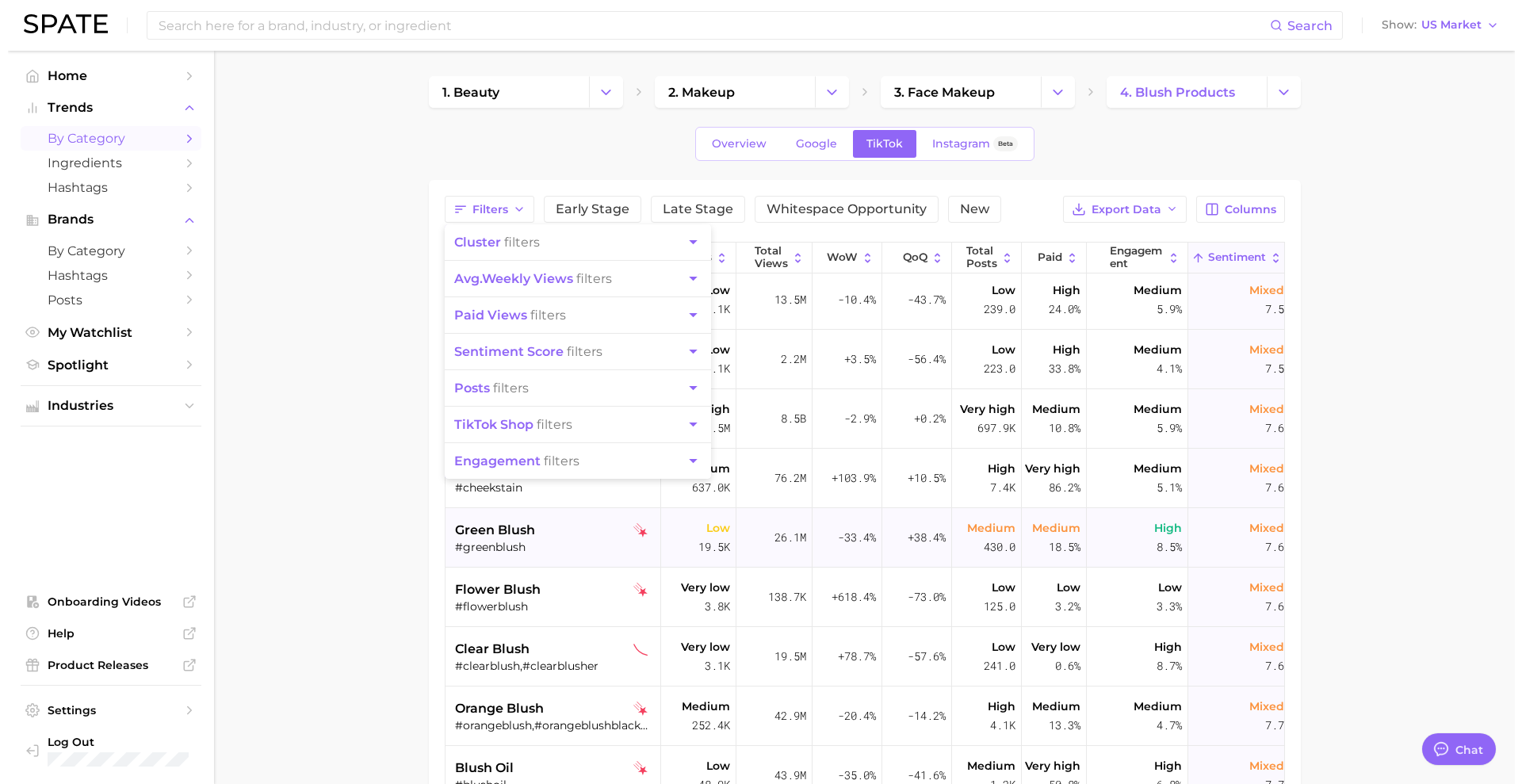
scroll to position [0, 1]
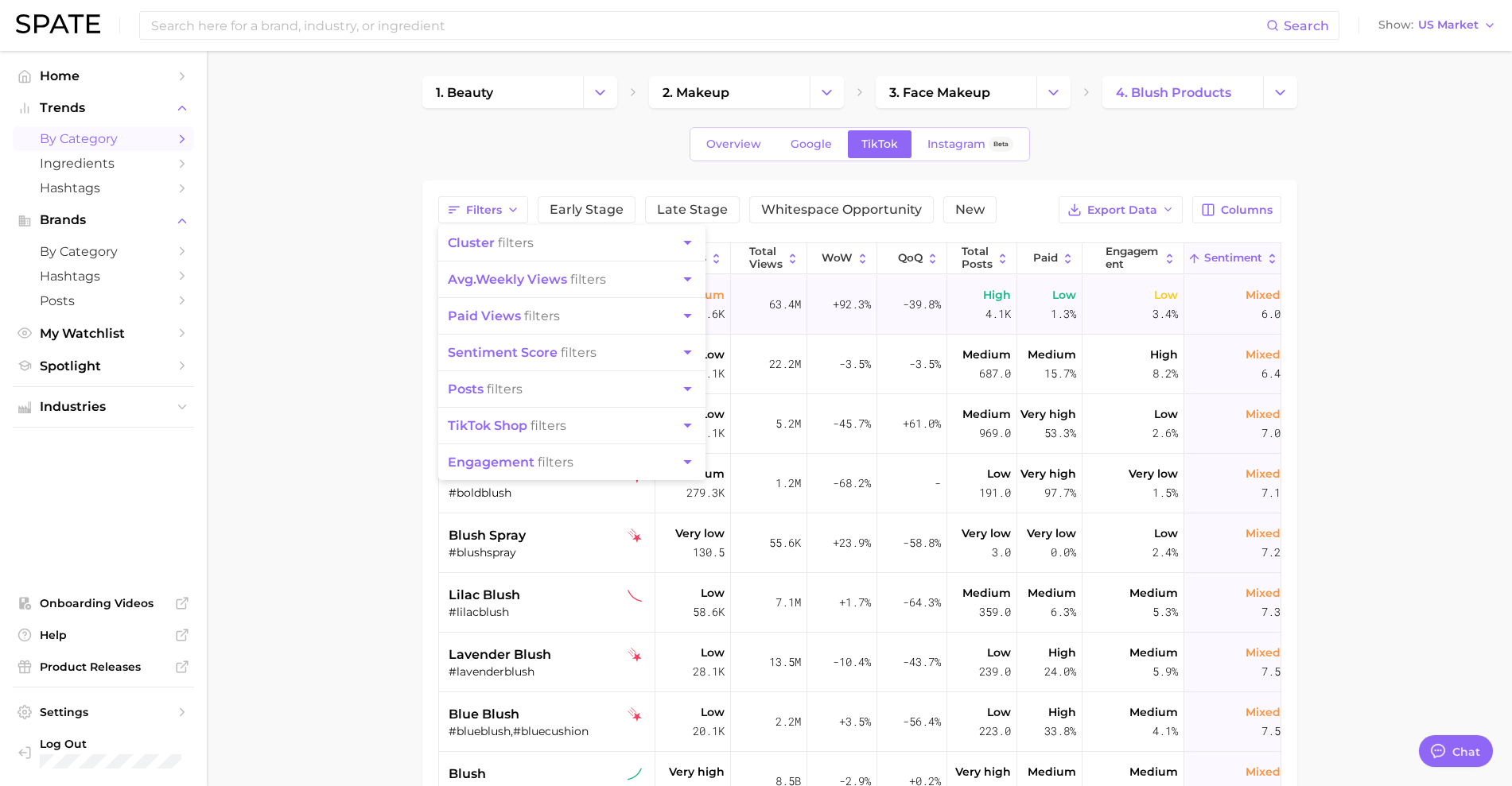
click at [1255, 300] on span "Mixed" at bounding box center [1263, 295] width 35 height 19
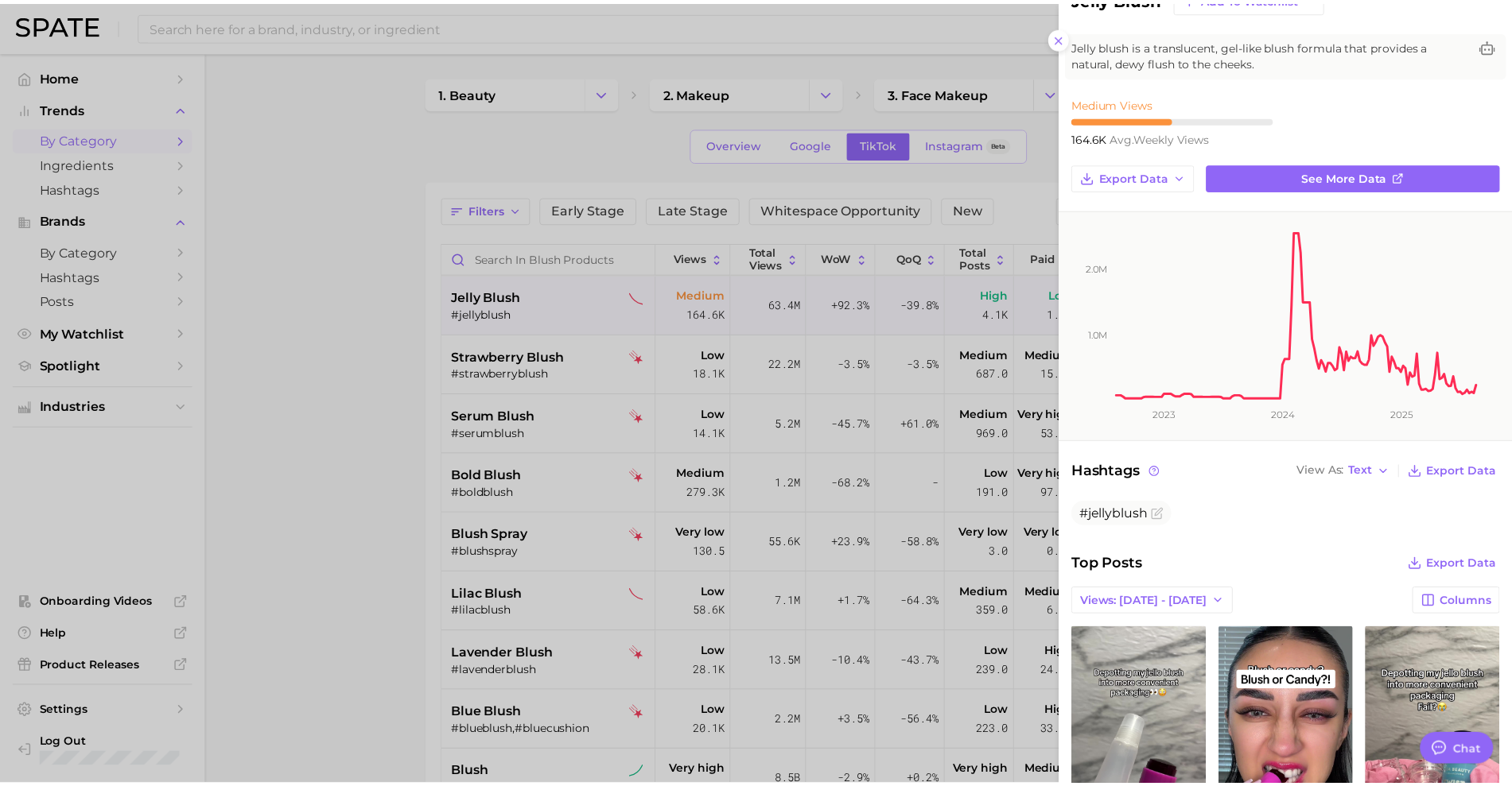
scroll to position [0, 0]
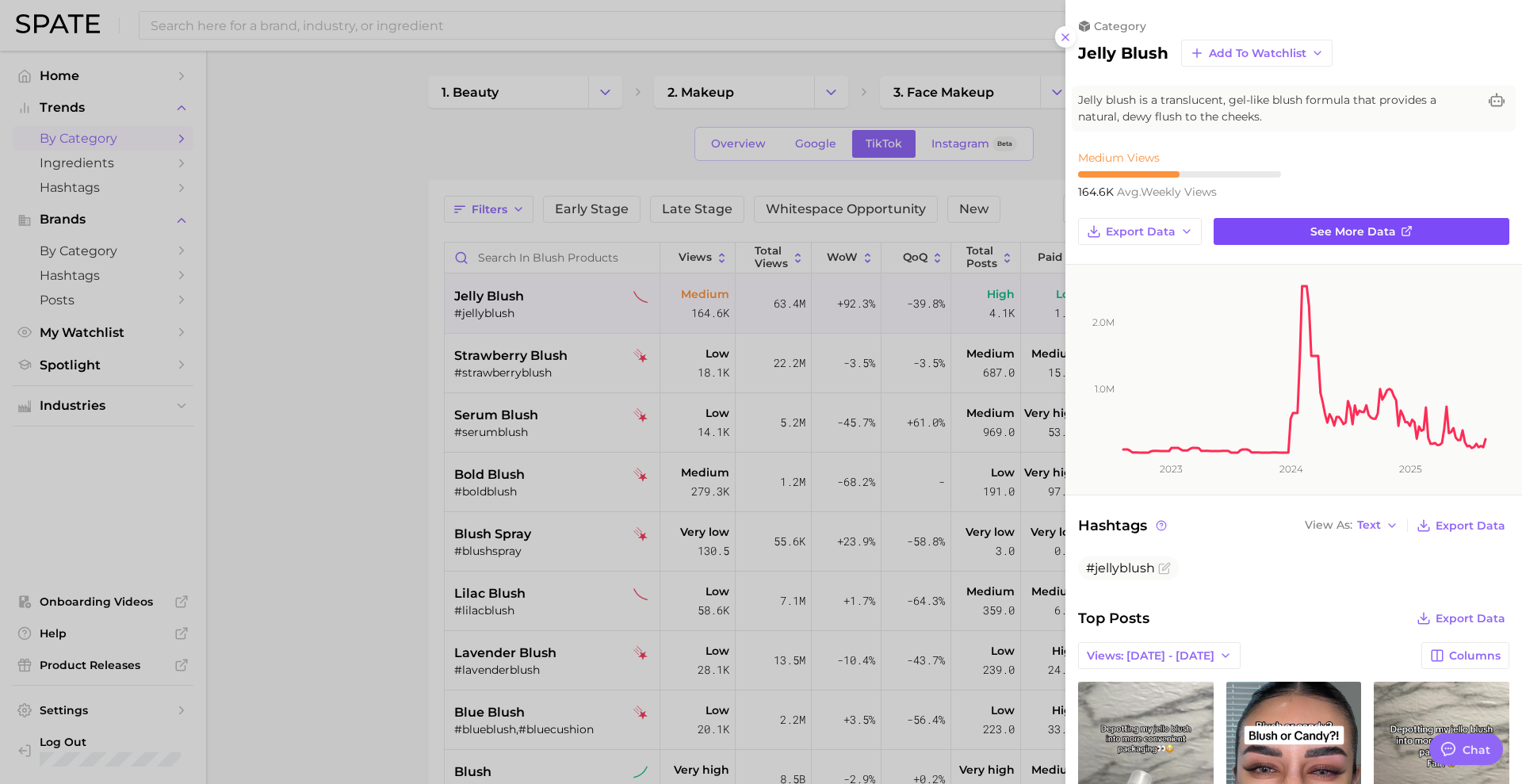
click at [1300, 226] on link "See more data" at bounding box center [1361, 231] width 296 height 27
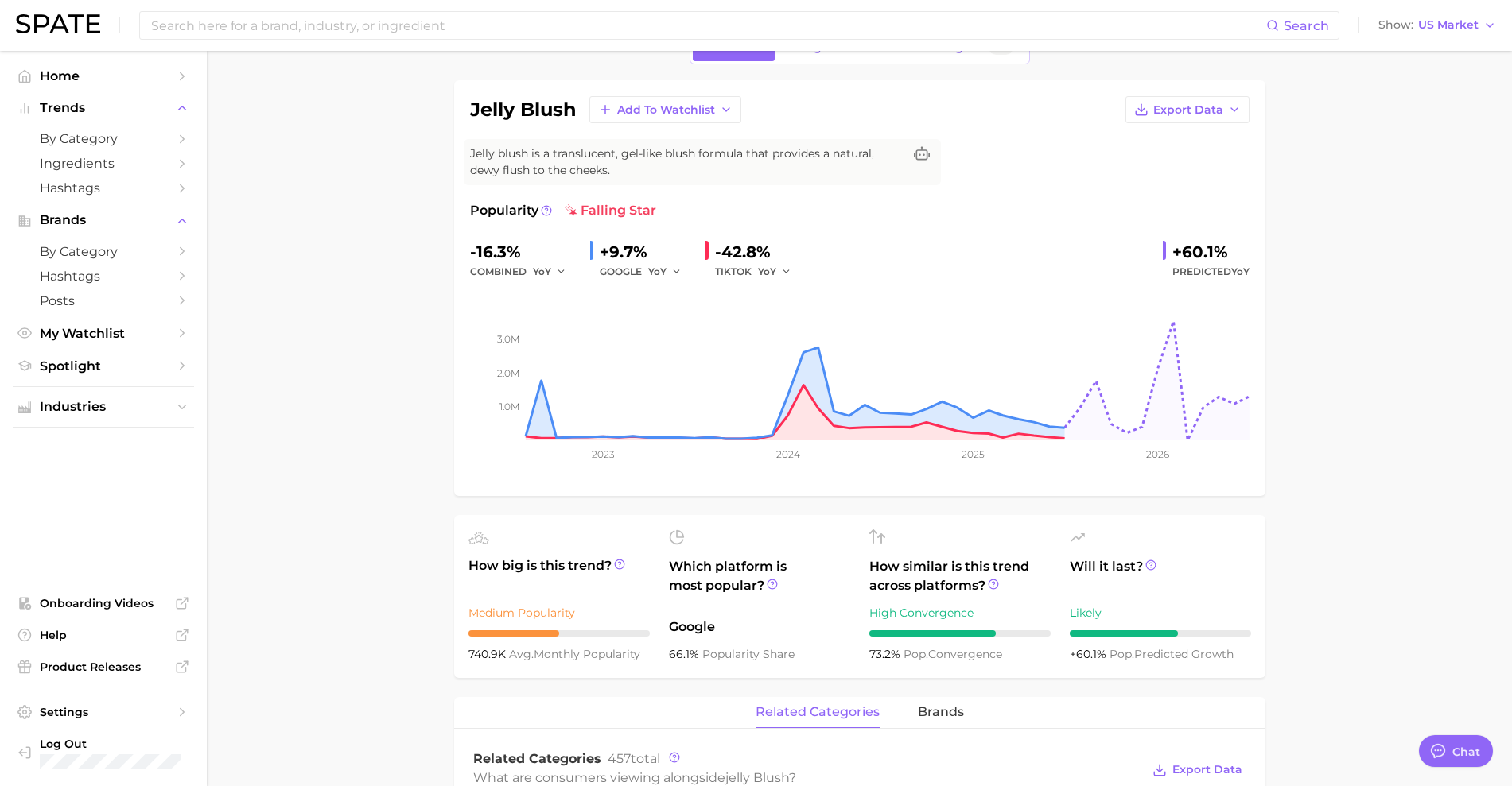
scroll to position [92, 0]
click at [936, 617] on div "High Convergence" at bounding box center [960, 613] width 181 height 19
click at [893, 615] on div "High Convergence" at bounding box center [960, 613] width 181 height 19
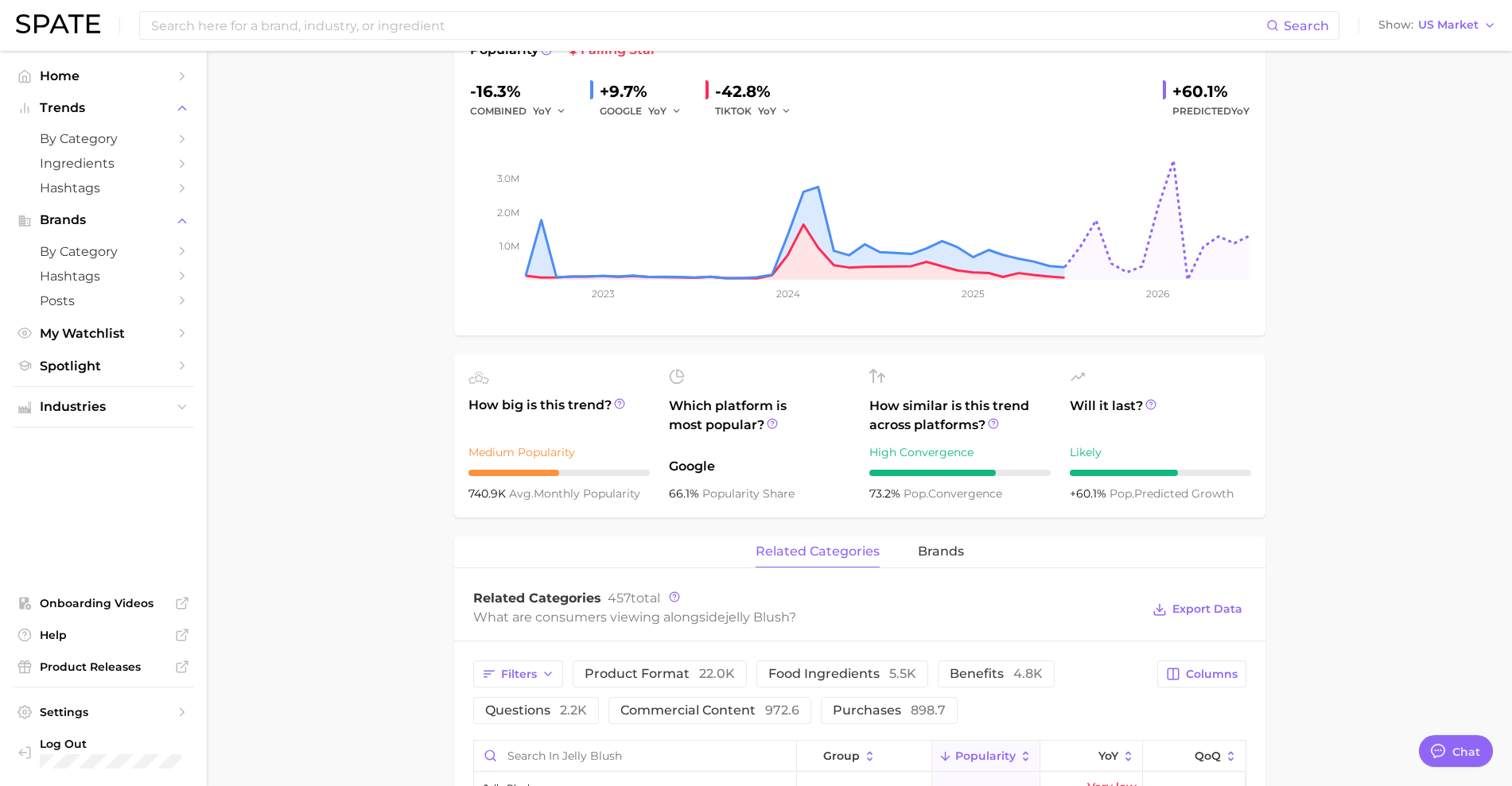
scroll to position [0, 0]
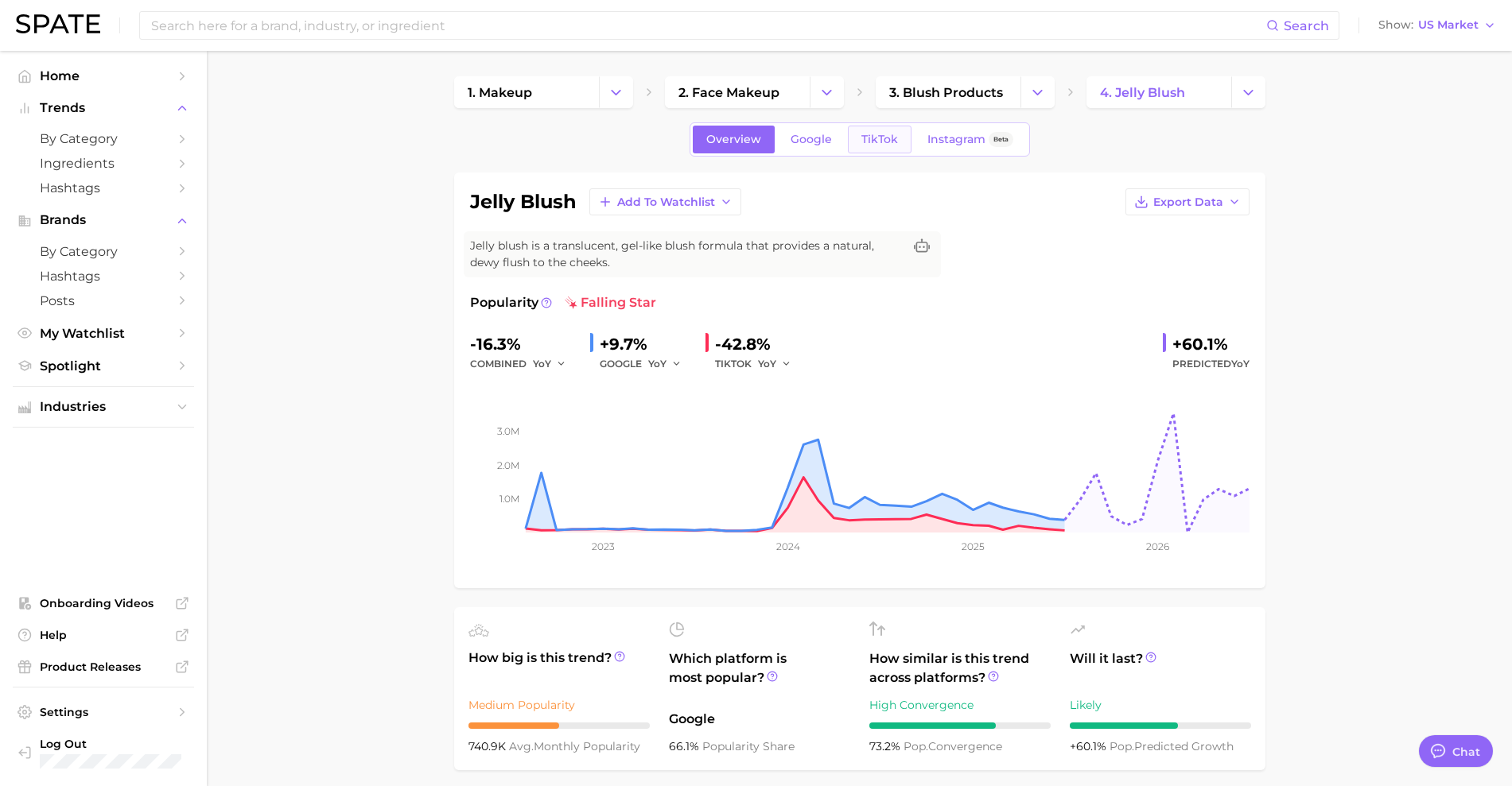
click at [888, 131] on link "TikTok" at bounding box center [880, 140] width 63 height 28
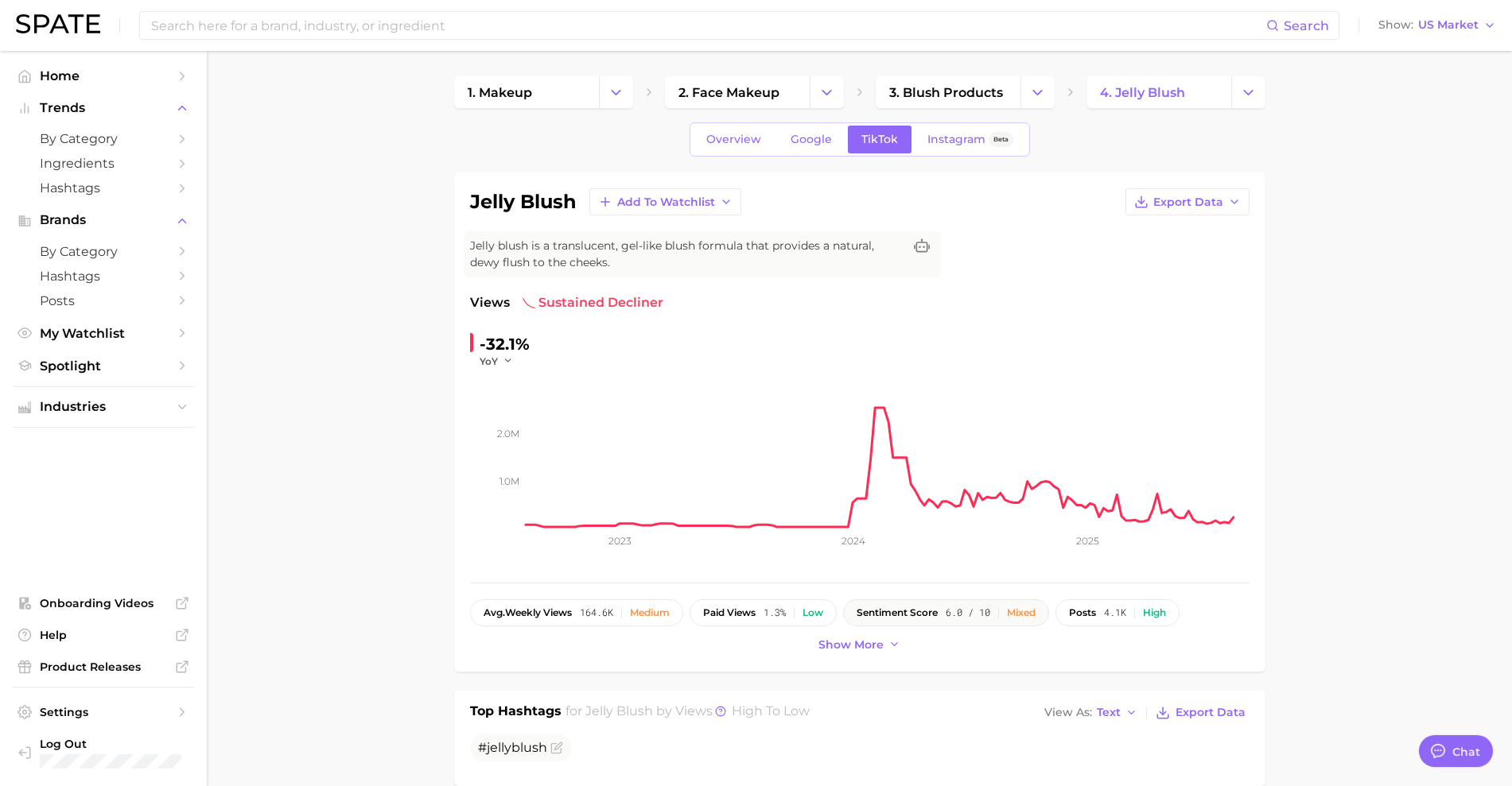
click at [907, 603] on button "sentiment score 6.0 / 10 Mixed" at bounding box center [945, 613] width 206 height 27
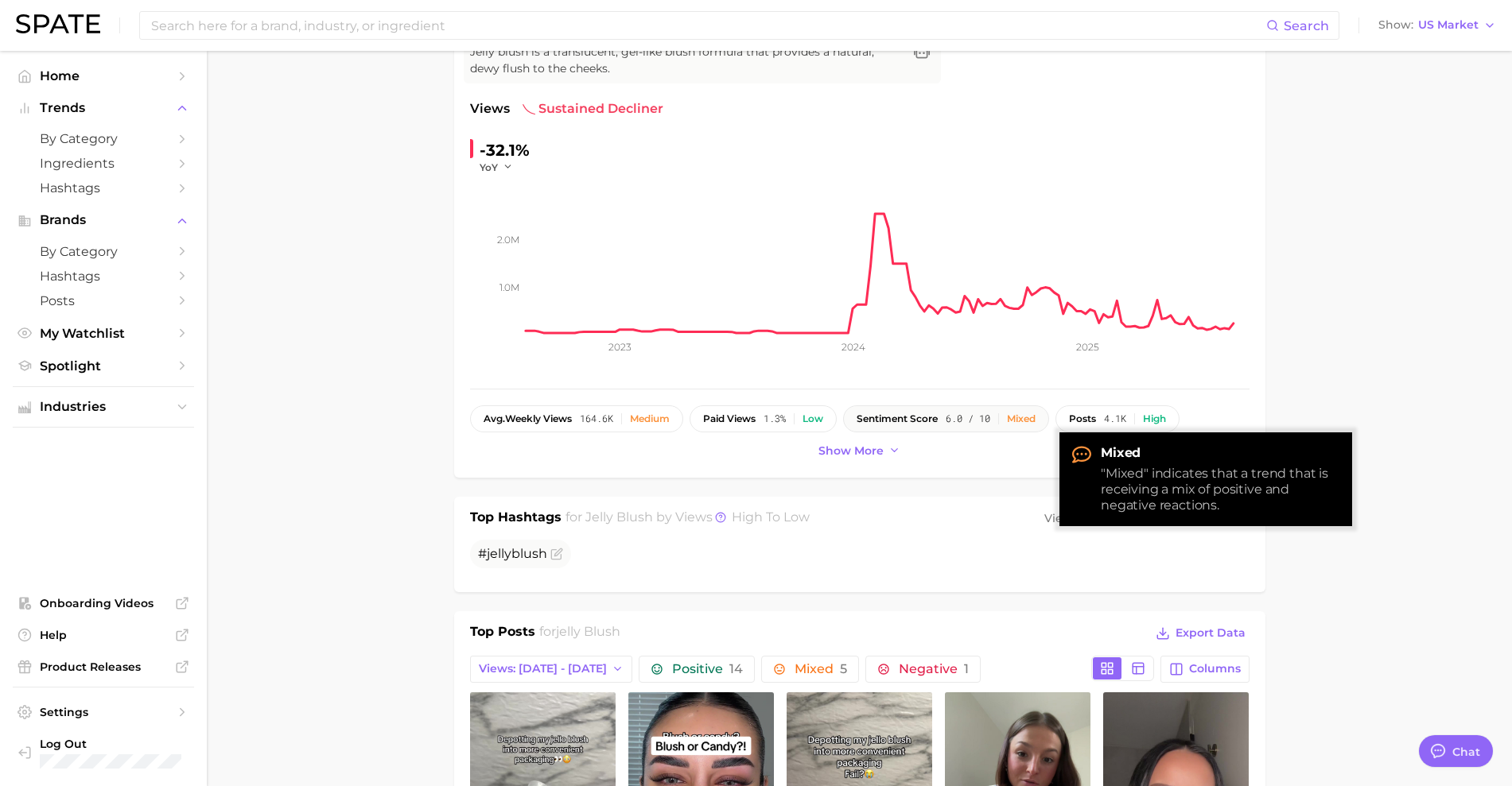
scroll to position [195, 0]
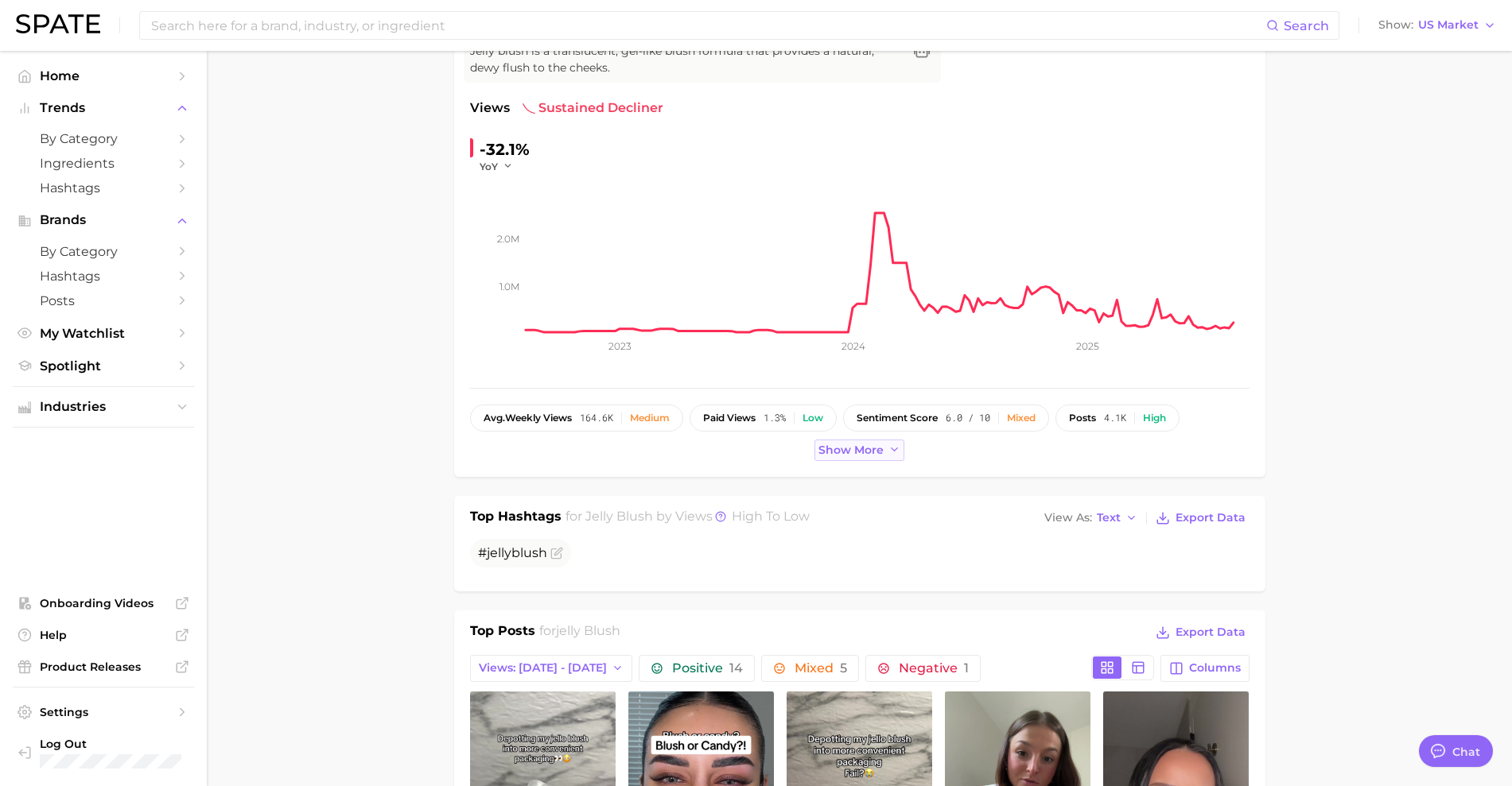
click at [856, 456] on span "Show more" at bounding box center [851, 450] width 65 height 14
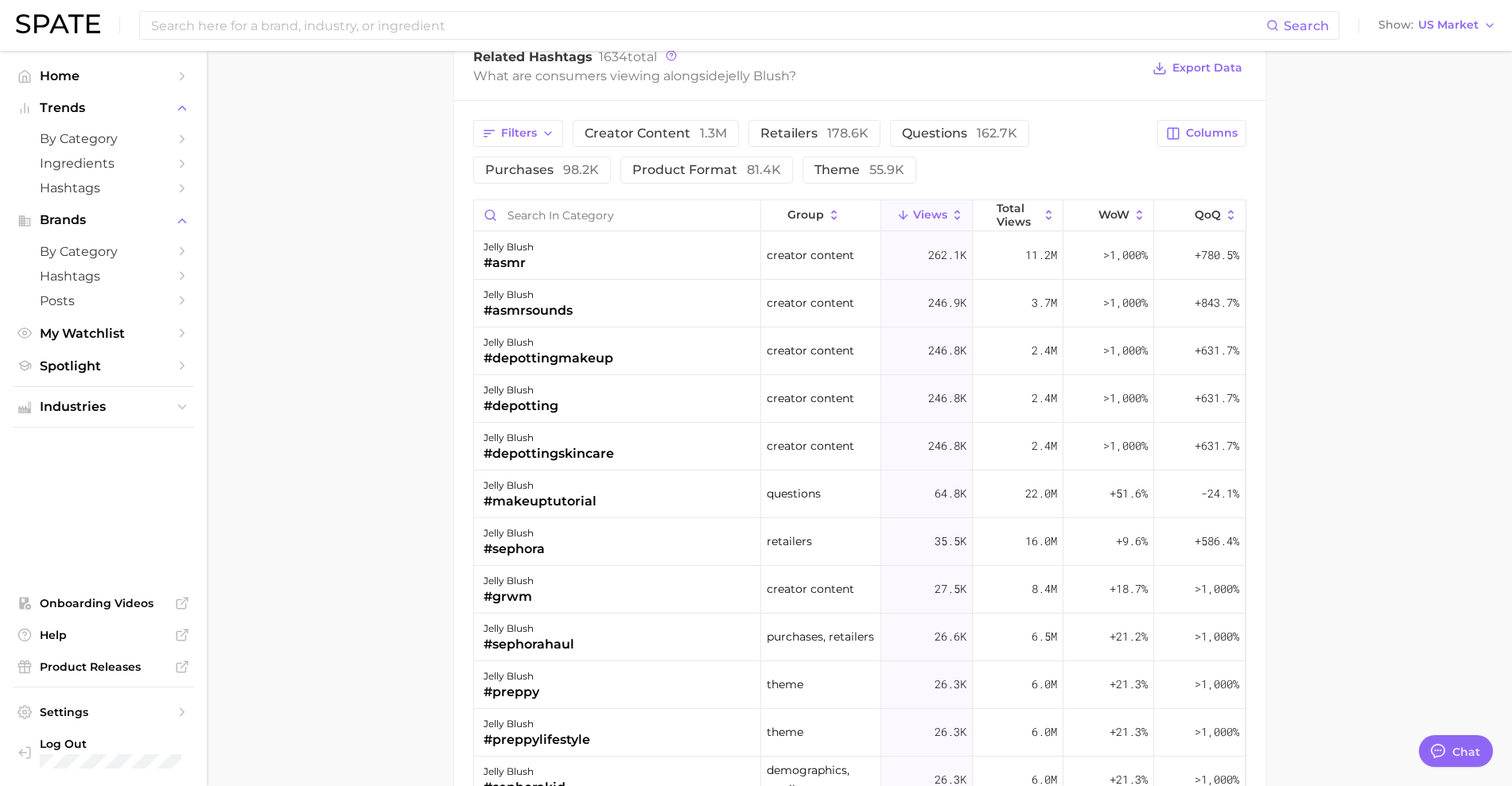
scroll to position [1305, 0]
click at [1225, 133] on span "Columns" at bounding box center [1211, 132] width 52 height 14
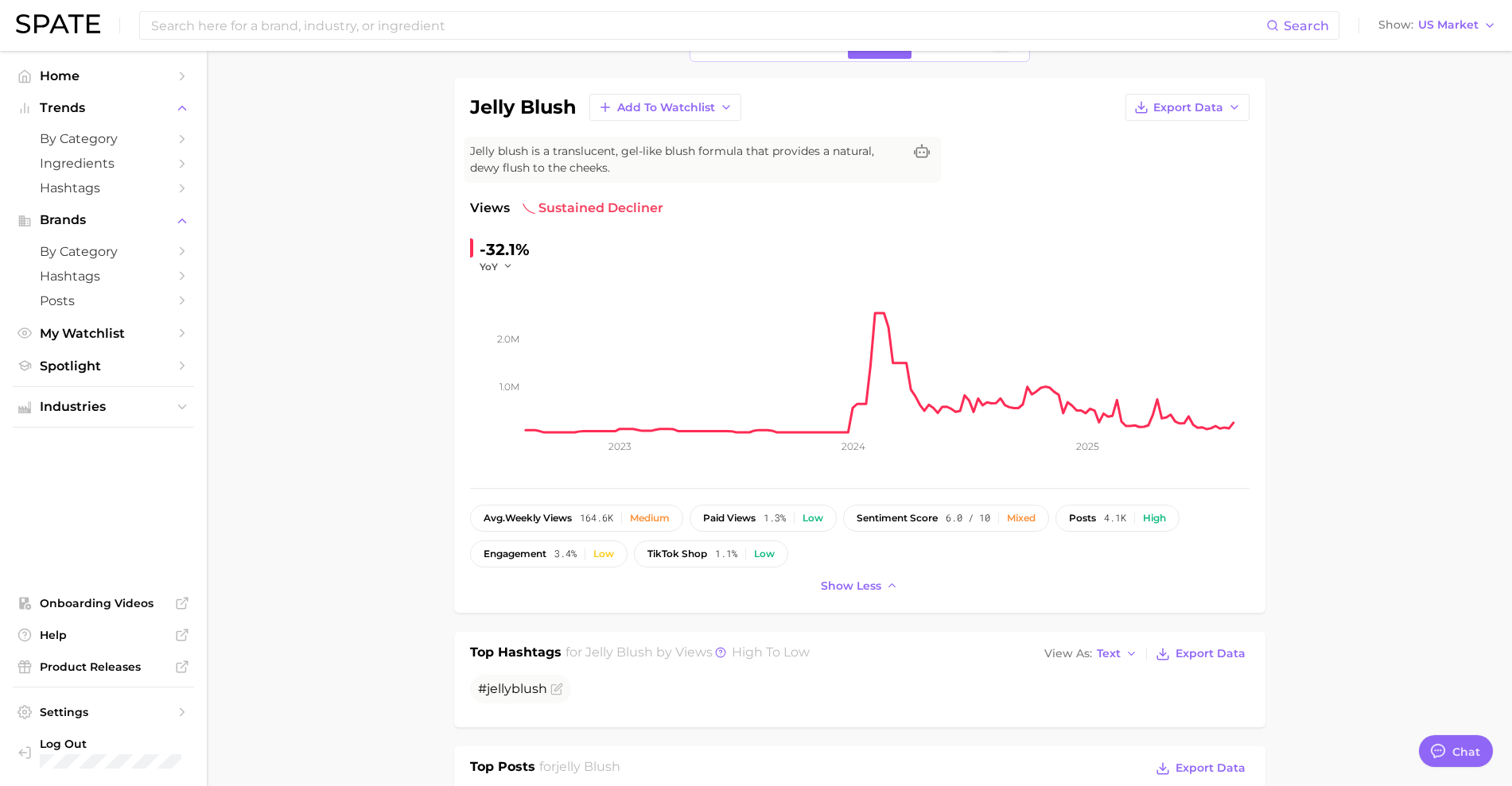
scroll to position [0, 0]
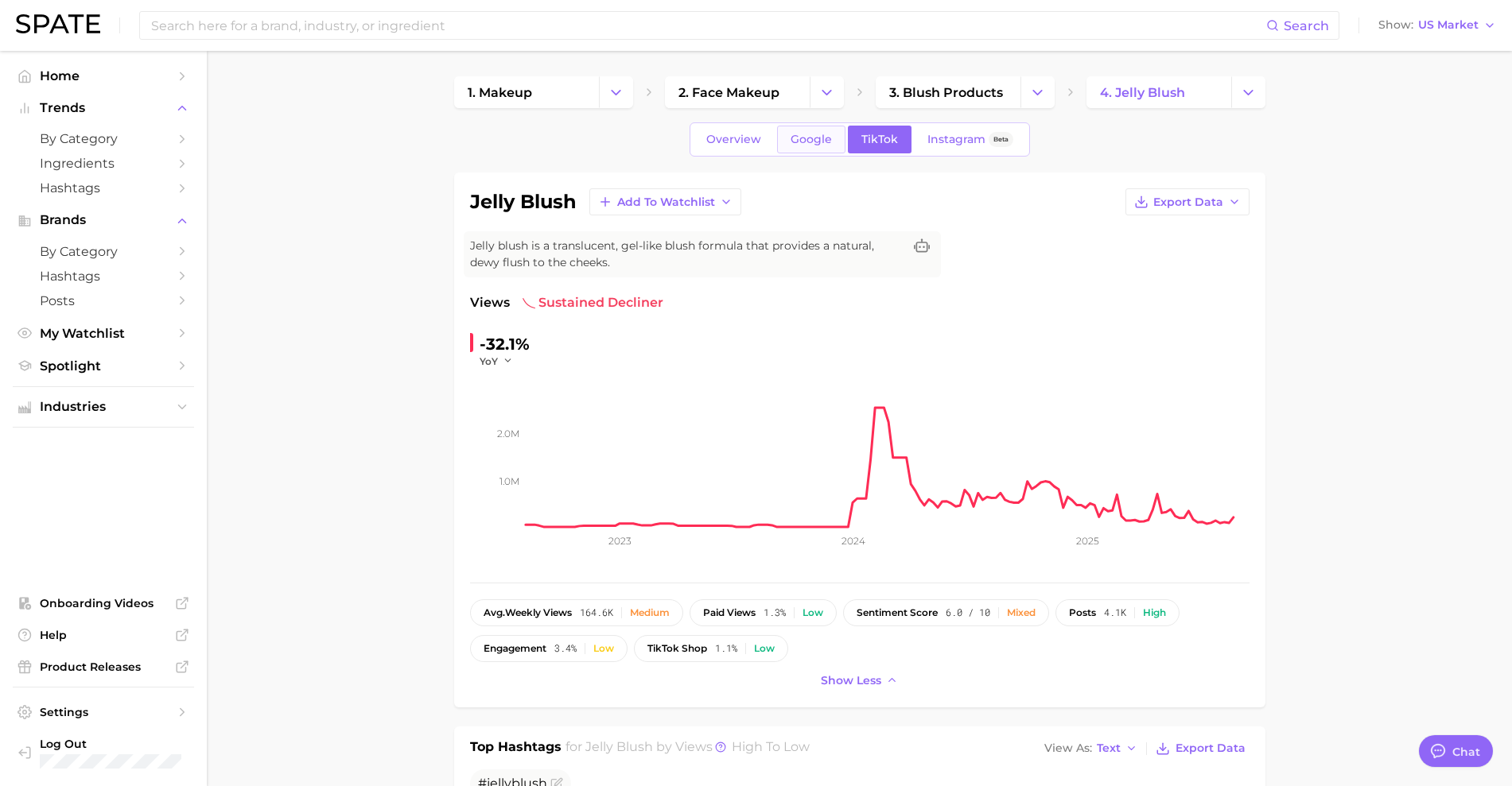
click at [797, 137] on span "Google" at bounding box center [812, 139] width 42 height 14
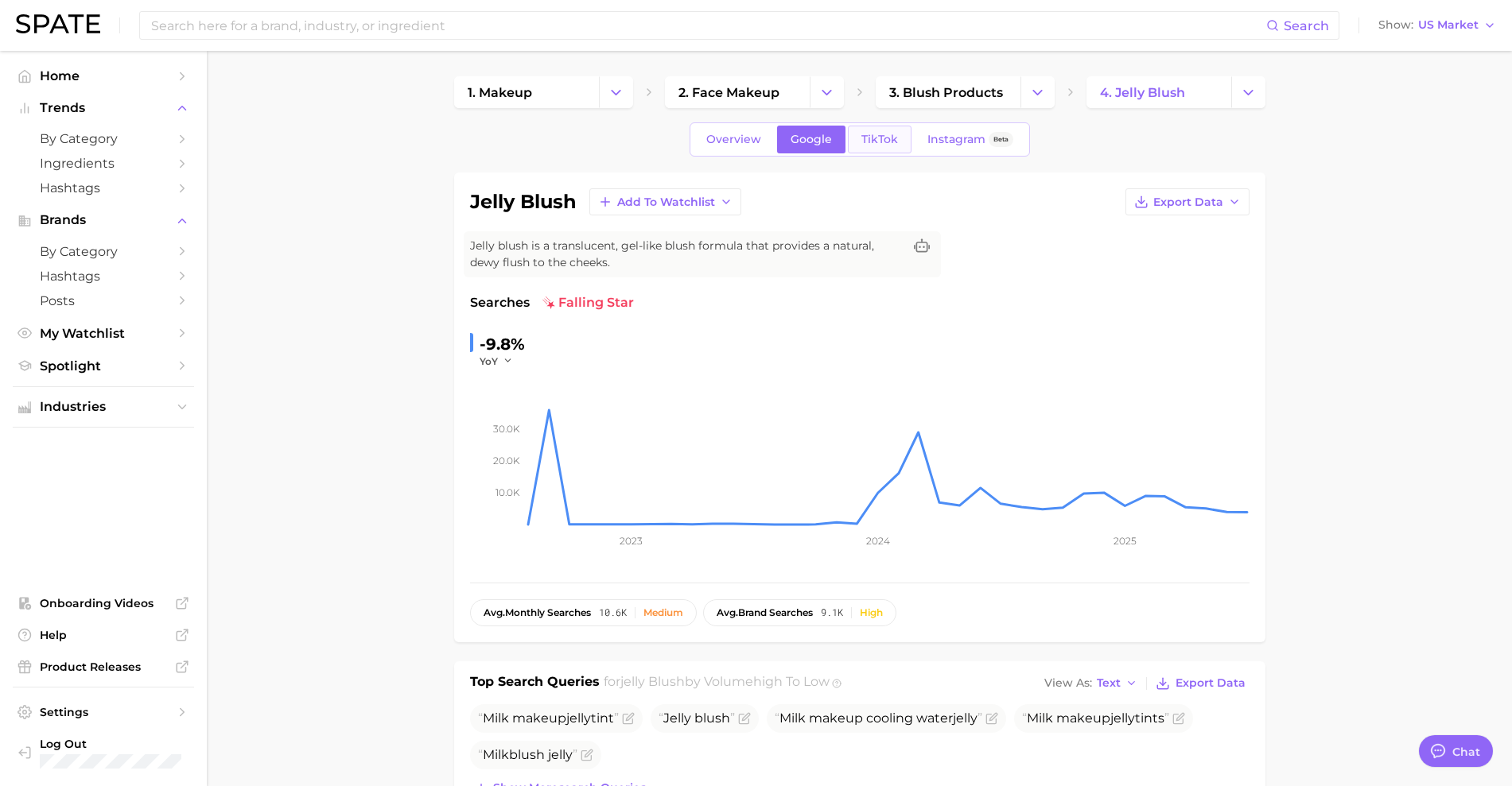
click at [889, 134] on span "TikTok" at bounding box center [880, 139] width 36 height 14
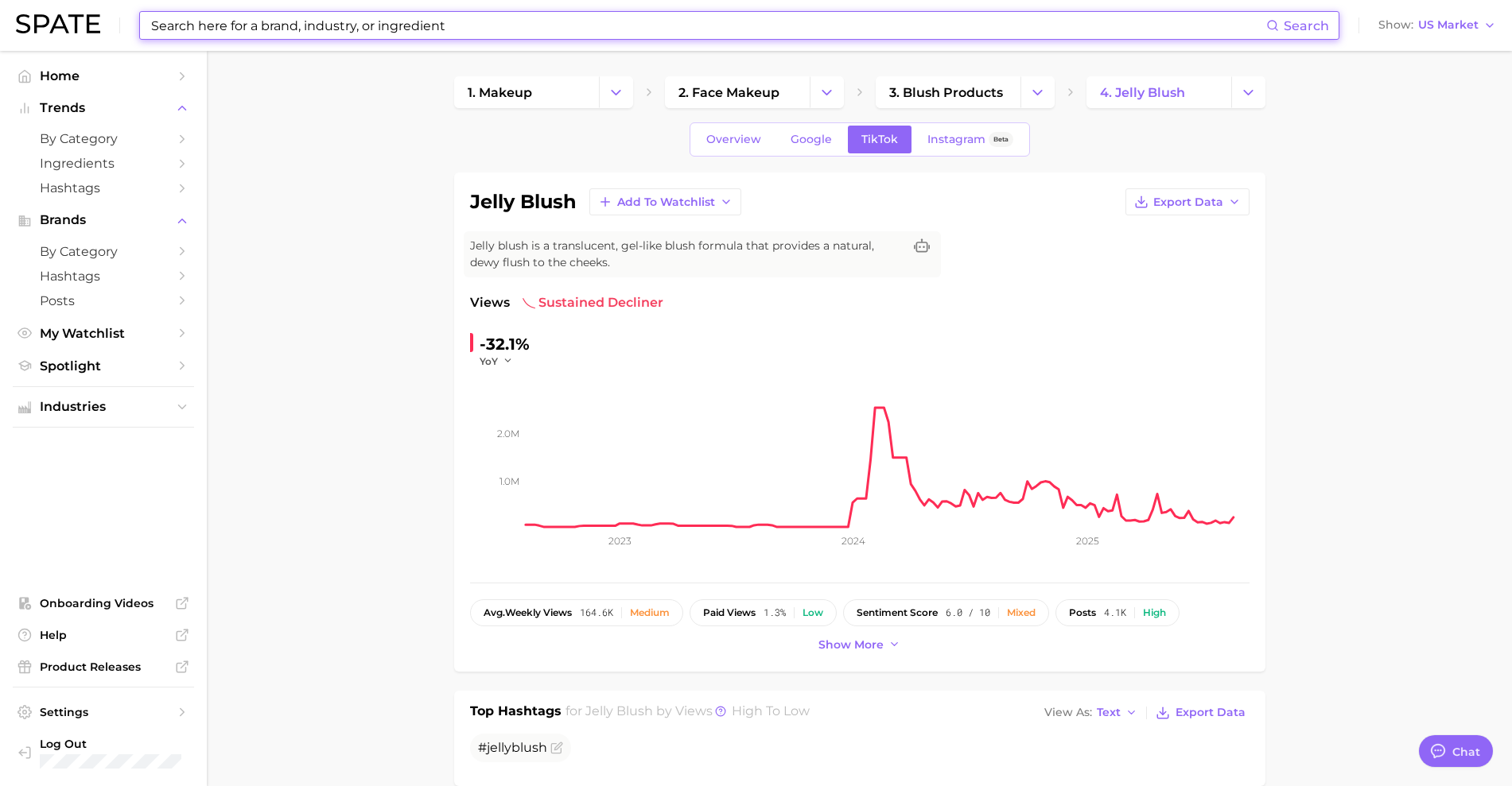
click at [223, 25] on input at bounding box center [707, 25] width 1117 height 27
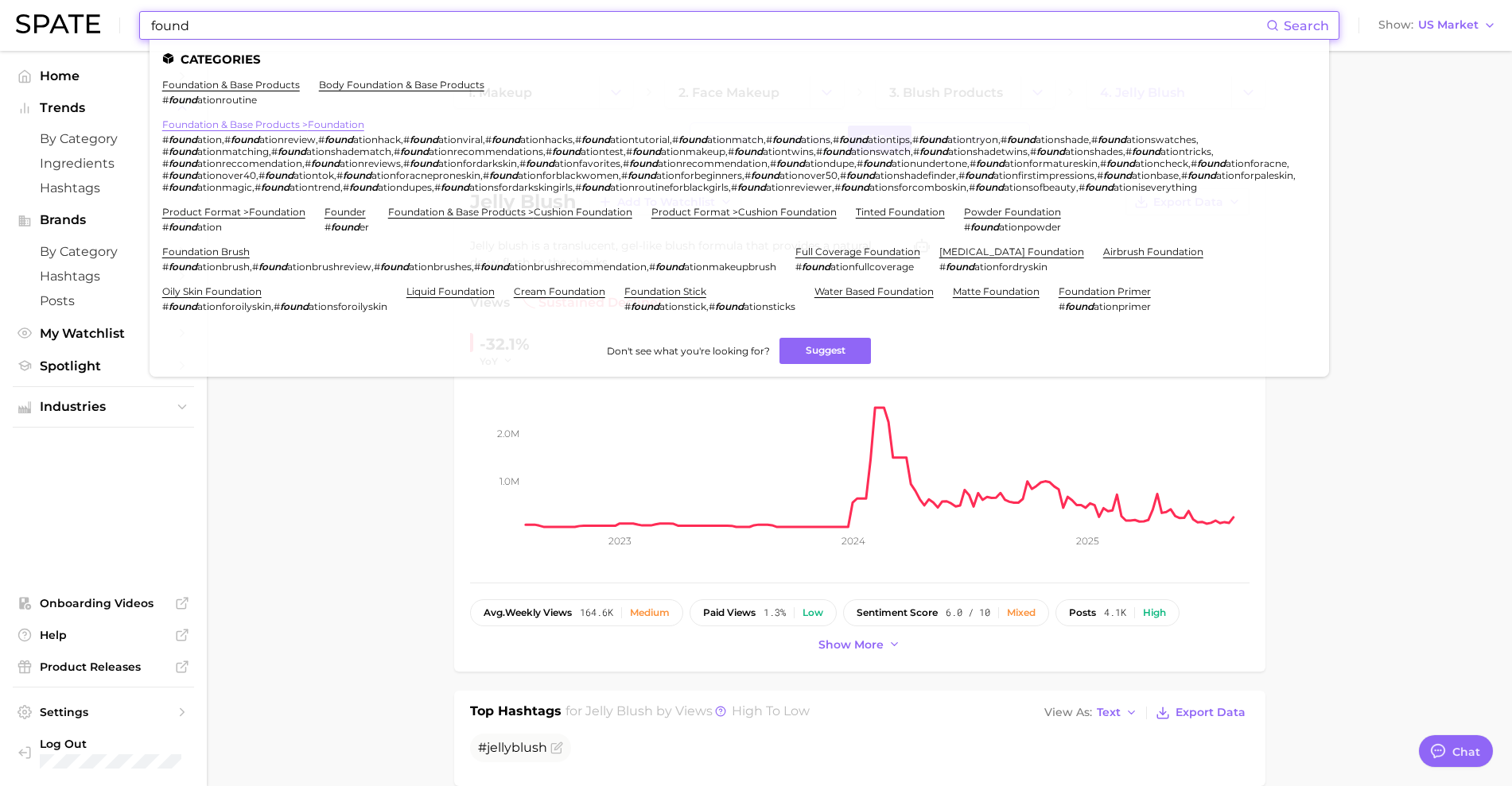
type input "found"
click at [250, 126] on link "foundation & base products > foundation" at bounding box center [263, 124] width 202 height 12
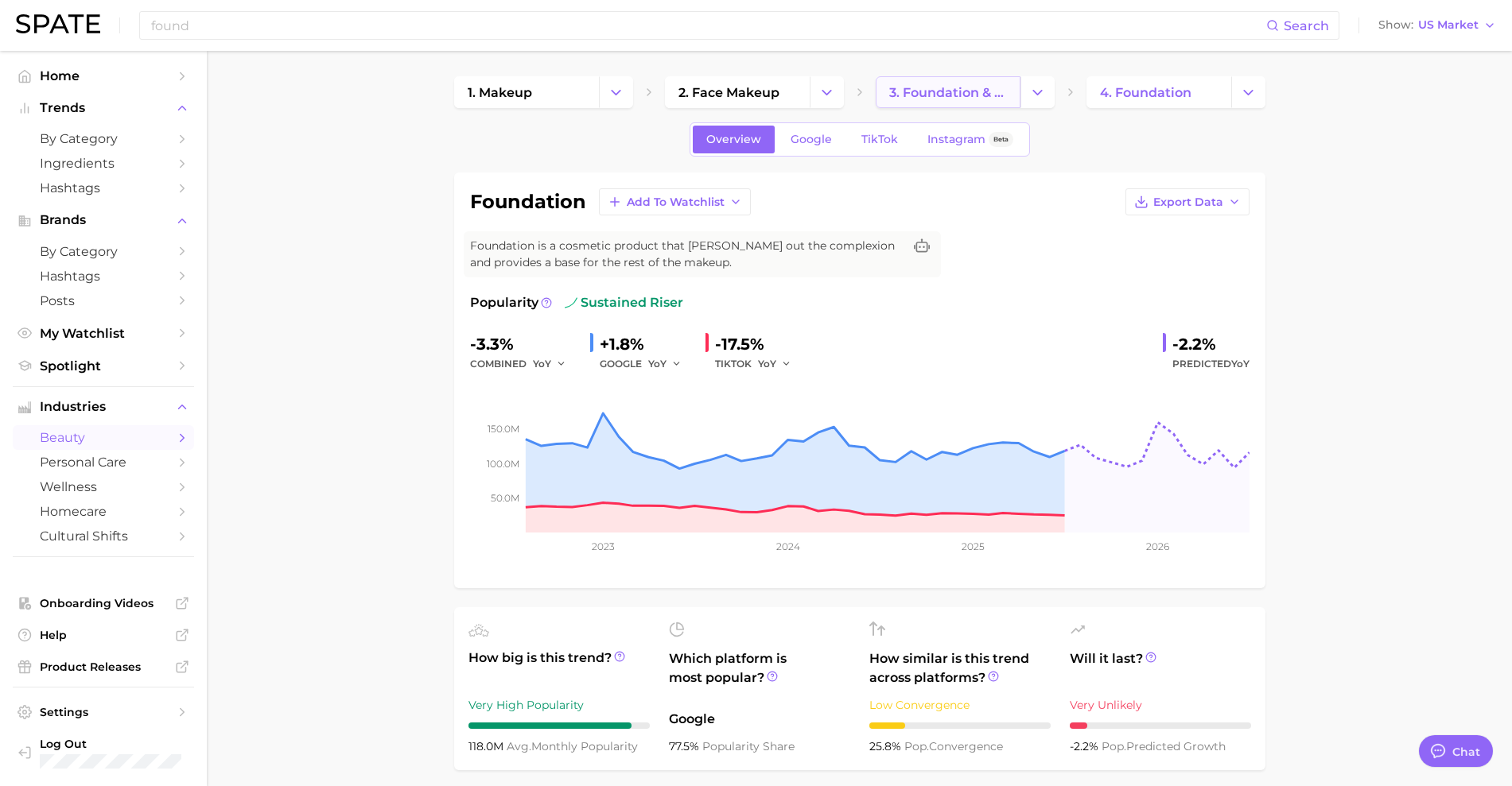
click at [969, 92] on span "3. foundation & base products" at bounding box center [948, 92] width 118 height 15
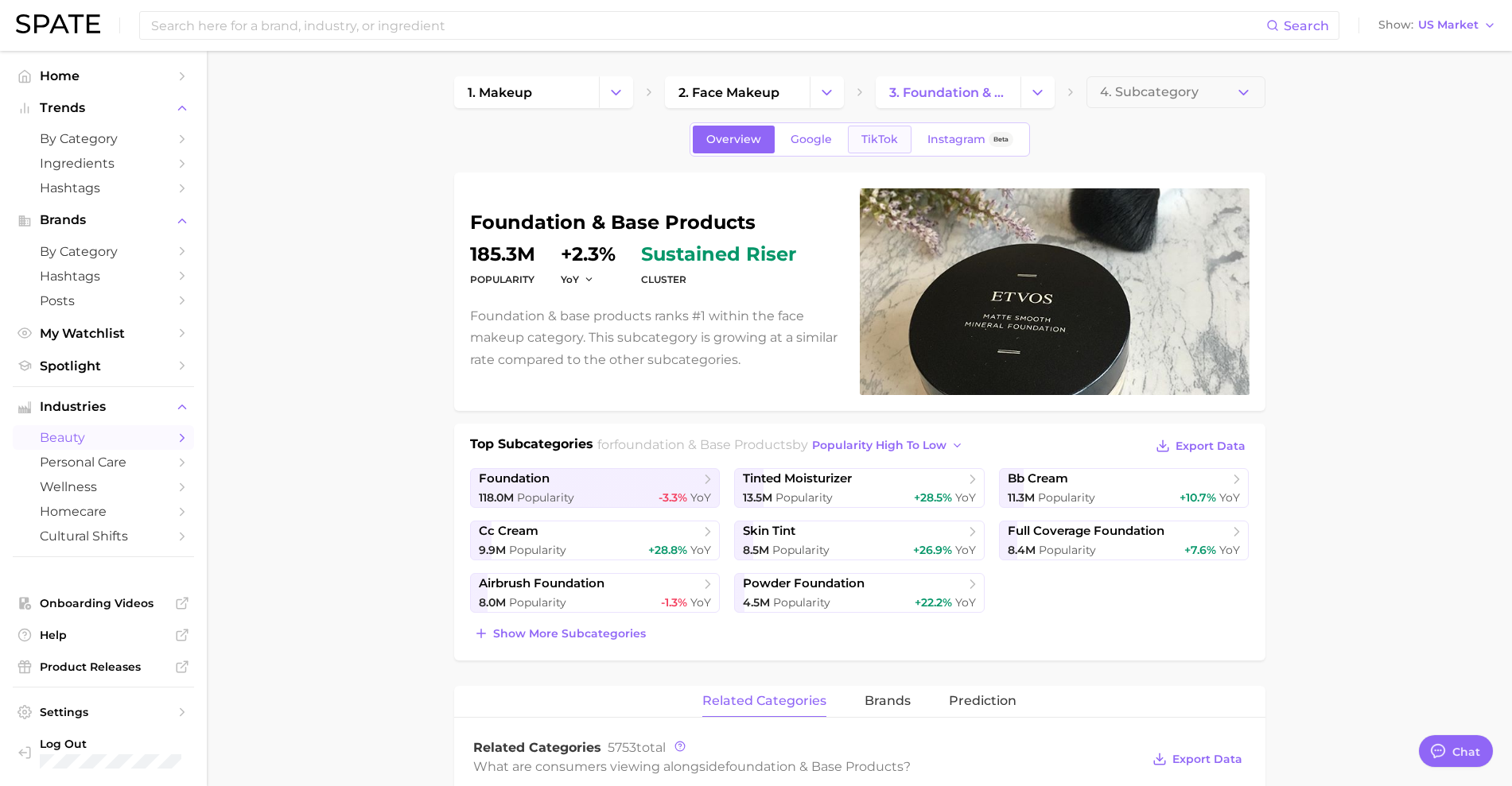
click at [896, 141] on link "TikTok" at bounding box center [880, 140] width 63 height 28
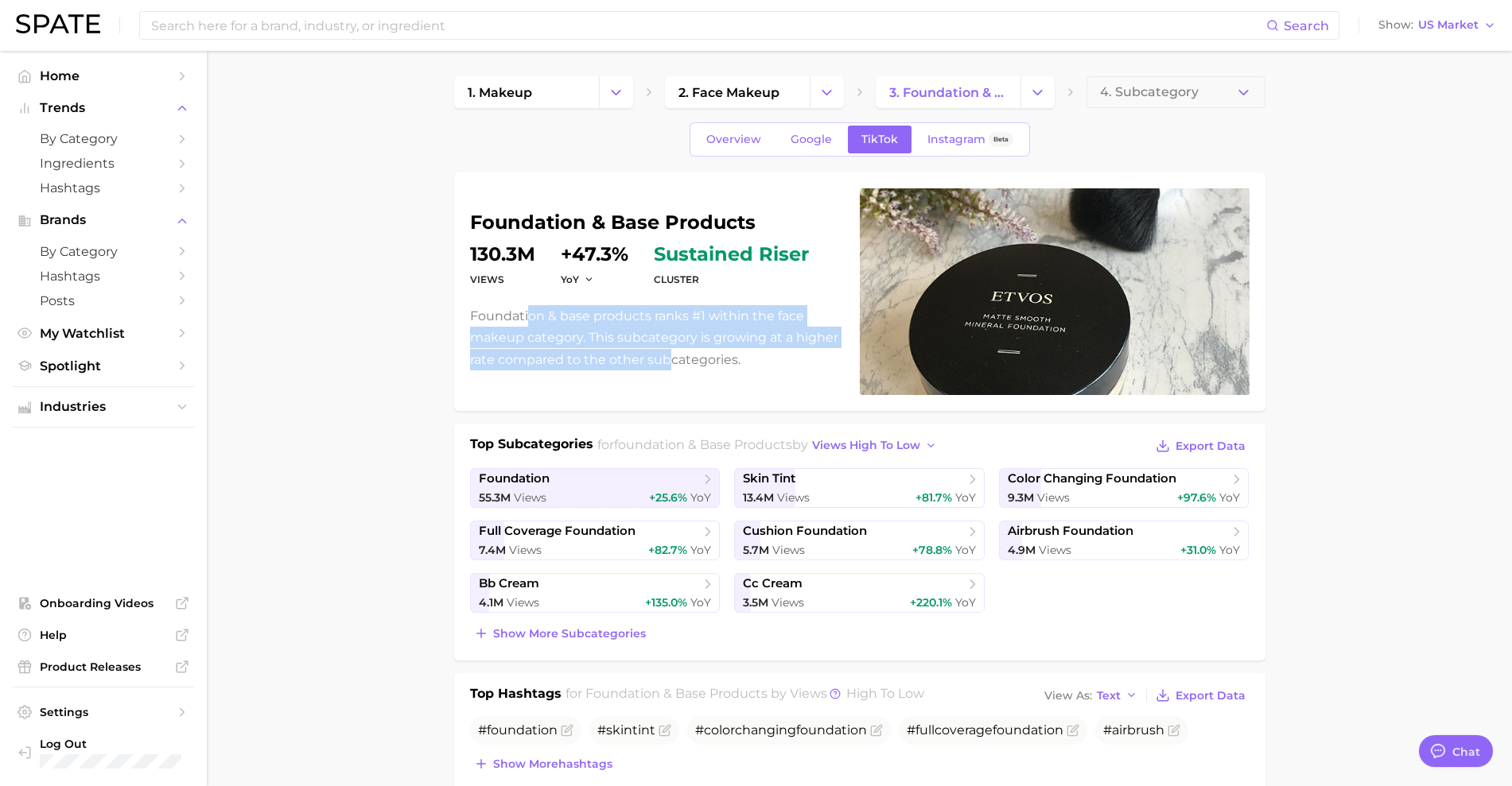
drag, startPoint x: 526, startPoint y: 321, endPoint x: 674, endPoint y: 377, distance: 158.2
click at [671, 377] on div "foundation & base products Views 130.3m YoY +47.3% cluster sustained riser Foun…" at bounding box center [859, 292] width 779 height 207
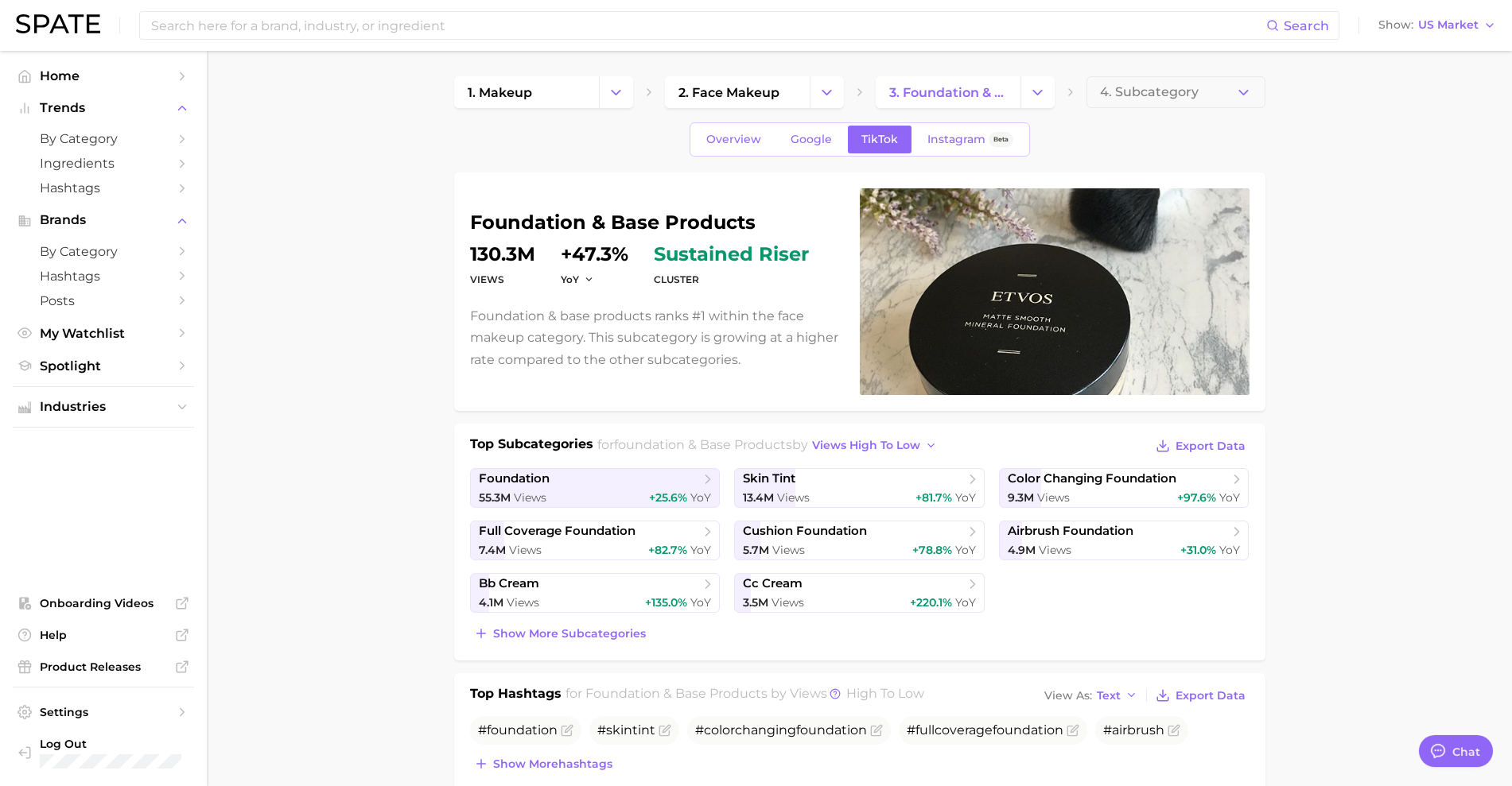
click at [678, 377] on div "foundation & base products Views 130.3m YoY +47.3% cluster sustained riser Foun…" at bounding box center [859, 292] width 779 height 207
click at [668, 463] on div "Top Subcategories for foundation & base products by views high to low Export Da…" at bounding box center [859, 539] width 779 height 209
click at [674, 478] on span "foundation" at bounding box center [590, 480] width 221 height 16
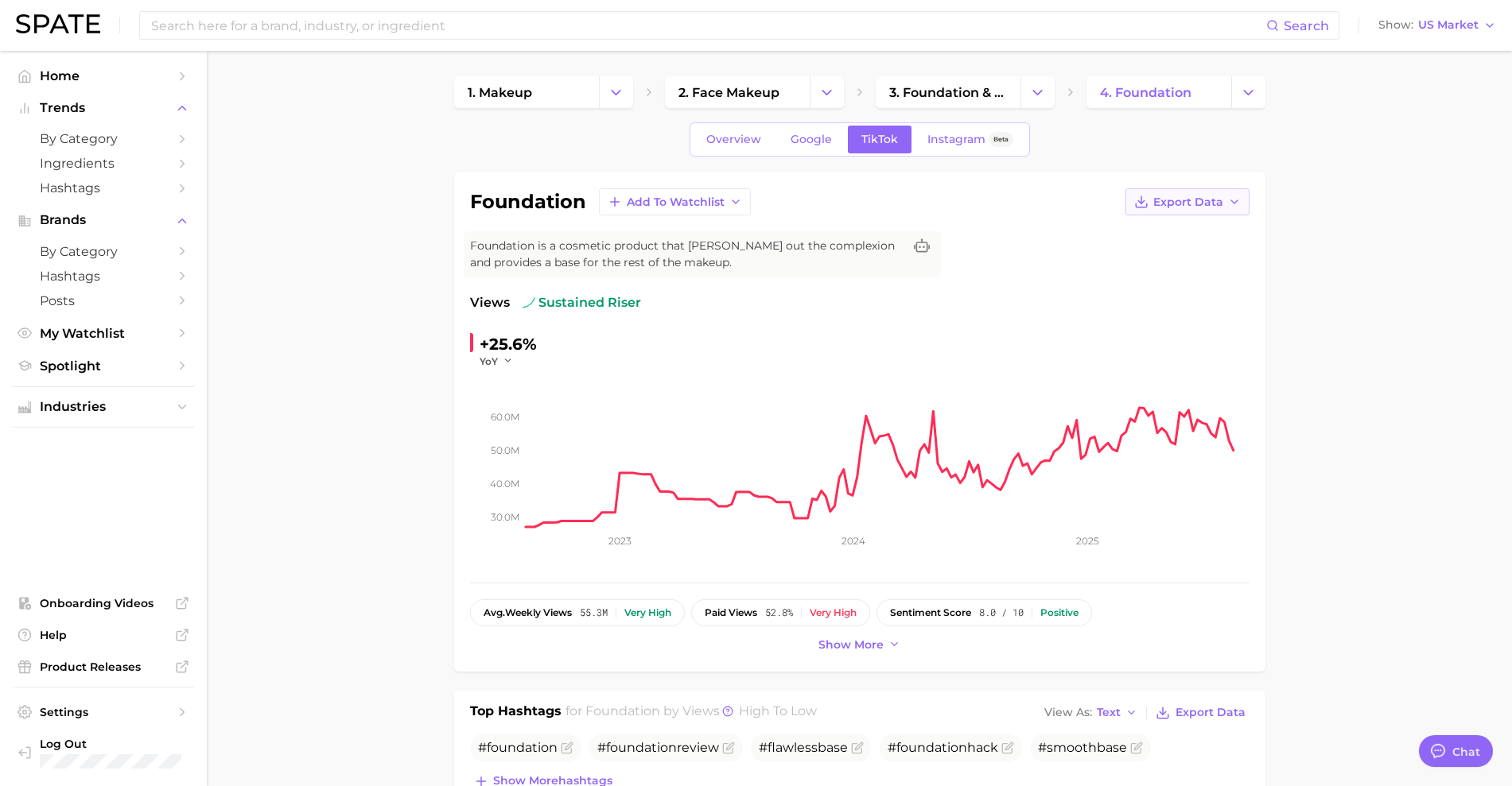
click at [1218, 201] on span "Export Data" at bounding box center [1187, 202] width 70 height 14
click at [1196, 228] on button "Time Series CSV" at bounding box center [1162, 231] width 175 height 29
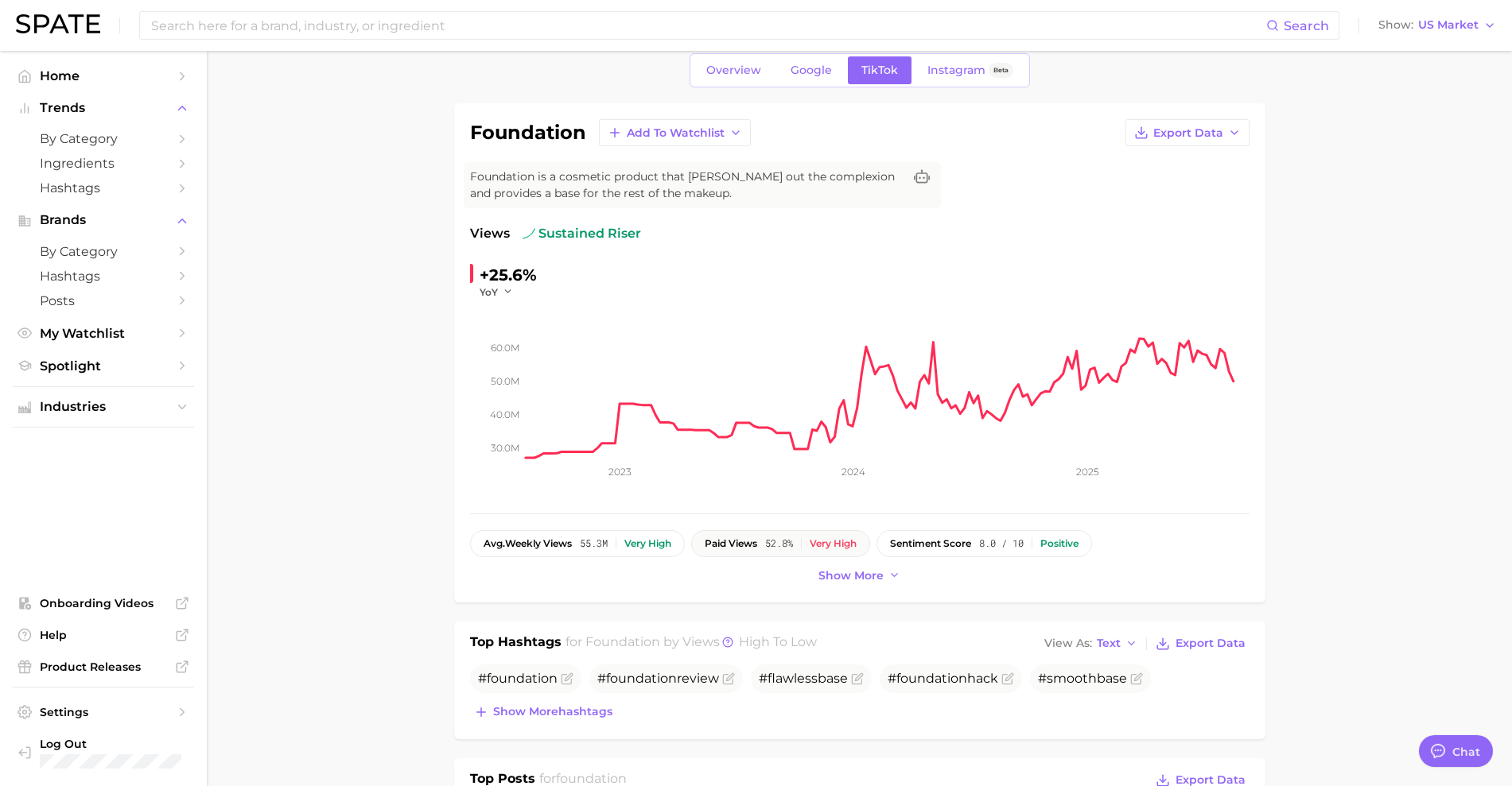
scroll to position [100, 0]
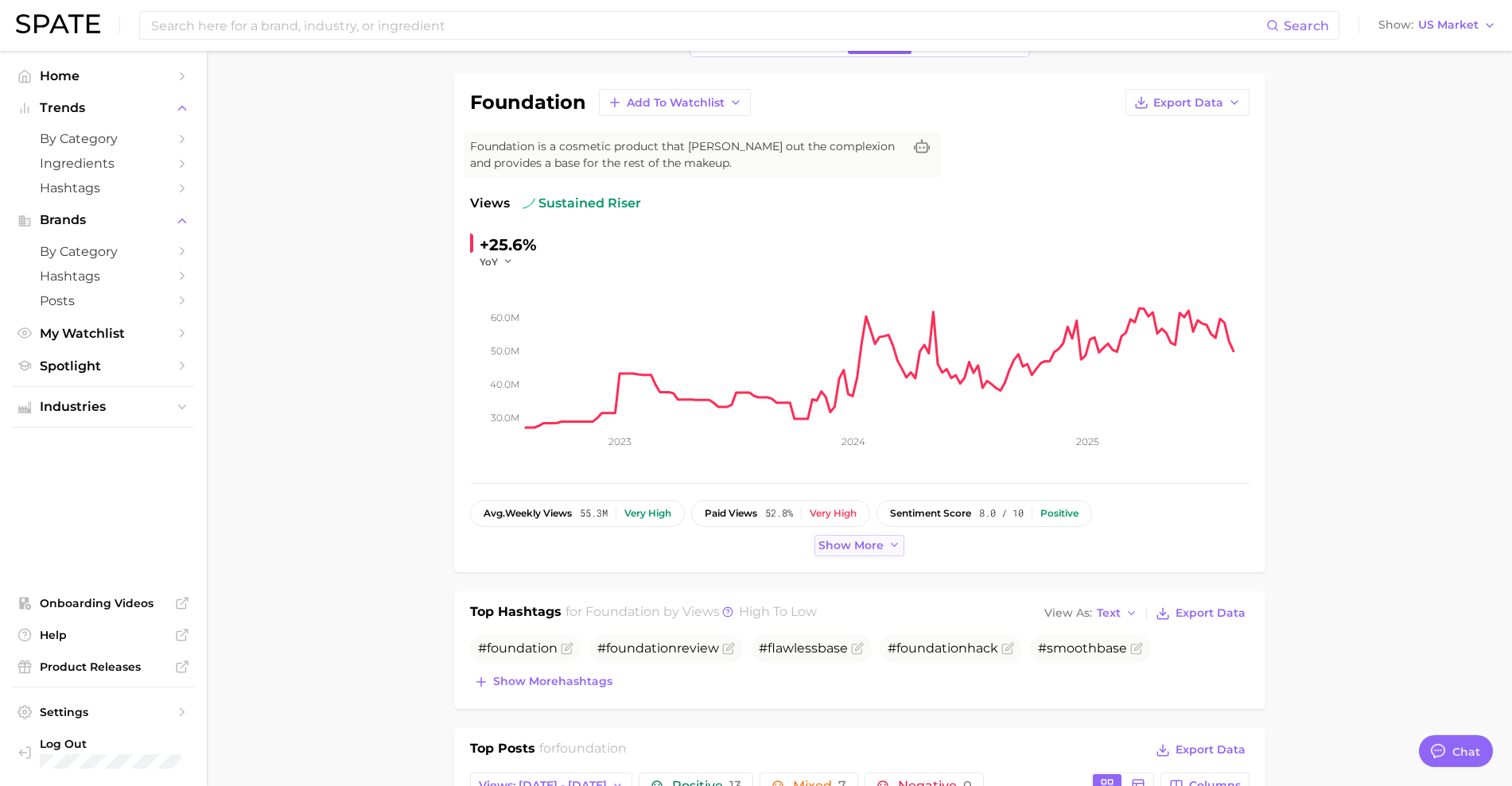
click at [841, 550] on span "Show more" at bounding box center [851, 545] width 65 height 14
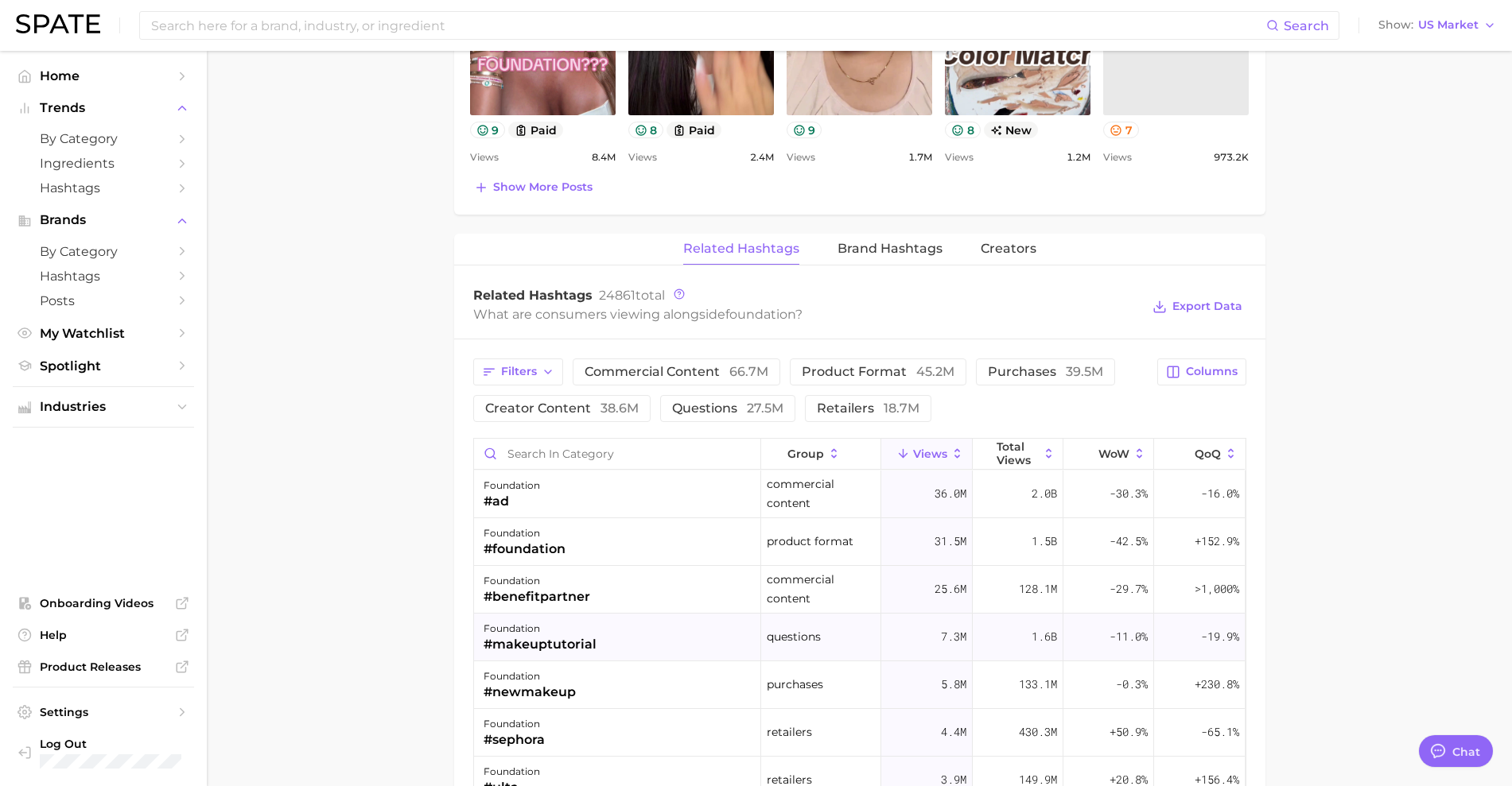
scroll to position [1093, 0]
